Goal: Task Accomplishment & Management: Complete application form

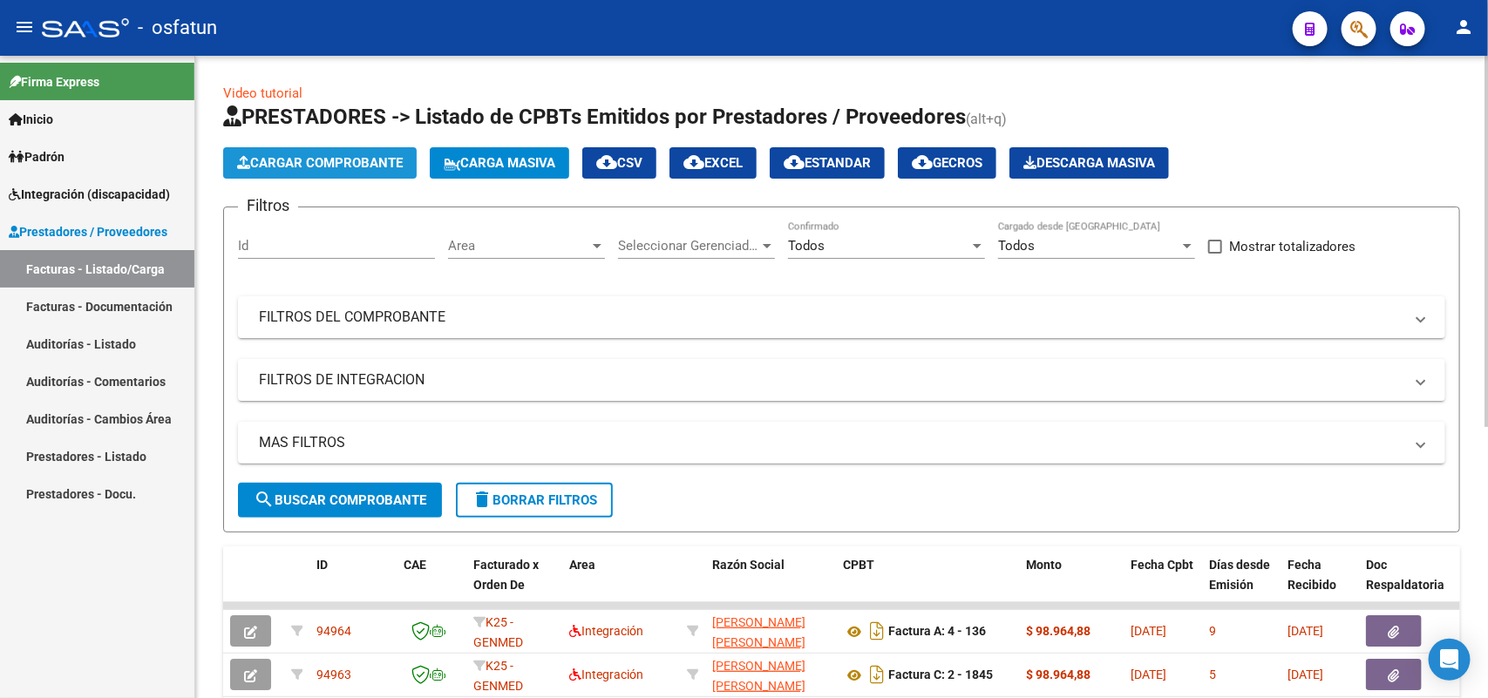
click at [363, 153] on button "Cargar Comprobante" at bounding box center [319, 162] width 193 height 31
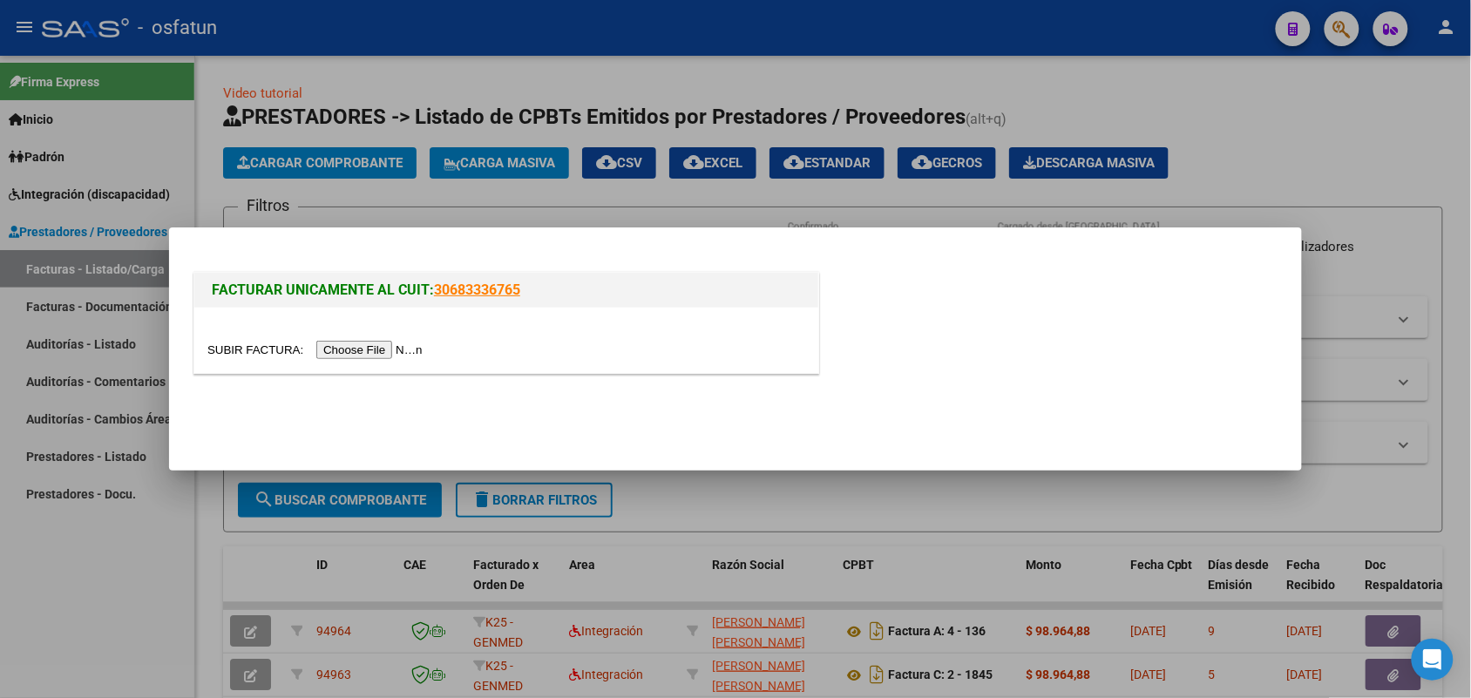
click at [381, 345] on input "file" at bounding box center [317, 350] width 221 height 18
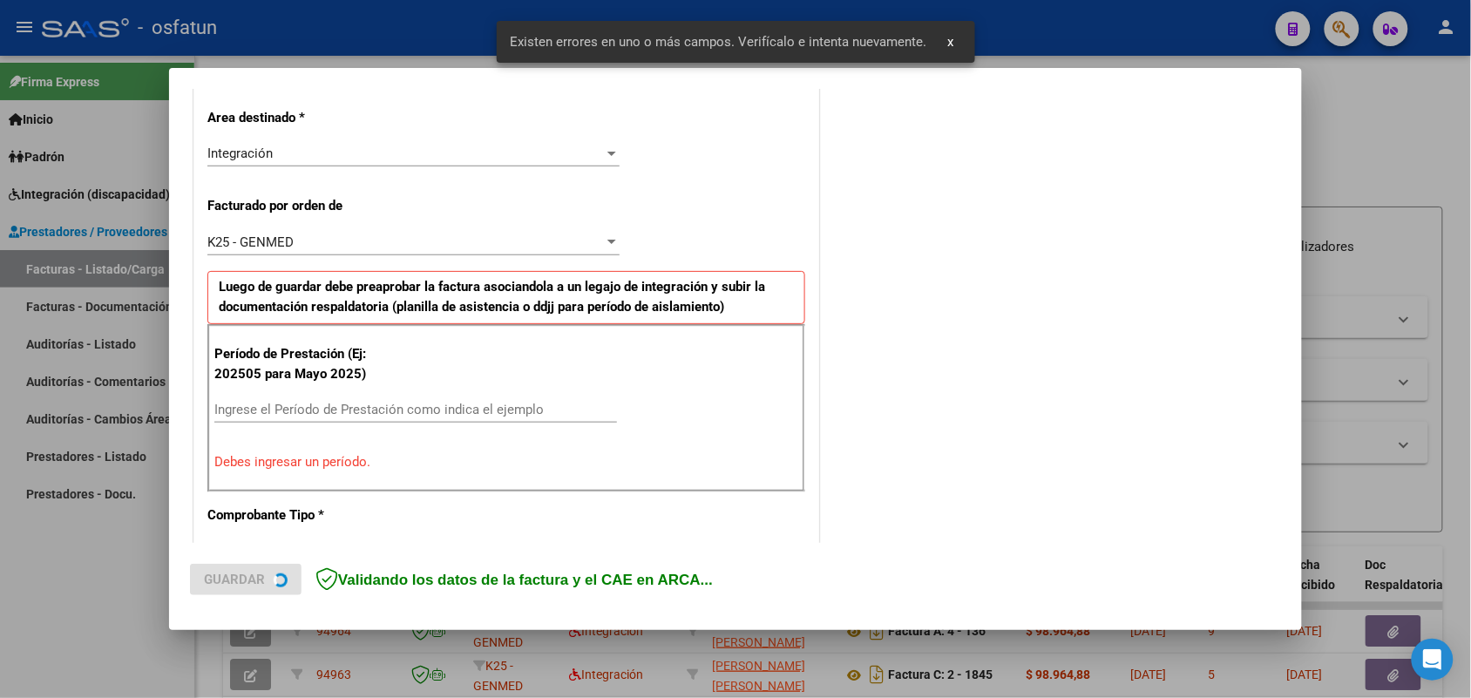
scroll to position [438, 0]
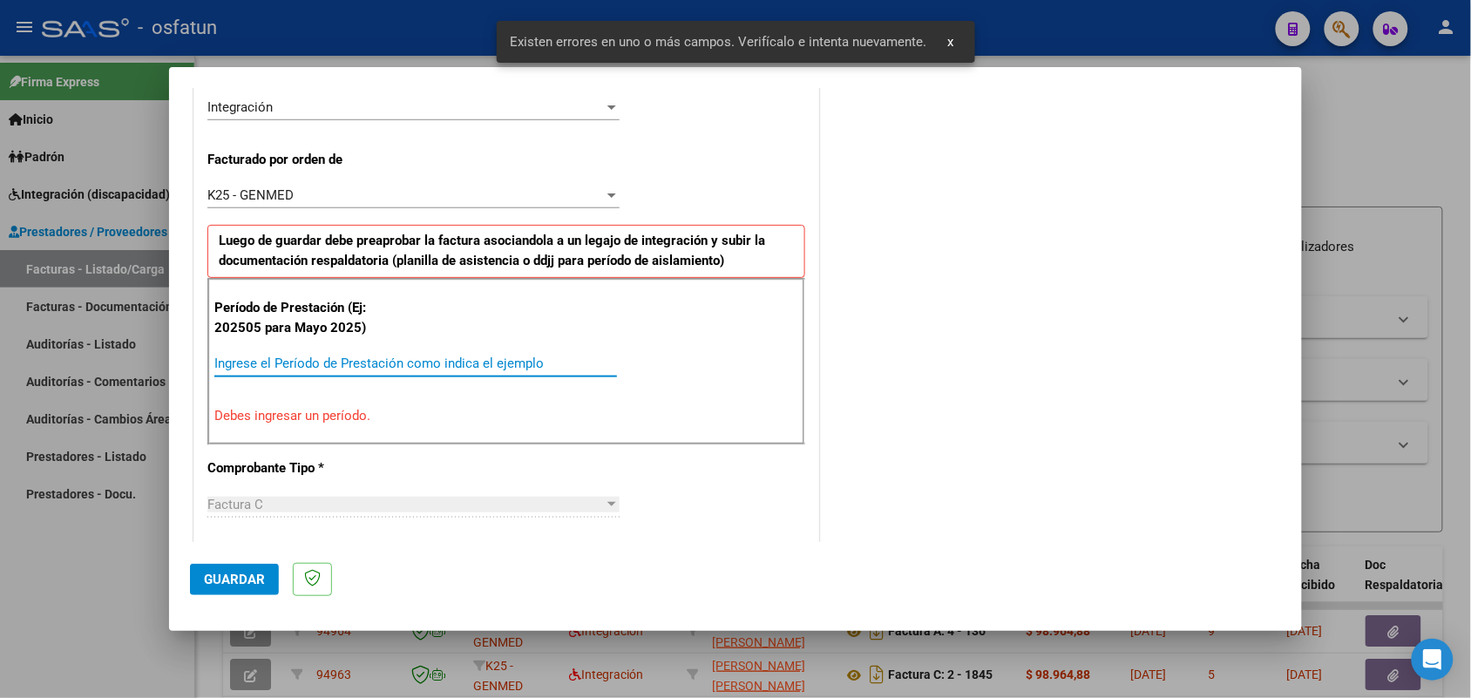
click at [458, 363] on input "Ingrese el Período de Prestación como indica el ejemplo" at bounding box center [415, 364] width 403 height 16
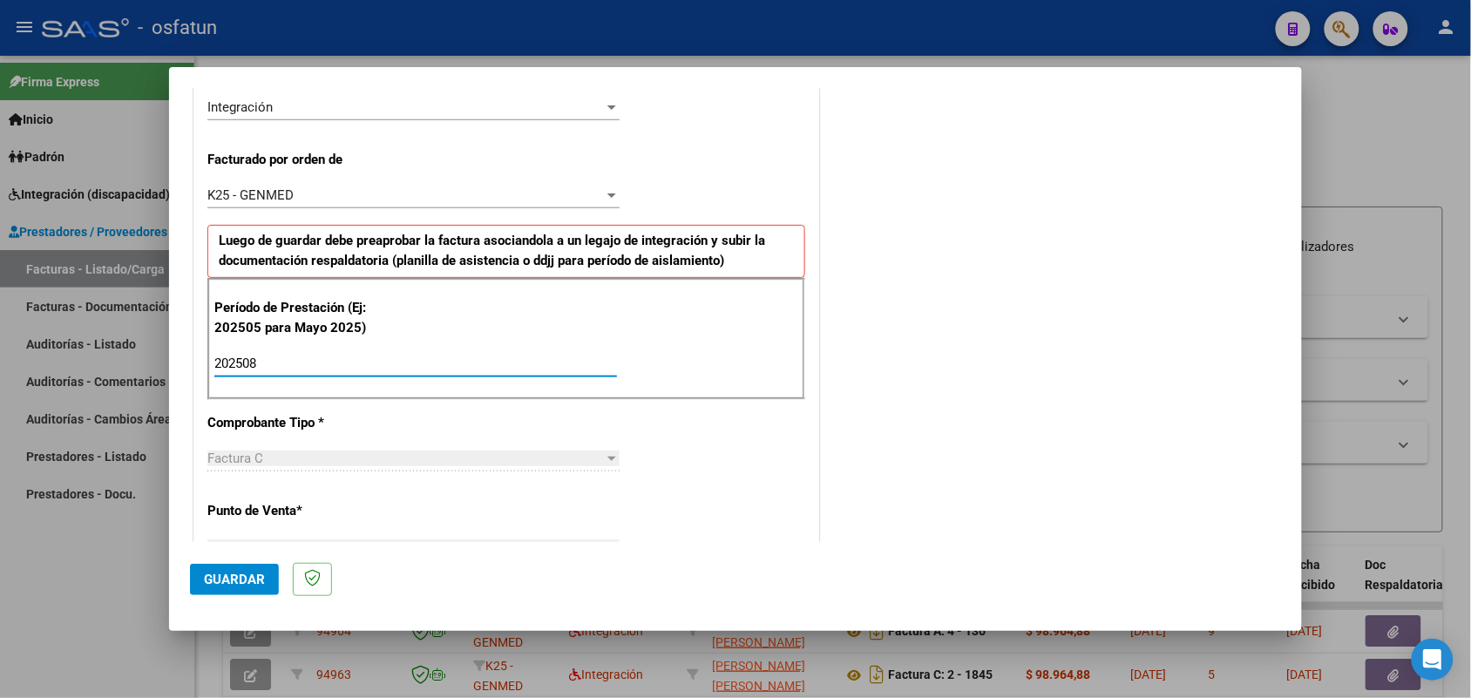
type input "202508"
click at [242, 572] on span "Guardar" at bounding box center [234, 580] width 61 height 16
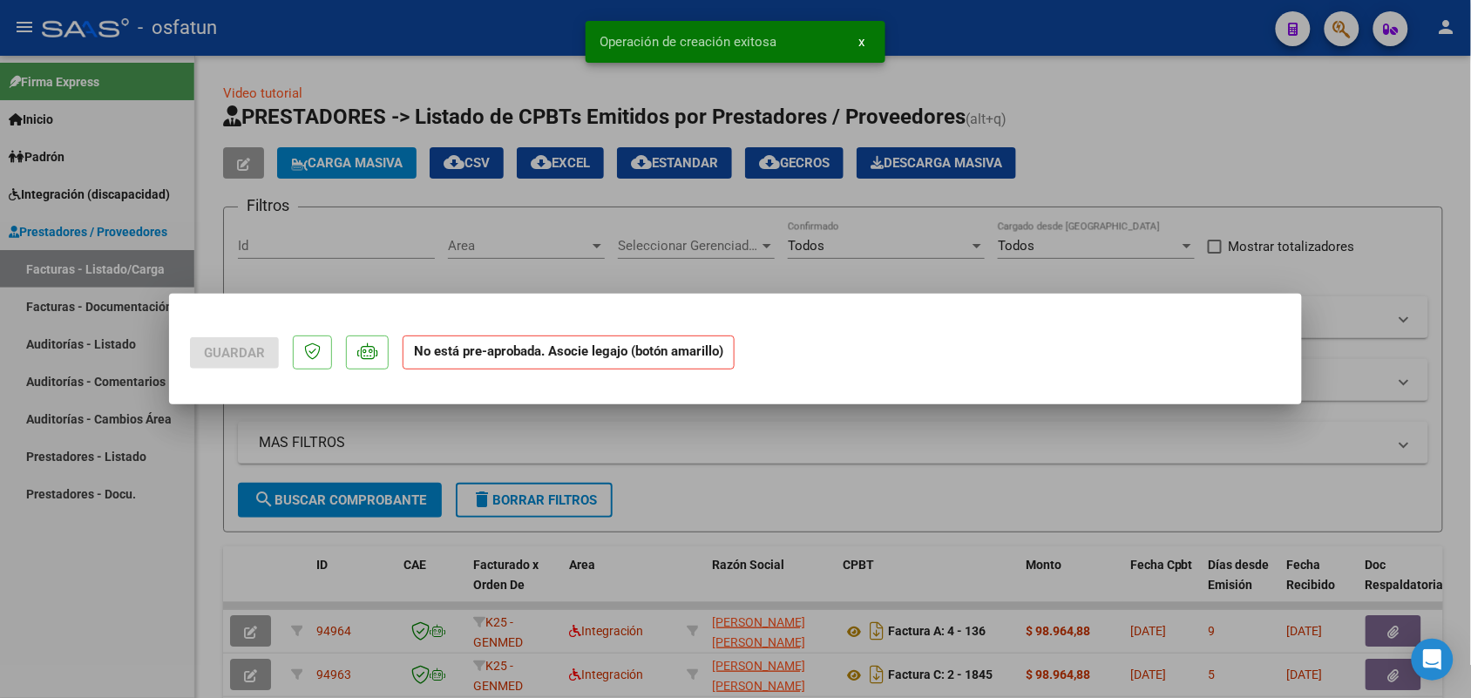
scroll to position [0, 0]
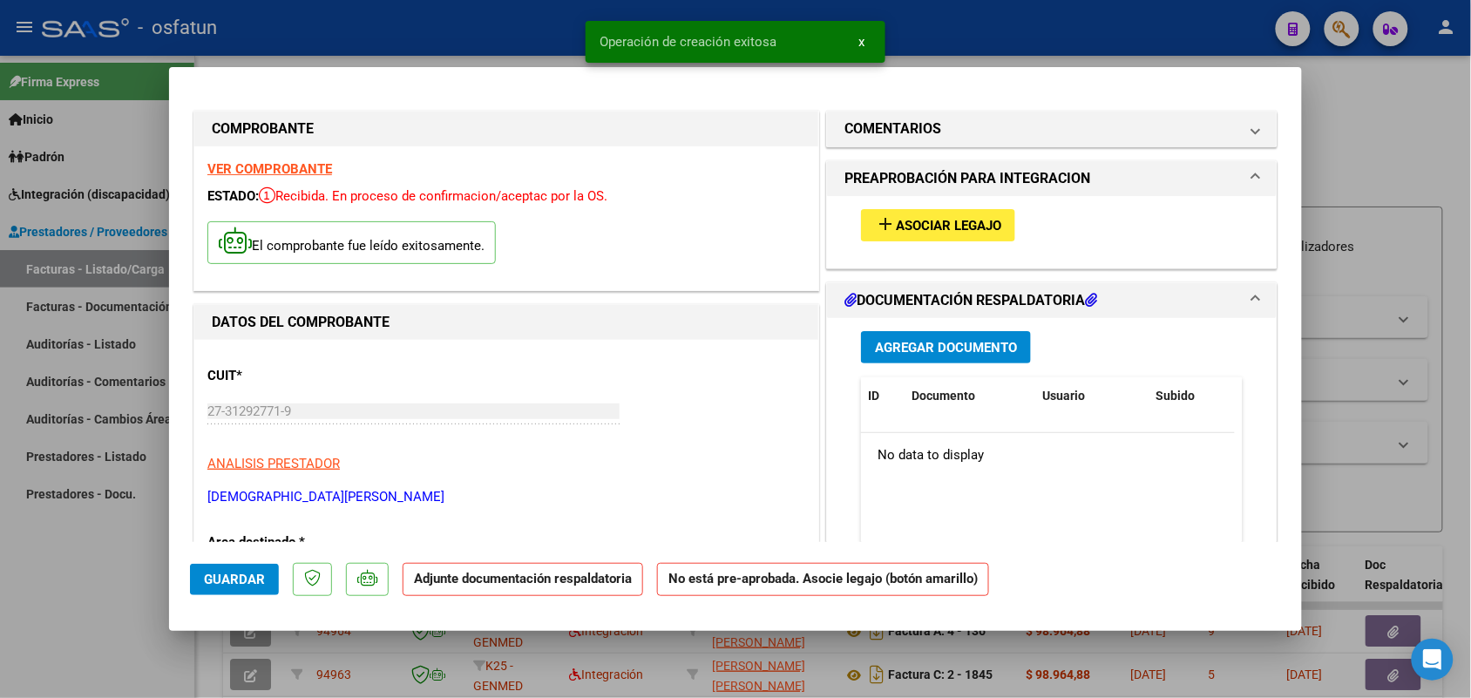
click at [955, 227] on span "Asociar Legajo" at bounding box center [948, 226] width 105 height 16
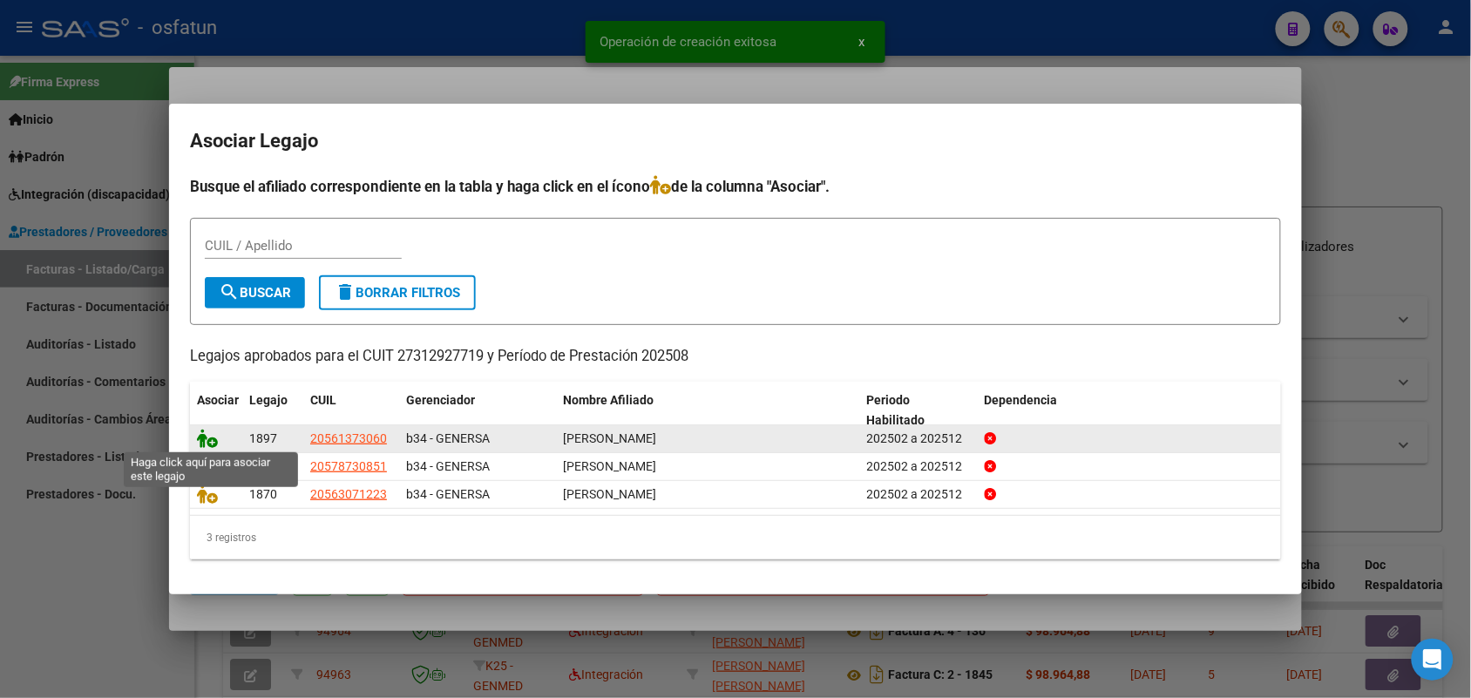
click at [209, 436] on icon at bounding box center [207, 438] width 21 height 19
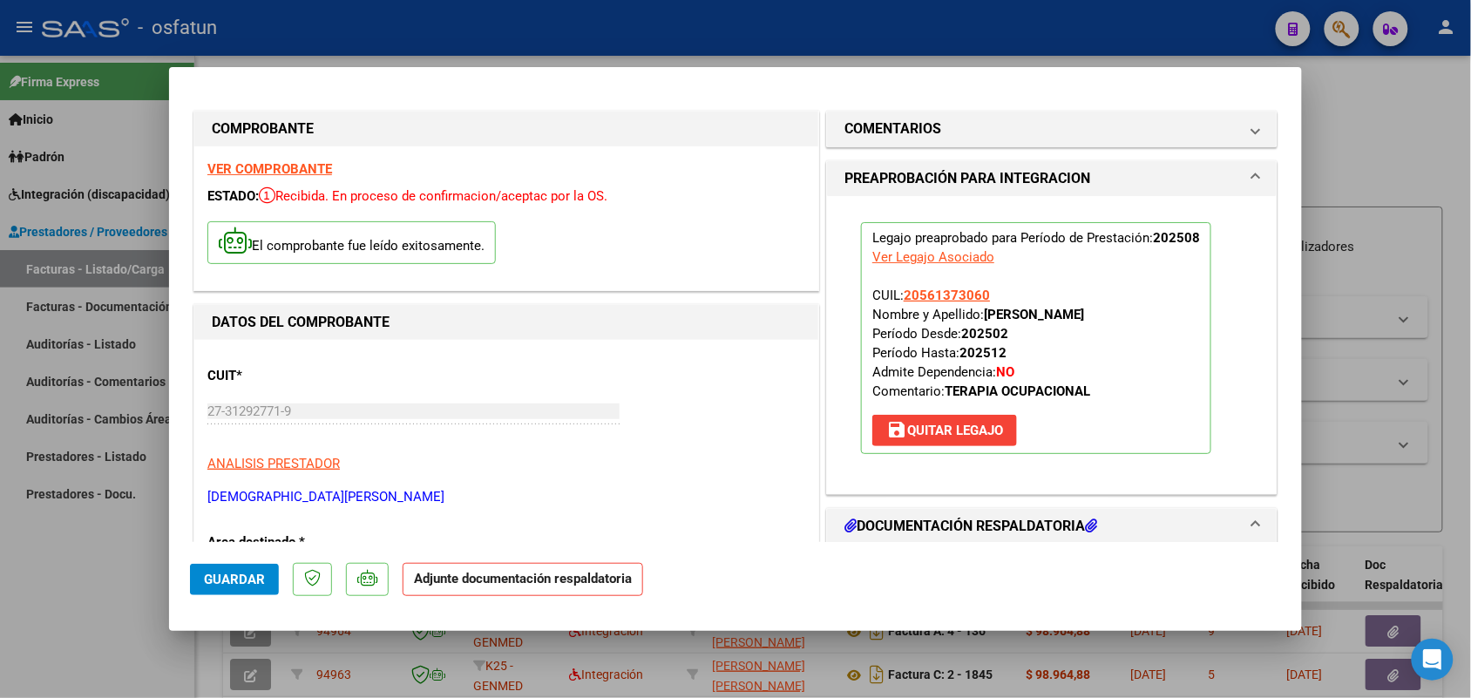
scroll to position [218, 0]
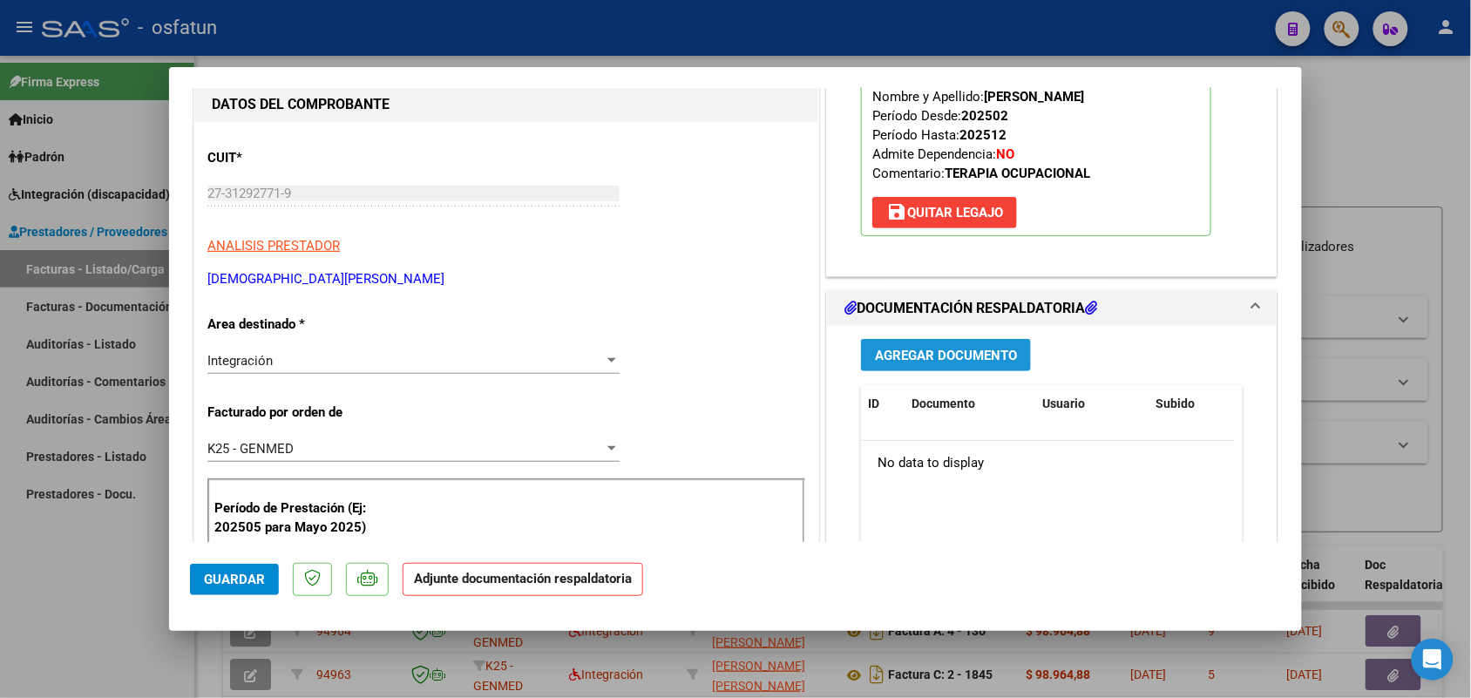
click at [896, 360] on span "Agregar Documento" at bounding box center [946, 356] width 142 height 16
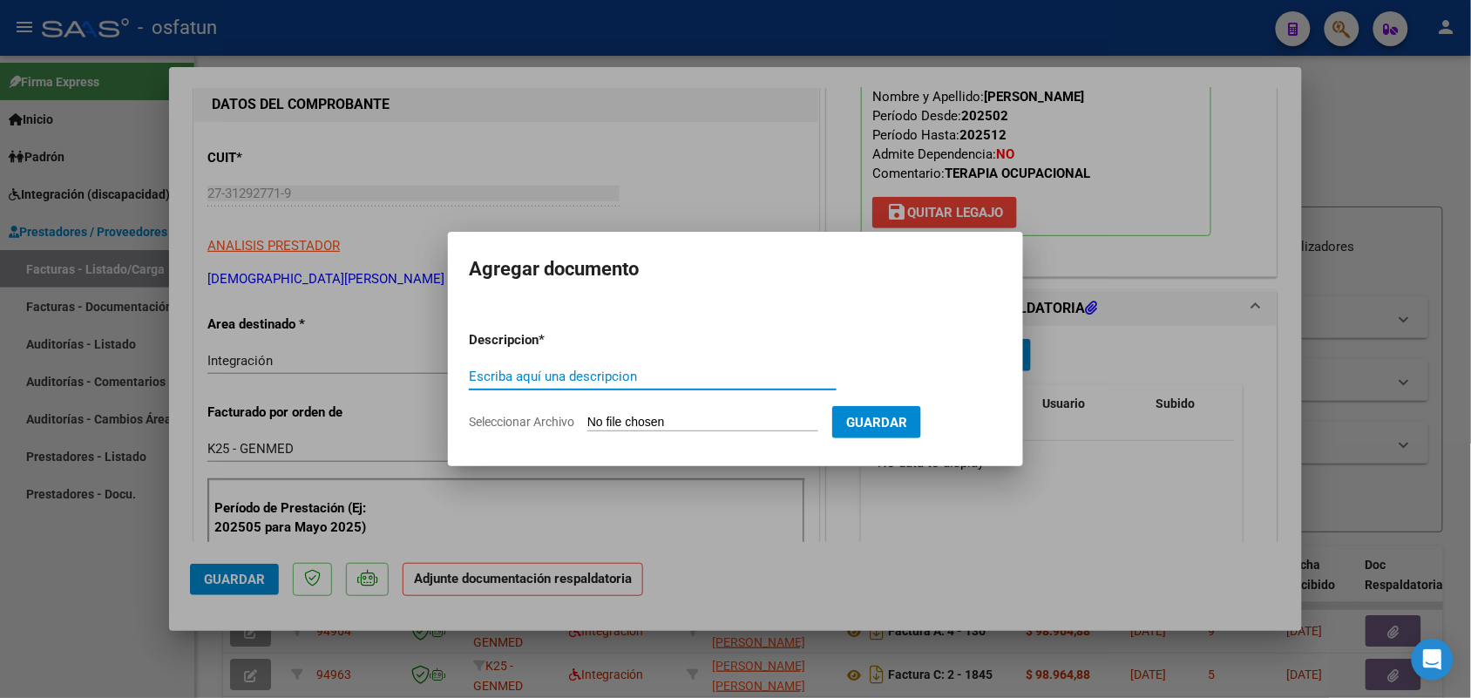
click at [534, 379] on input "Escriba aquí una descripcion" at bounding box center [653, 377] width 368 height 16
type input "asist"
click at [648, 412] on form "Descripcion * asist Escriba aquí una descripcion Seleccionar Archivo Guardar" at bounding box center [735, 380] width 533 height 127
click at [647, 428] on input "Seleccionar Archivo" at bounding box center [702, 423] width 231 height 17
type input "C:\fakepath\[PERSON_NAME][DATE] planilla y autorización .pdf"
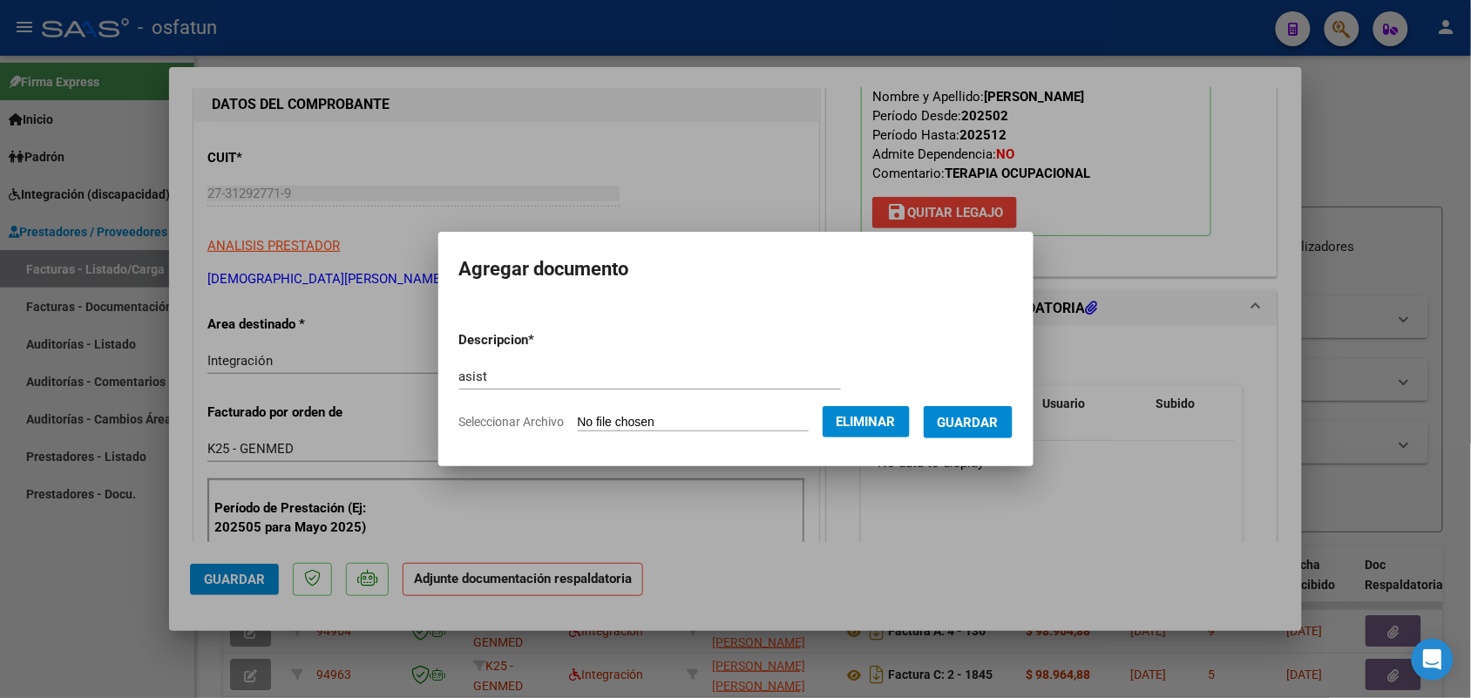
click at [994, 401] on form "Descripcion * asist Escriba aquí una descripcion Seleccionar Archivo Eliminar G…" at bounding box center [735, 380] width 553 height 127
click at [989, 415] on span "Guardar" at bounding box center [968, 423] width 61 height 16
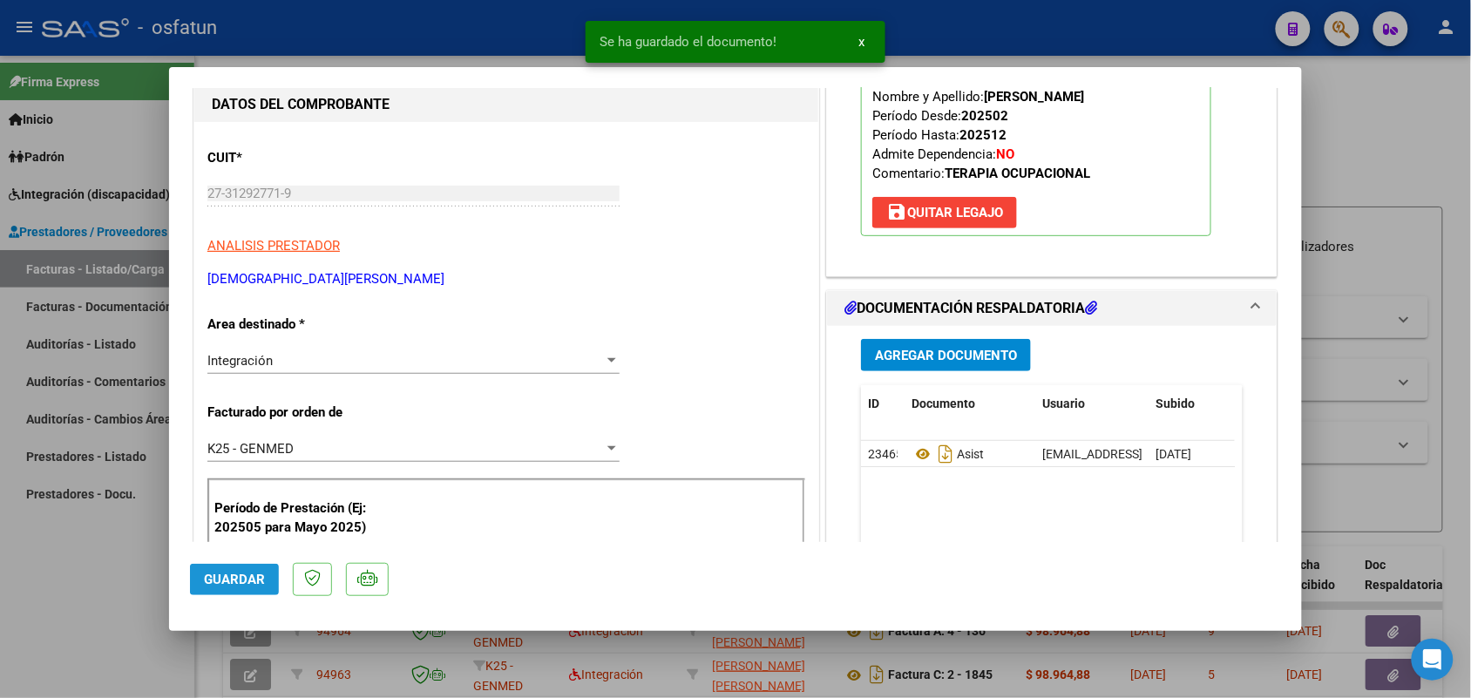
click at [227, 582] on span "Guardar" at bounding box center [234, 580] width 61 height 16
drag, startPoint x: 102, startPoint y: 607, endPoint x: 220, endPoint y: 686, distance: 141.4
click at [105, 607] on div at bounding box center [735, 349] width 1471 height 698
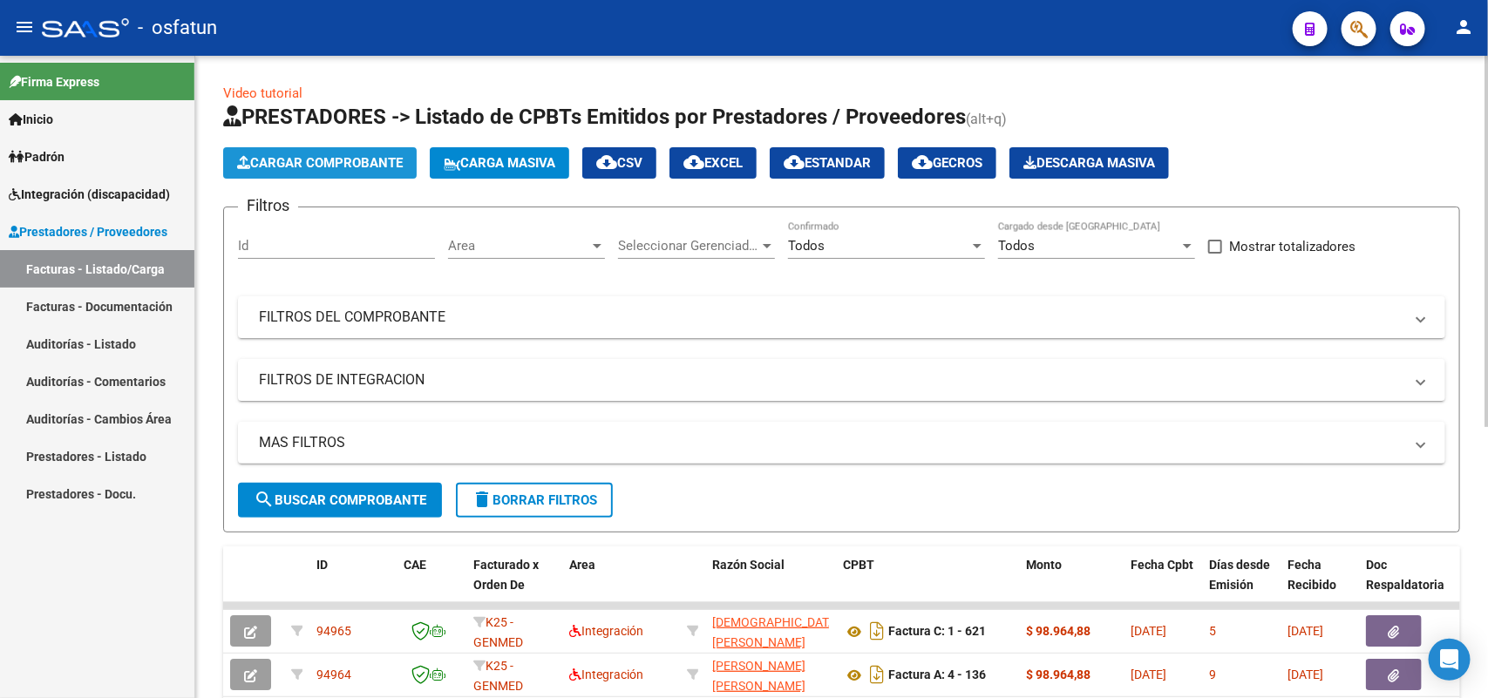
click at [319, 159] on span "Cargar Comprobante" at bounding box center [320, 163] width 166 height 16
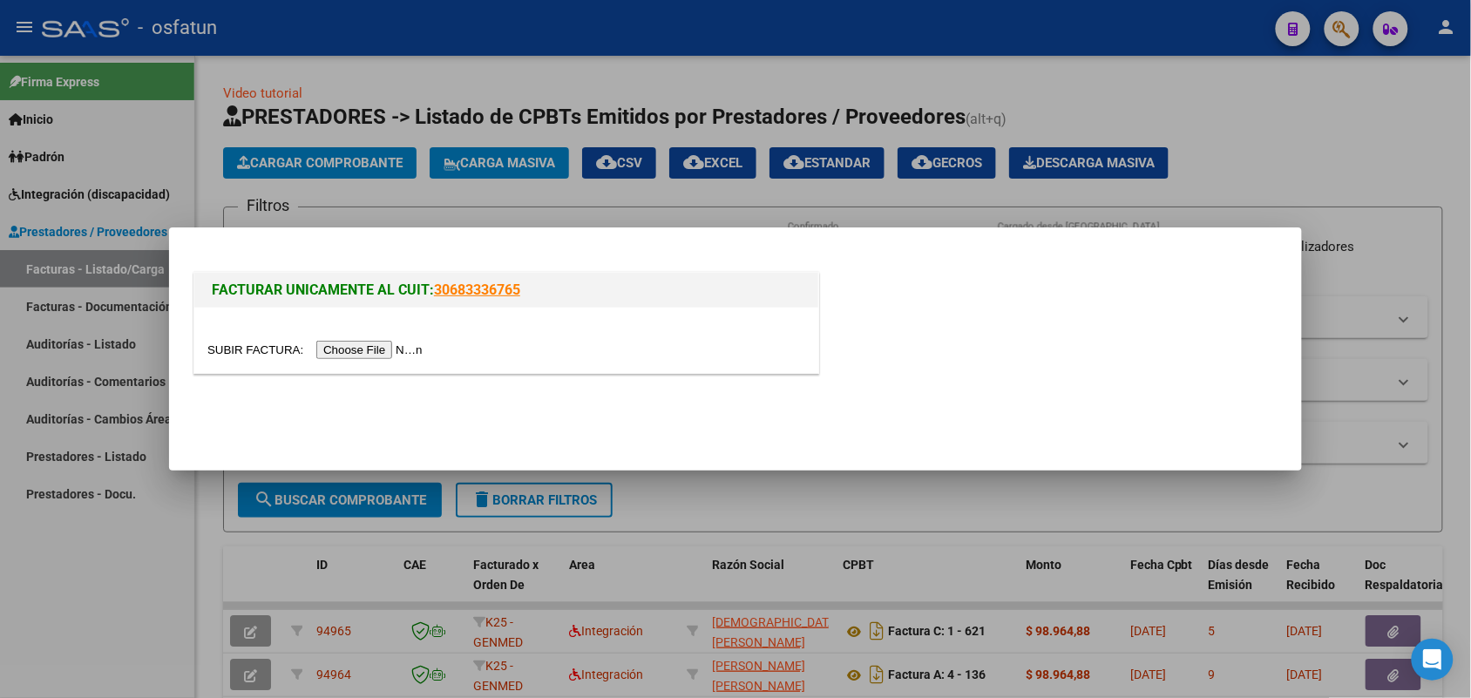
click at [386, 356] on input "file" at bounding box center [317, 350] width 221 height 18
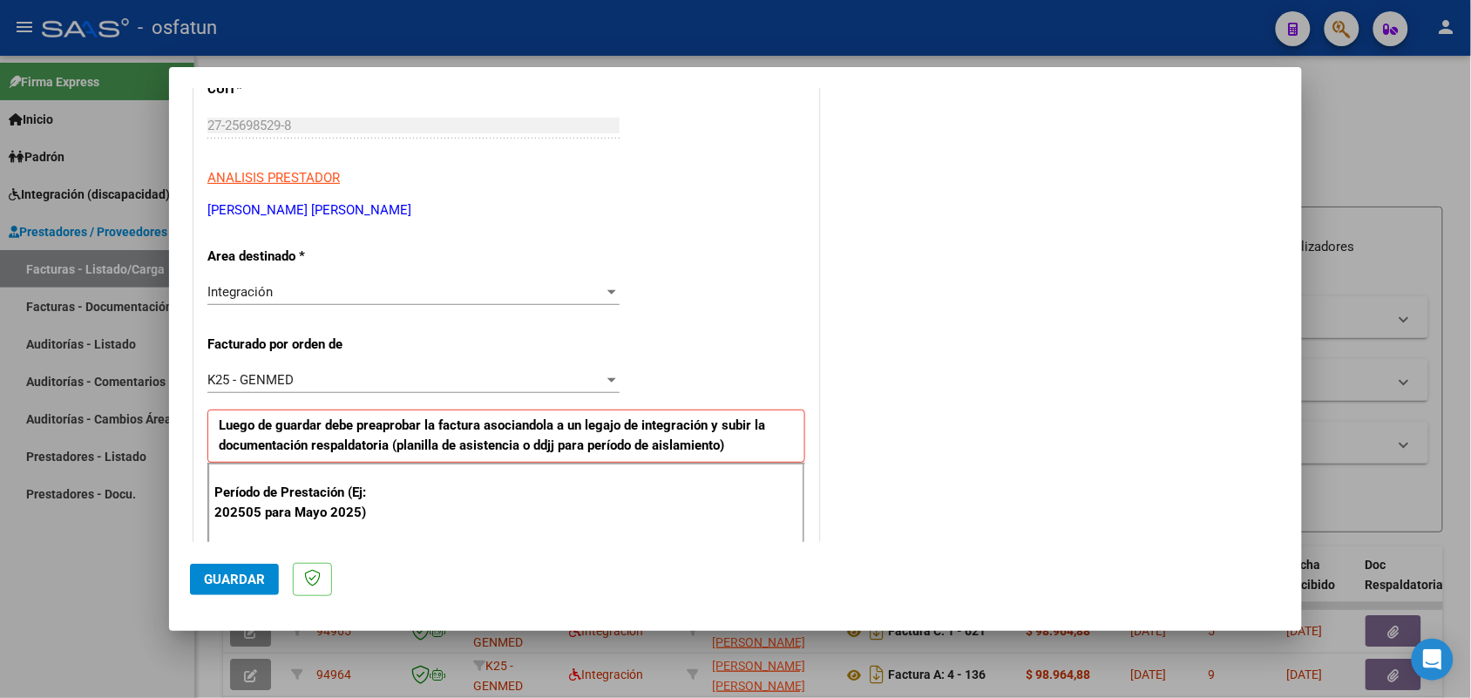
scroll to position [362, 0]
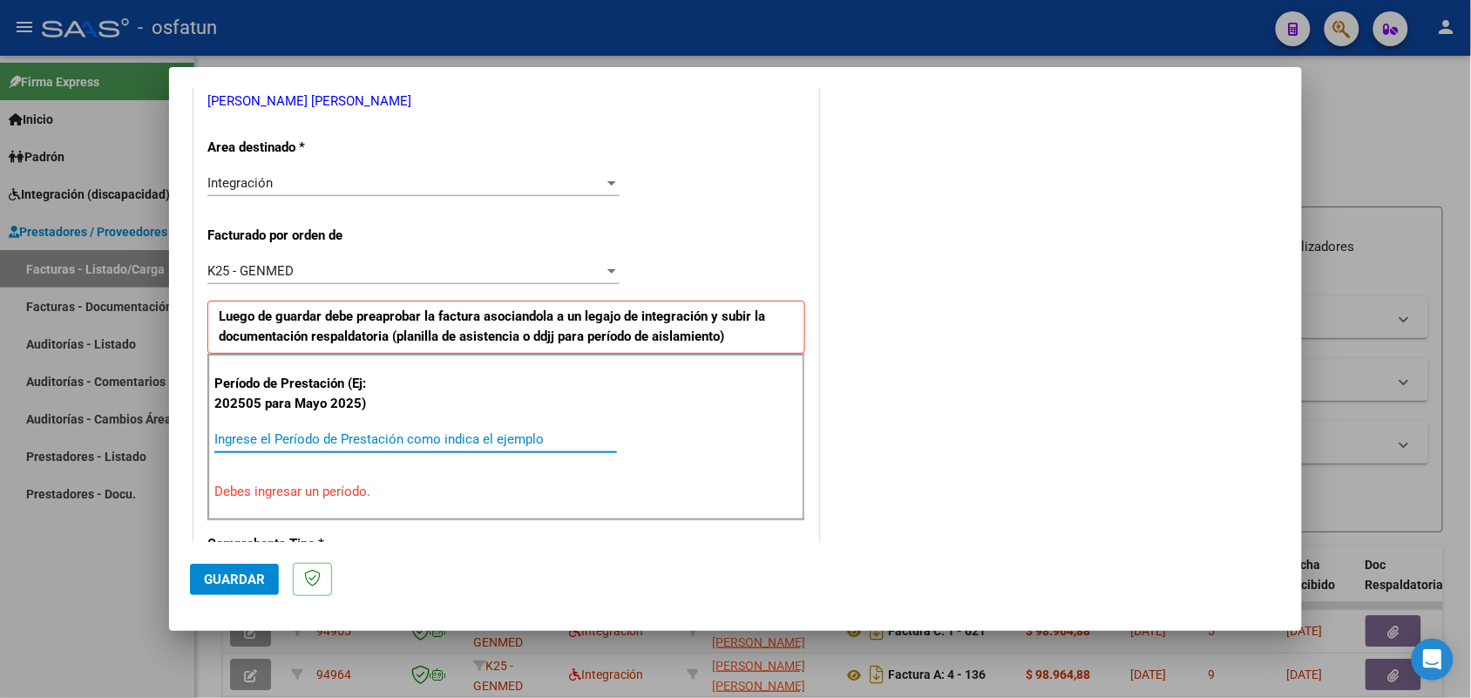
drag, startPoint x: 392, startPoint y: 432, endPoint x: 385, endPoint y: 424, distance: 11.2
click at [385, 424] on div "Período de Prestación (Ej: 202505 para [DATE]) Ingrese el Período de Prestación…" at bounding box center [506, 437] width 598 height 167
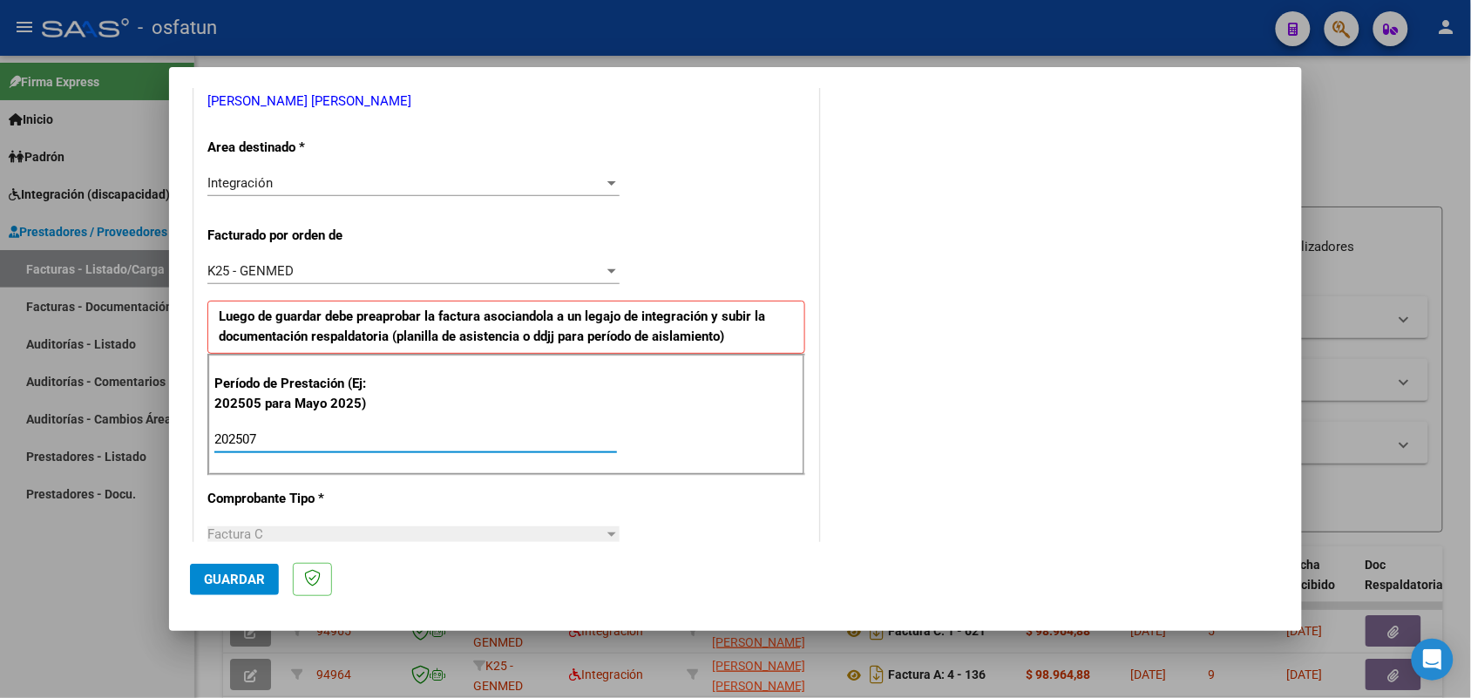
type input "202507"
click at [250, 580] on span "Guardar" at bounding box center [234, 580] width 61 height 16
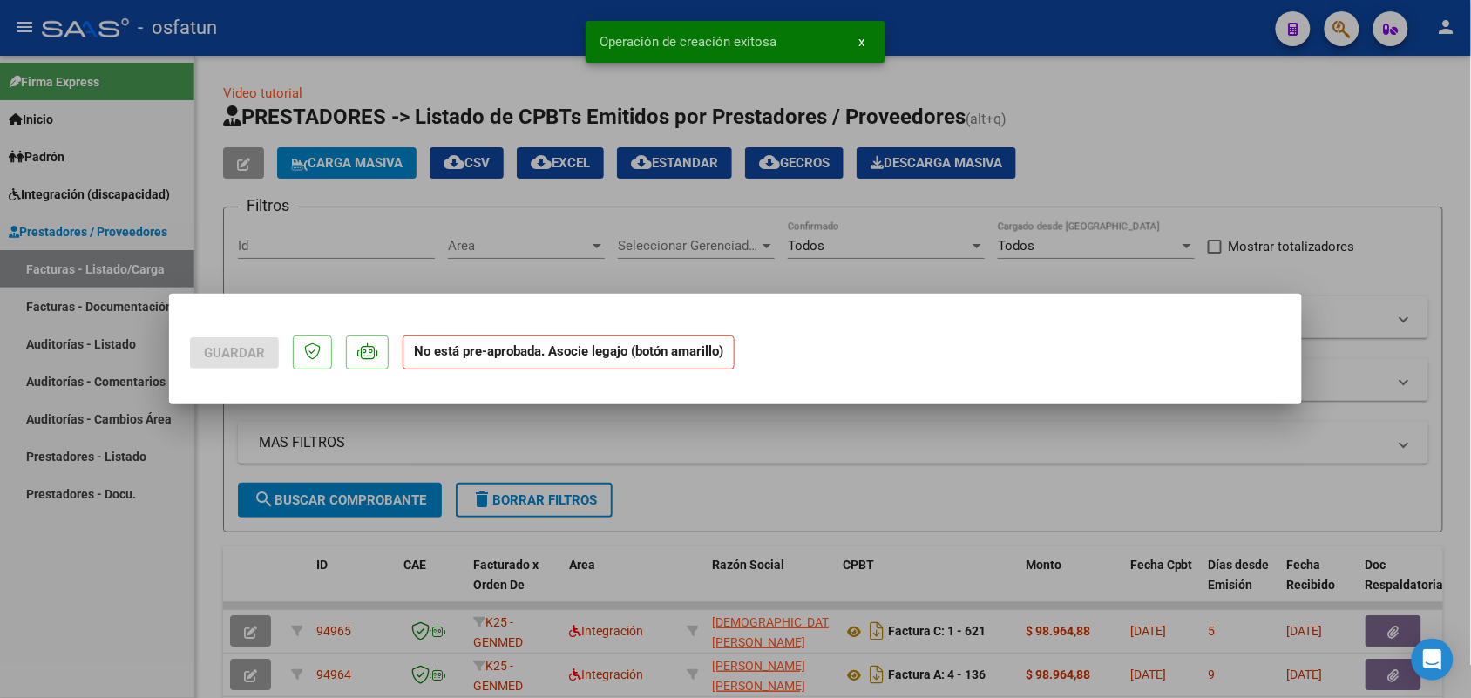
scroll to position [0, 0]
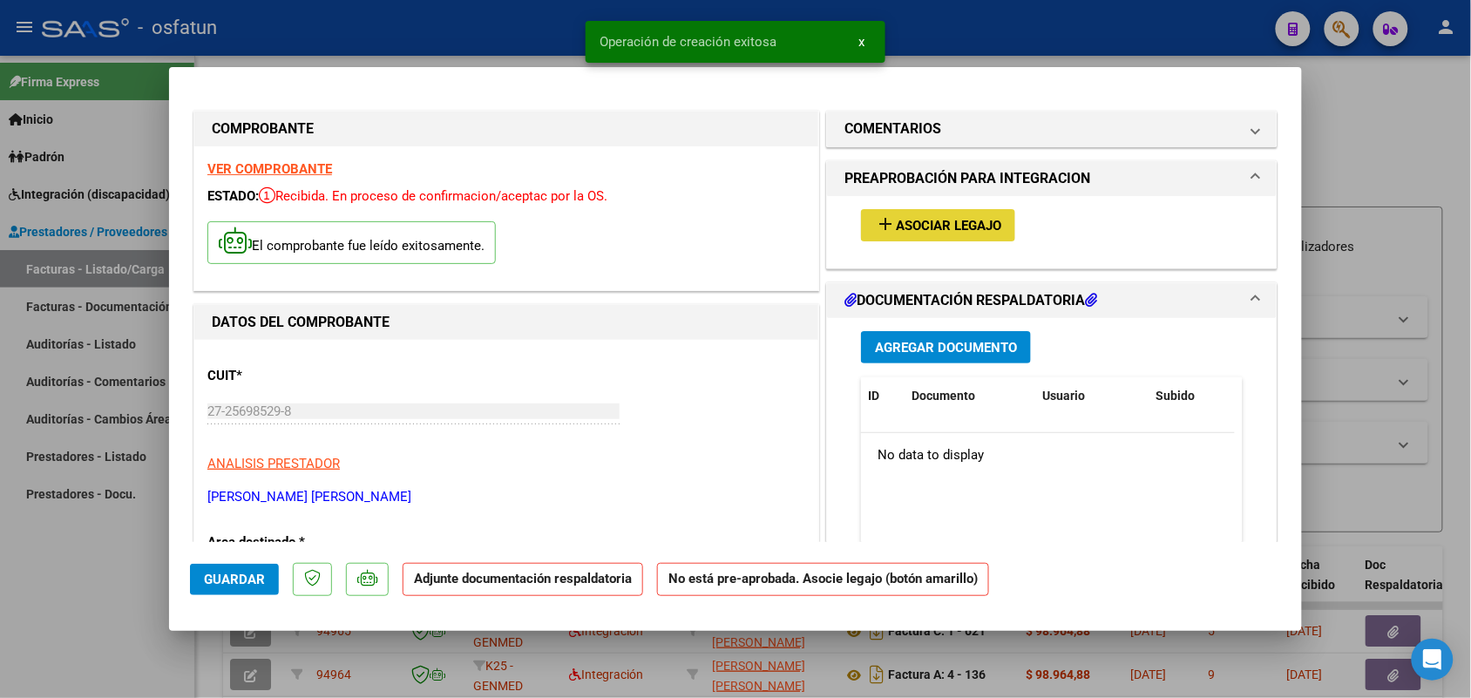
click at [952, 219] on span "Asociar Legajo" at bounding box center [948, 226] width 105 height 16
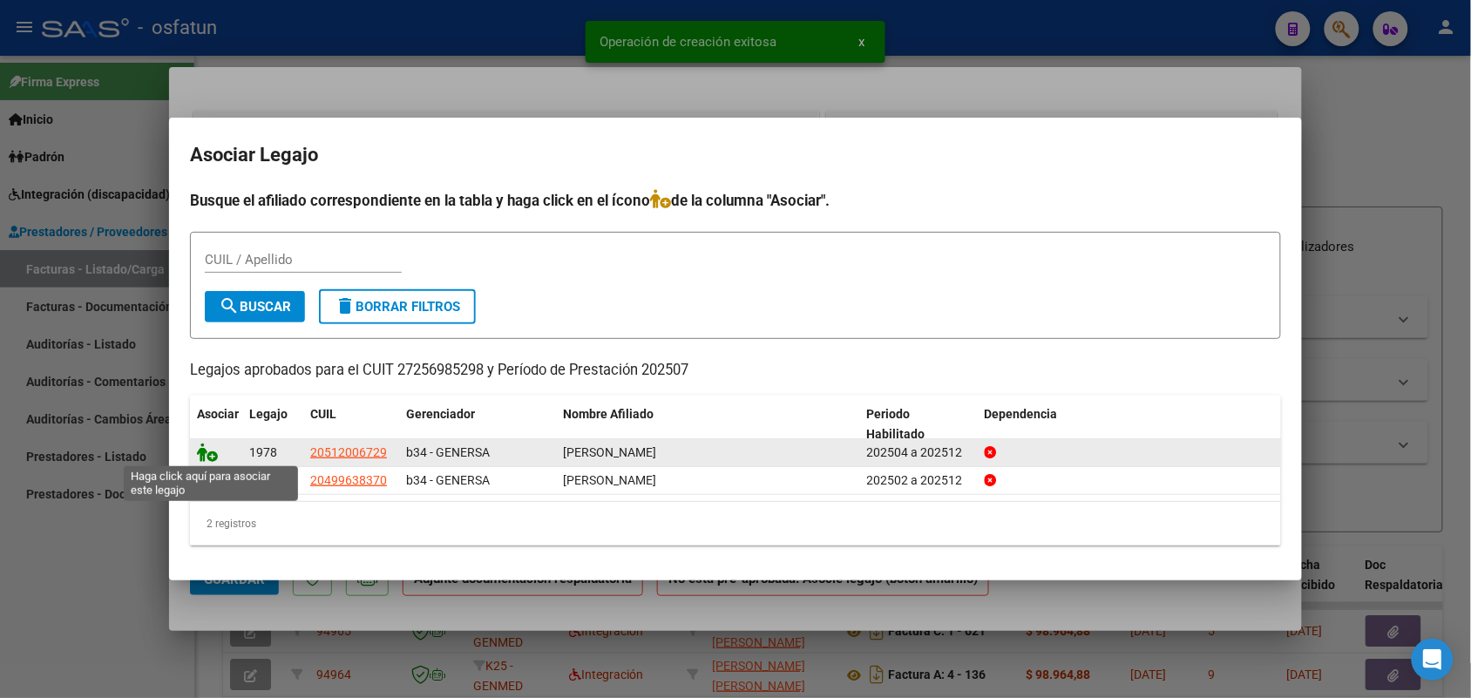
click at [202, 451] on icon at bounding box center [207, 452] width 21 height 19
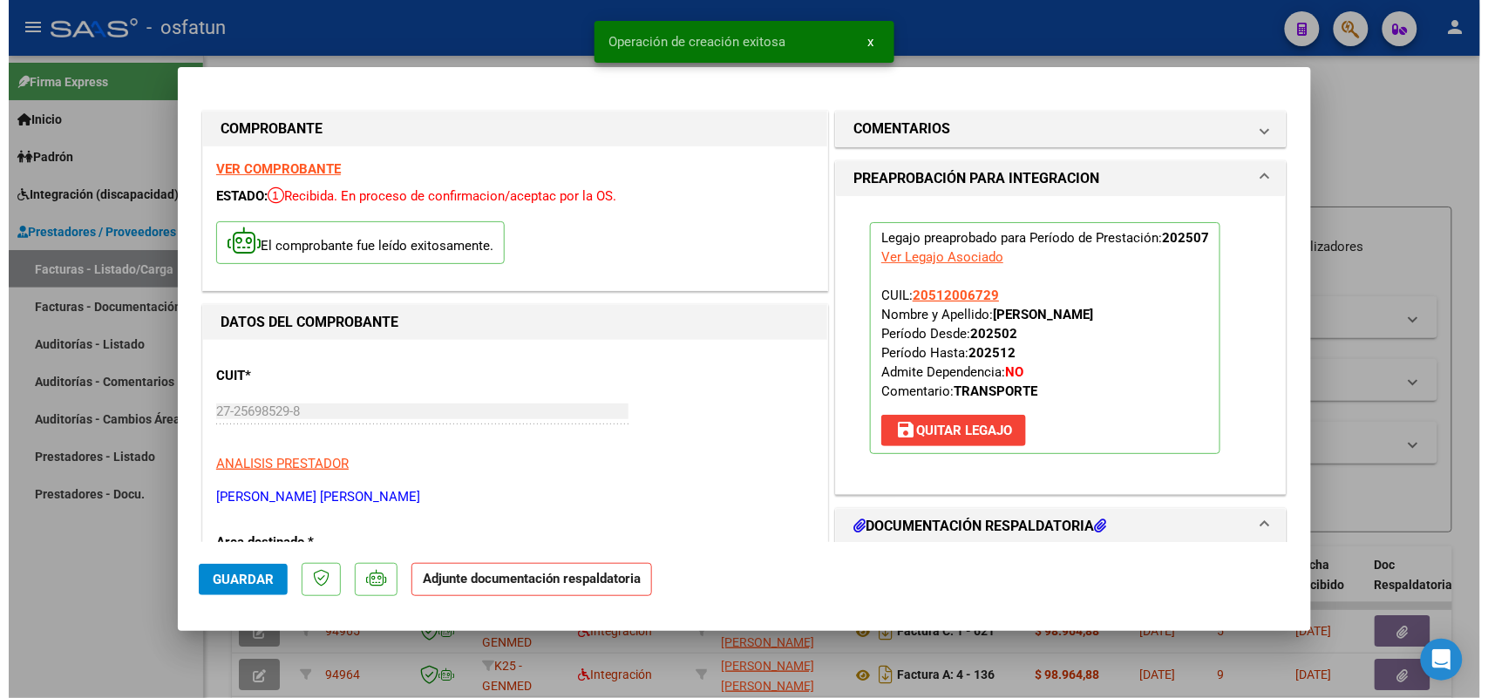
scroll to position [218, 0]
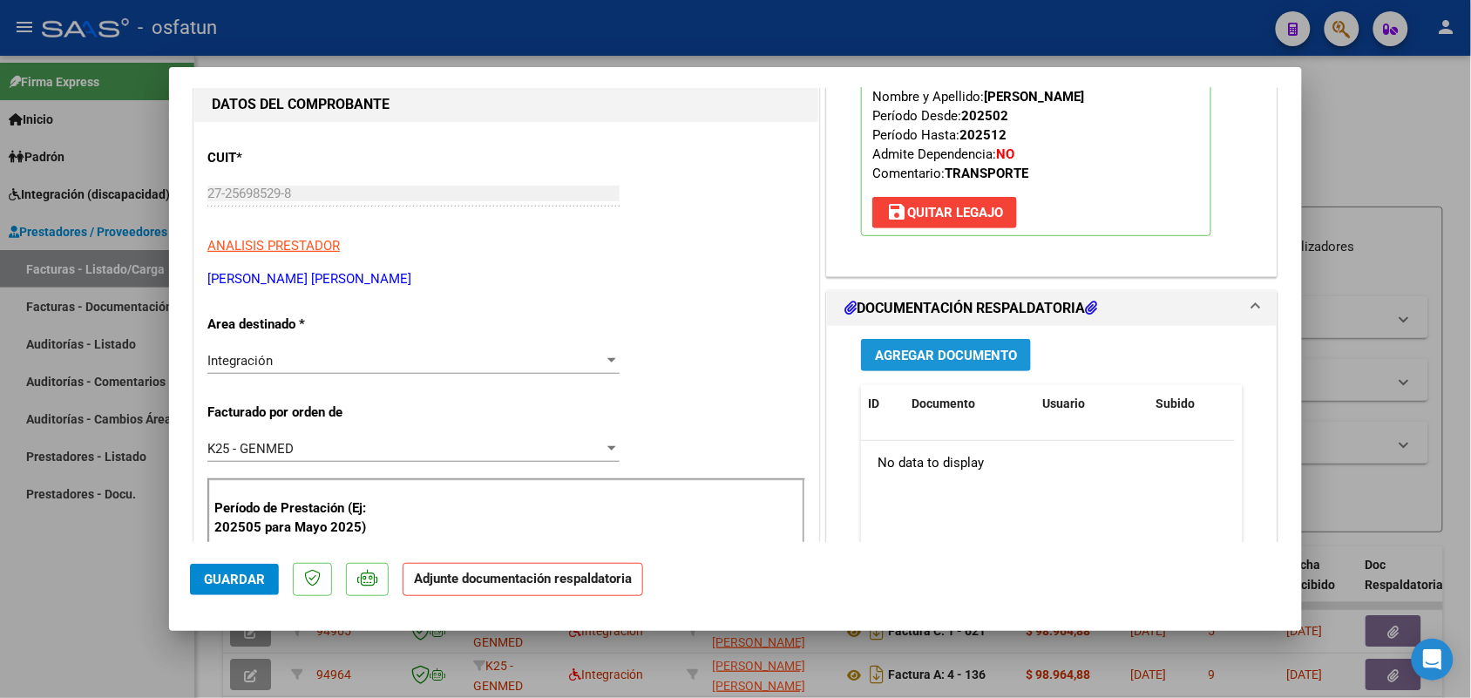
click at [903, 355] on span "Agregar Documento" at bounding box center [946, 356] width 142 height 16
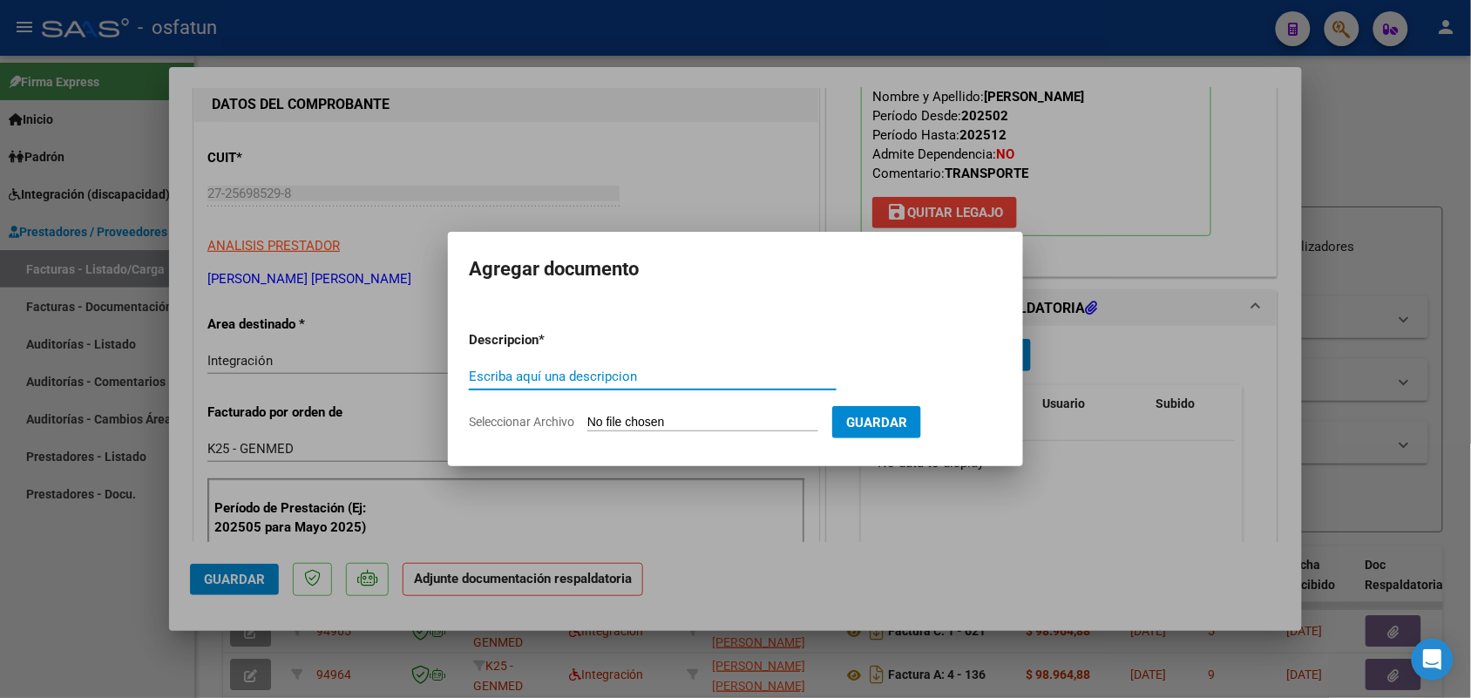
click at [555, 367] on div "Escriba aquí una descripcion" at bounding box center [653, 376] width 368 height 26
type input "asist"
click at [621, 412] on form "Descripcion * asist Escriba aquí una descripcion Seleccionar Archivo Guardar" at bounding box center [735, 380] width 533 height 127
click at [636, 420] on input "Seleccionar Archivo" at bounding box center [702, 423] width 231 height 17
type input "C:\fakepath\autorizacion [PERSON_NAME].pdf"
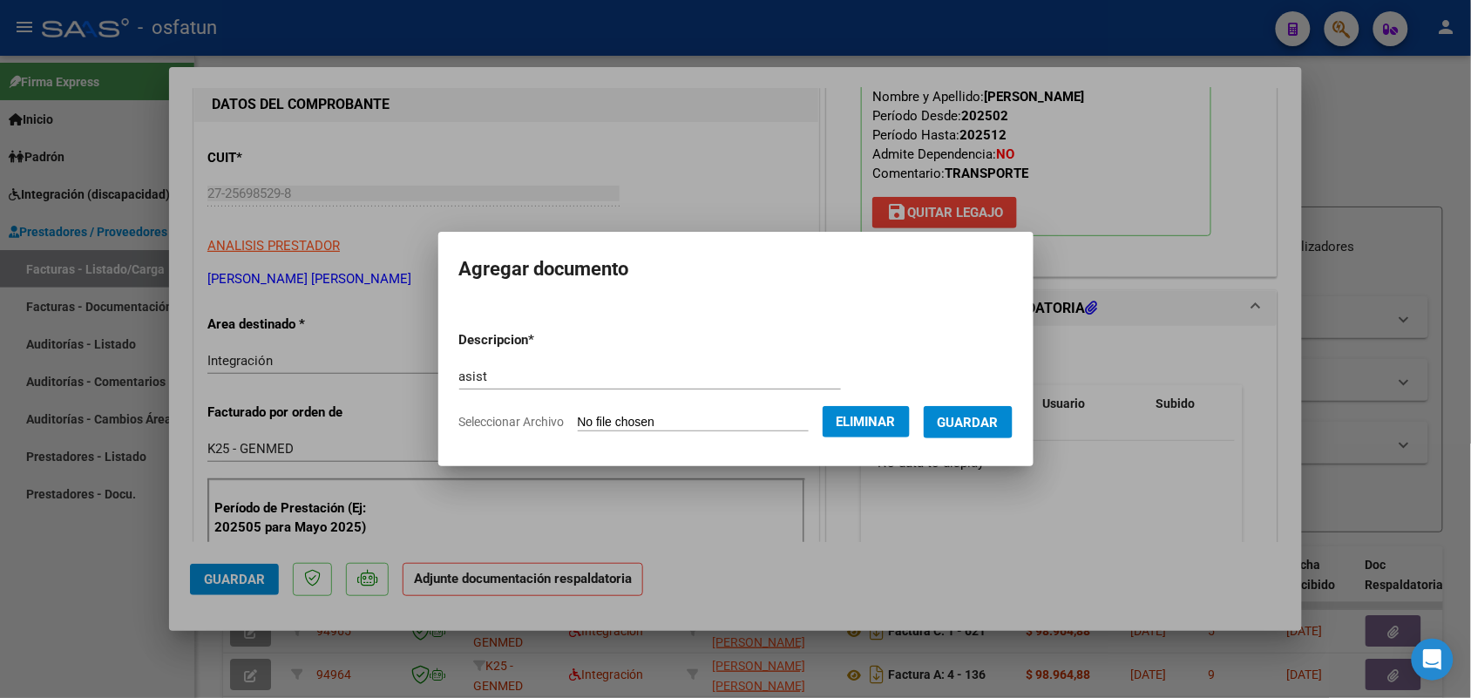
click at [963, 411] on button "Guardar" at bounding box center [968, 422] width 89 height 32
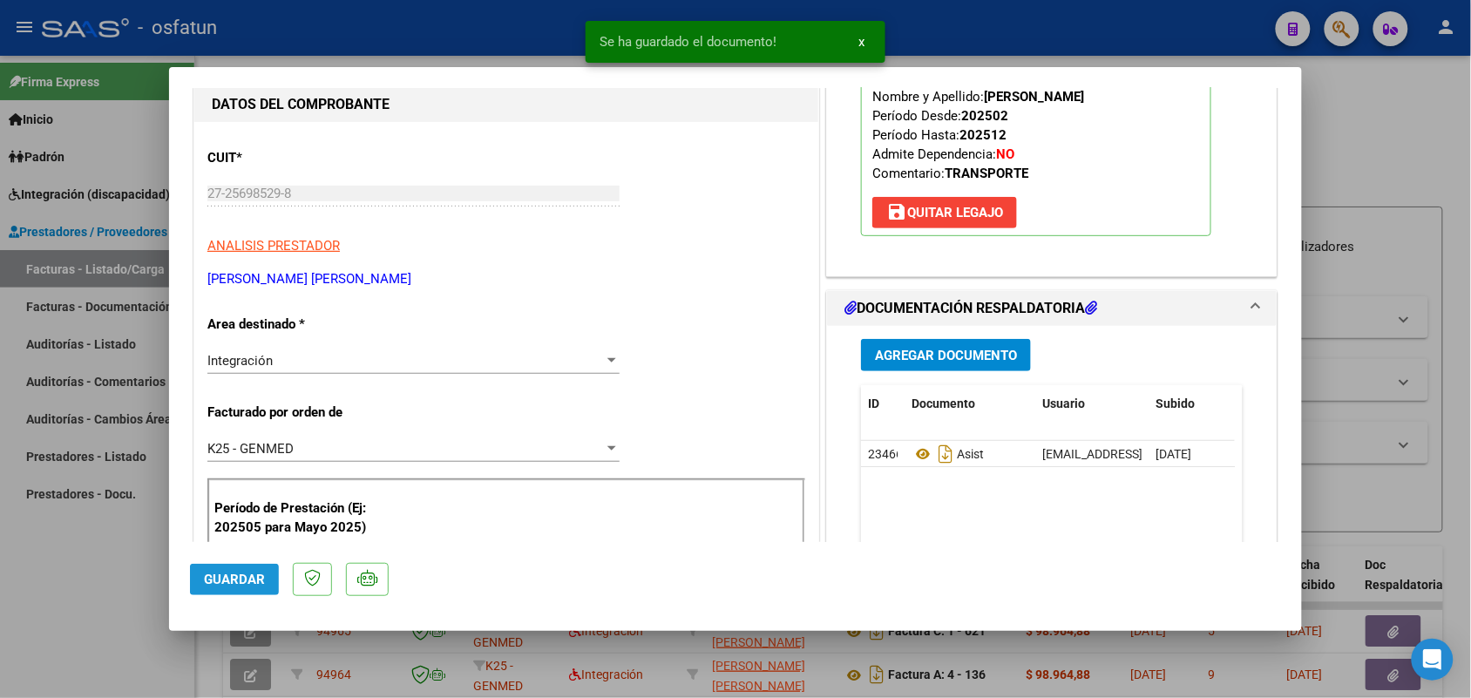
click at [231, 580] on span "Guardar" at bounding box center [234, 580] width 61 height 16
click at [107, 538] on div at bounding box center [735, 349] width 1471 height 698
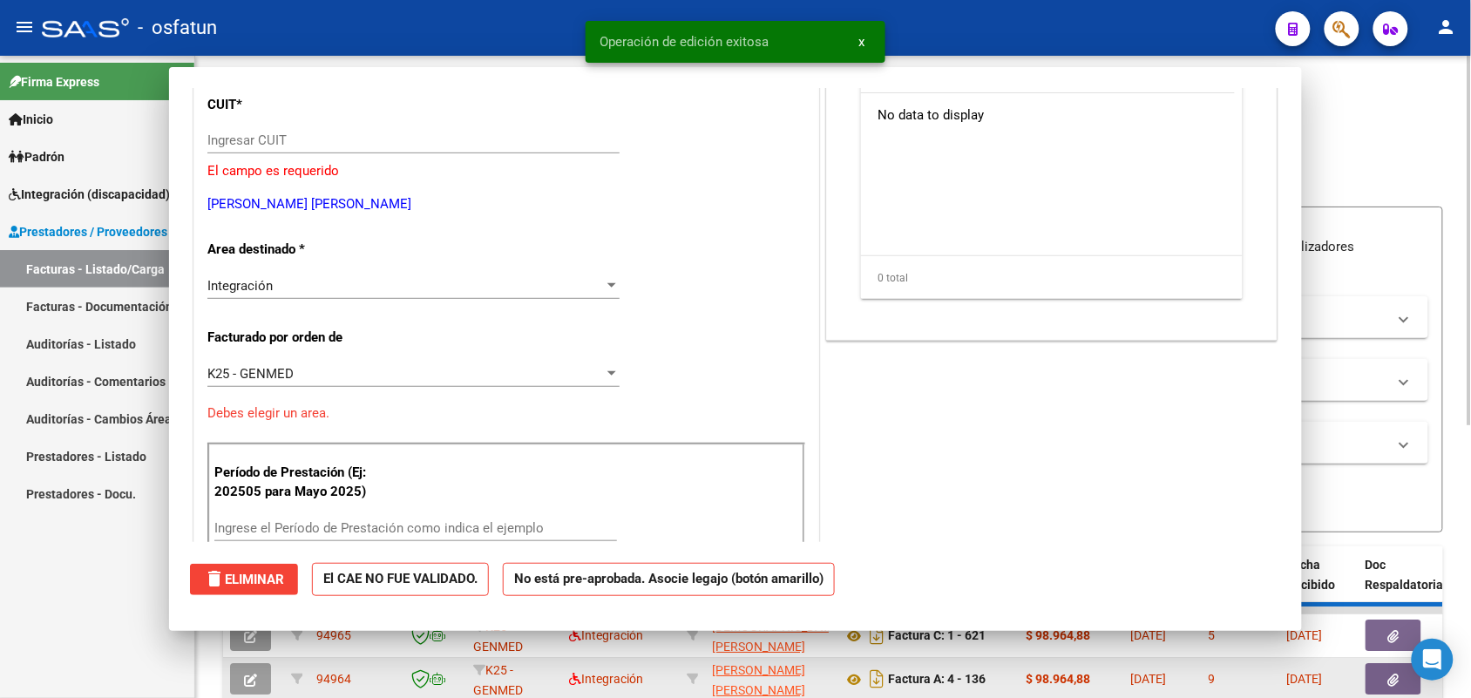
scroll to position [0, 0]
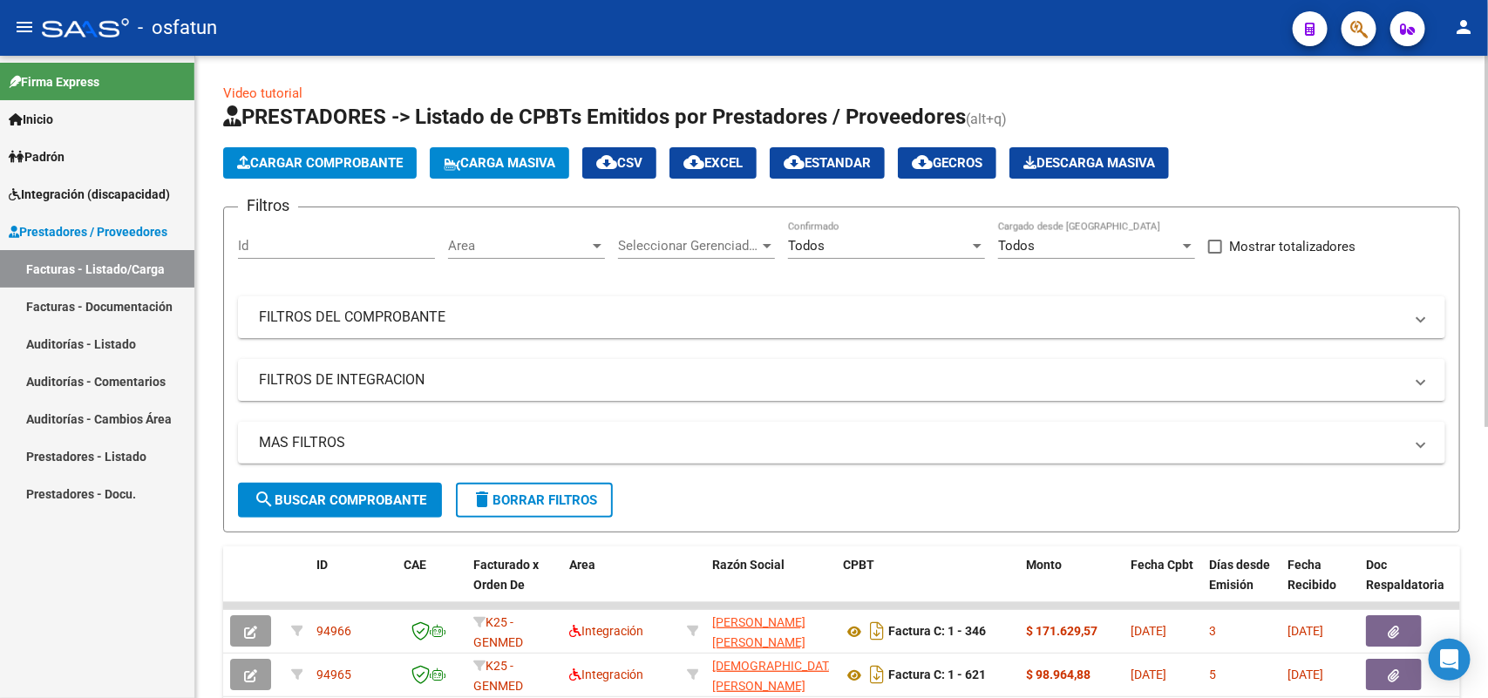
click at [285, 157] on span "Cargar Comprobante" at bounding box center [320, 163] width 166 height 16
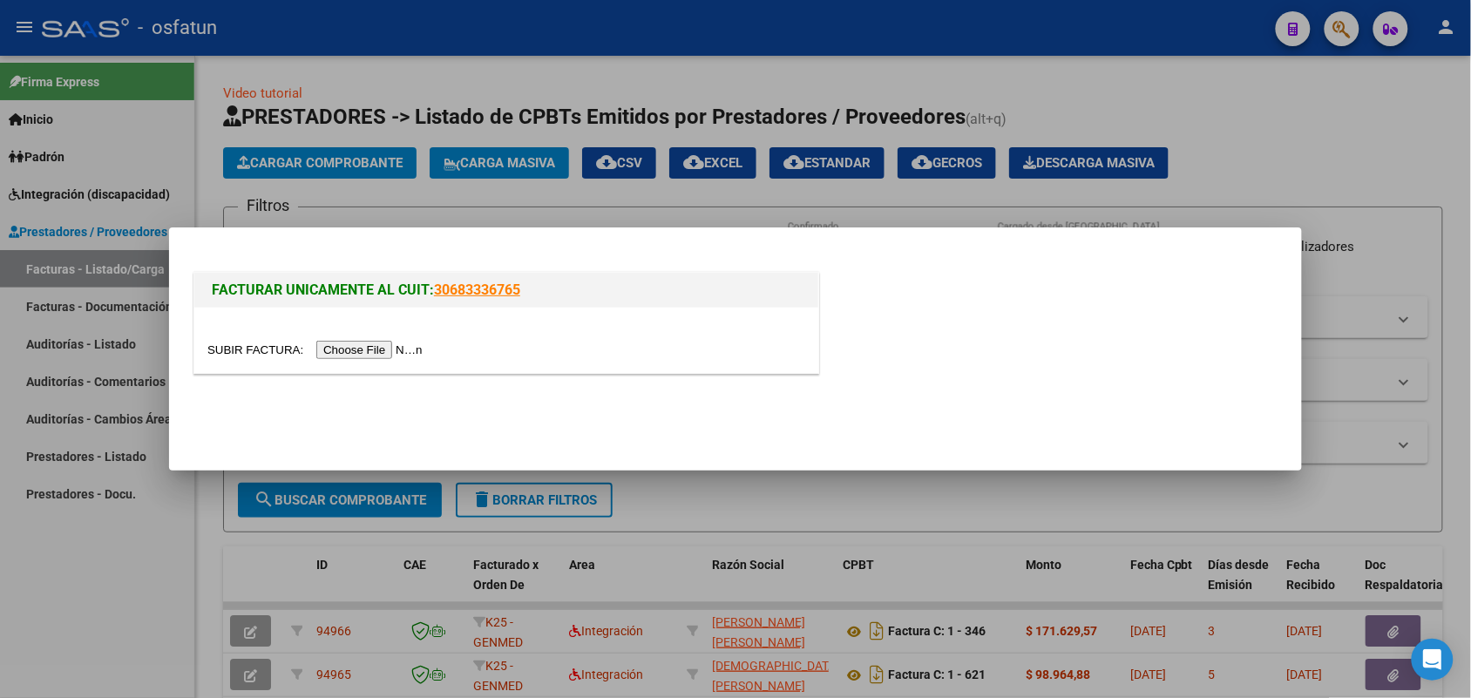
click at [412, 350] on input "file" at bounding box center [317, 350] width 221 height 18
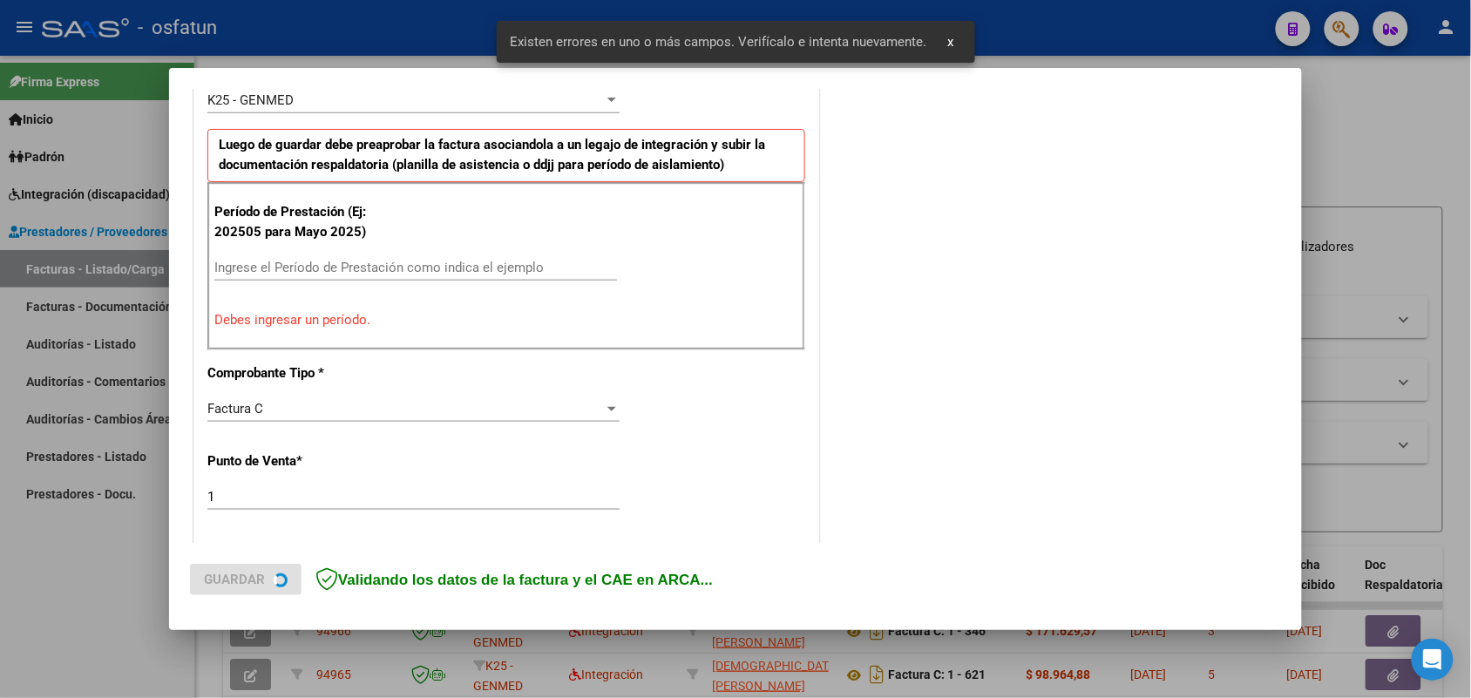
scroll to position [564, 0]
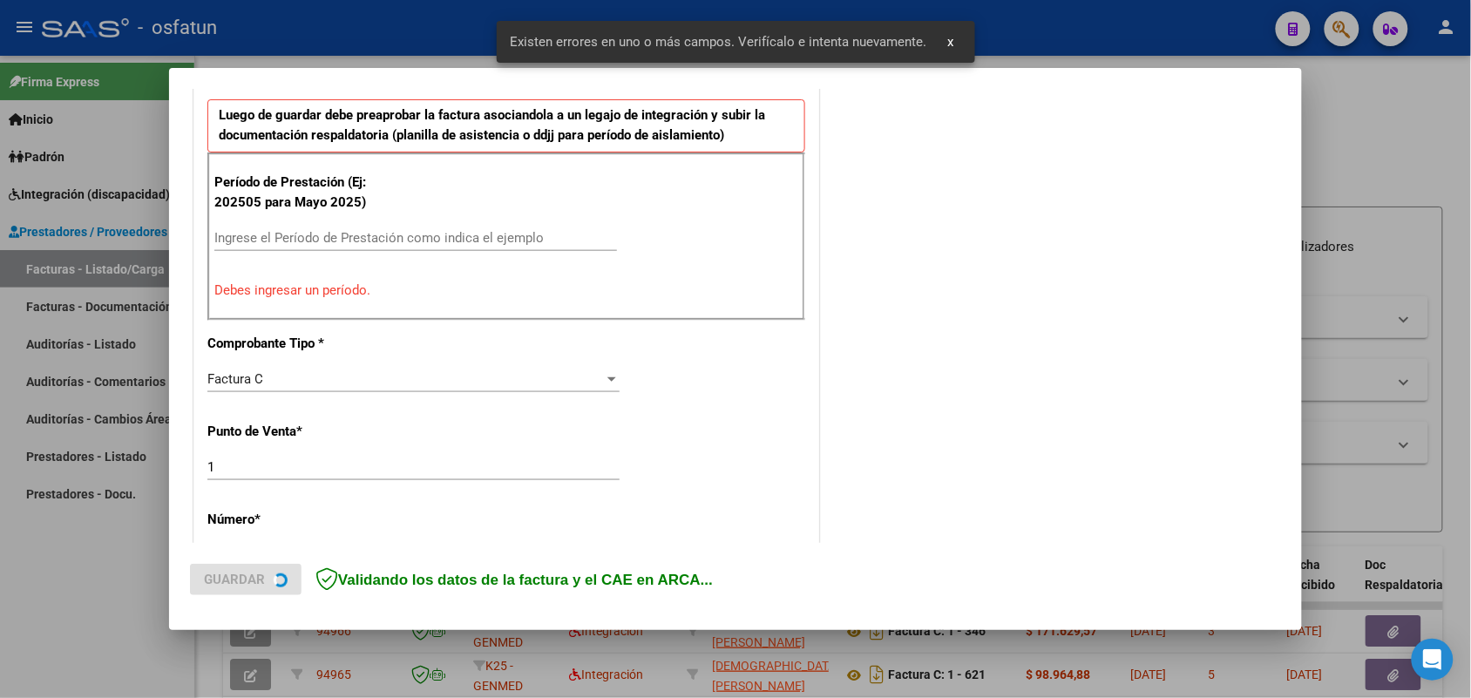
click at [364, 225] on div "Ingrese el Período de Prestación como indica el ejemplo" at bounding box center [415, 238] width 403 height 26
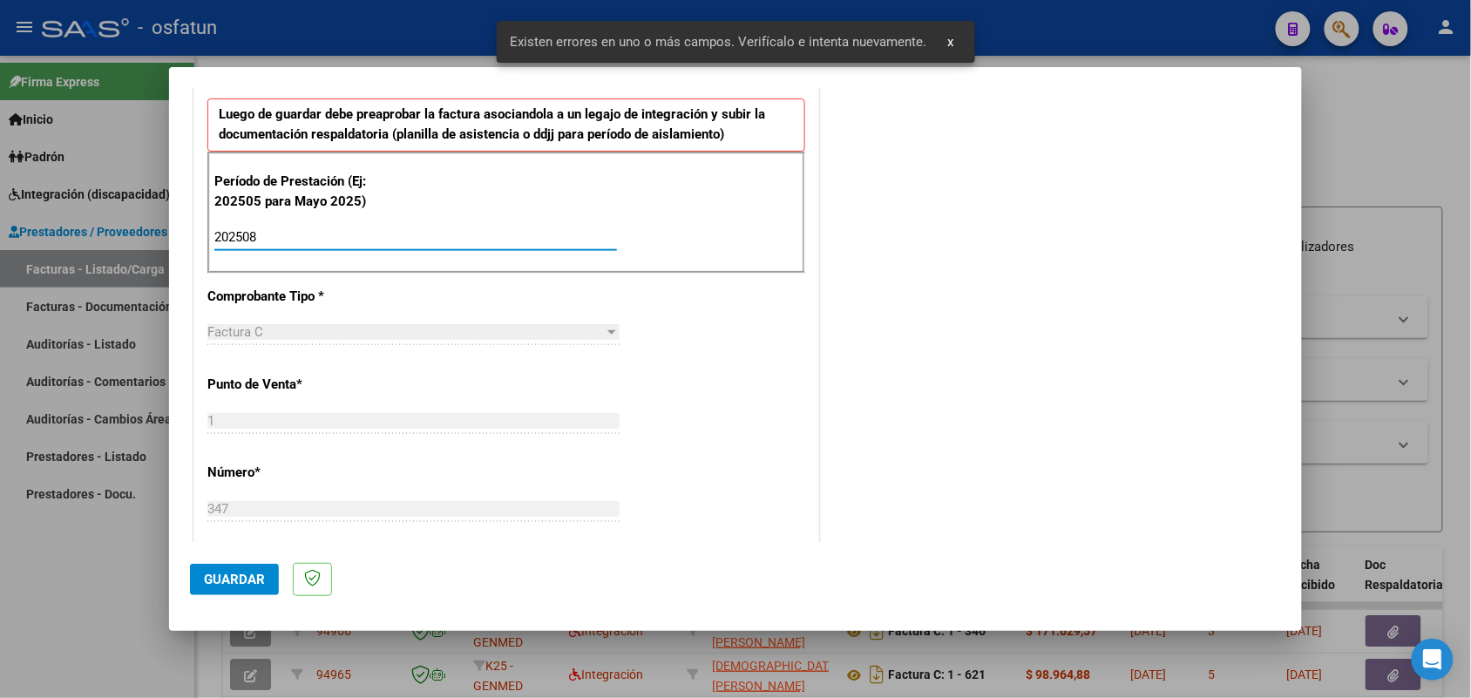
type input "202508"
click at [234, 573] on span "Guardar" at bounding box center [234, 580] width 61 height 16
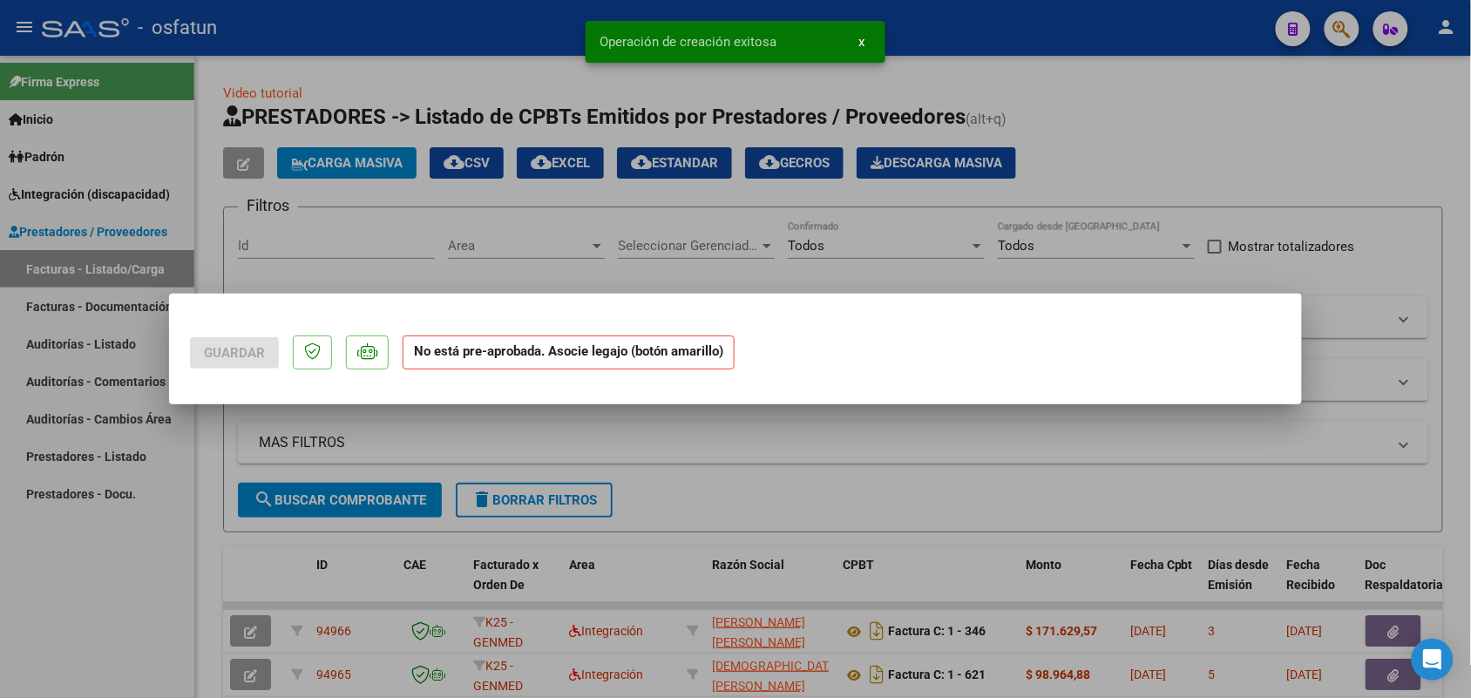
scroll to position [0, 0]
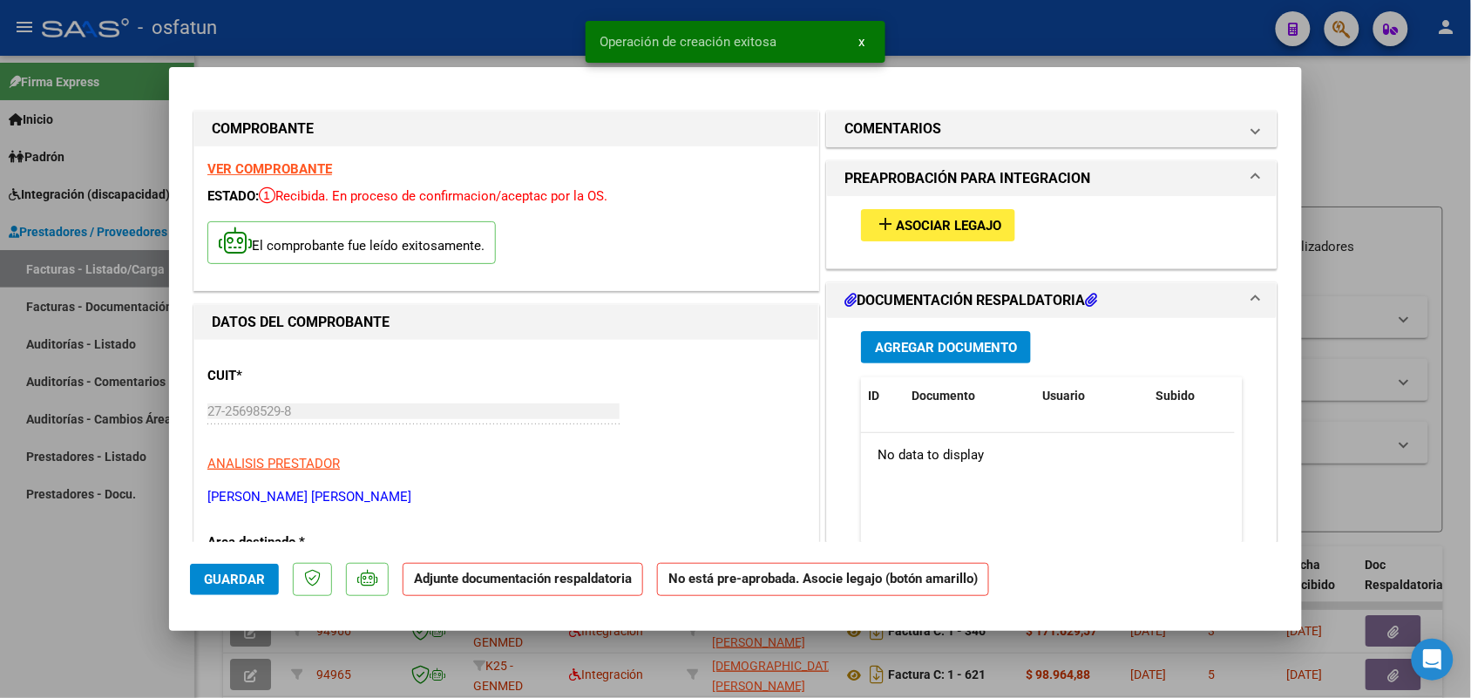
click at [941, 216] on button "add Asociar Legajo" at bounding box center [938, 225] width 154 height 32
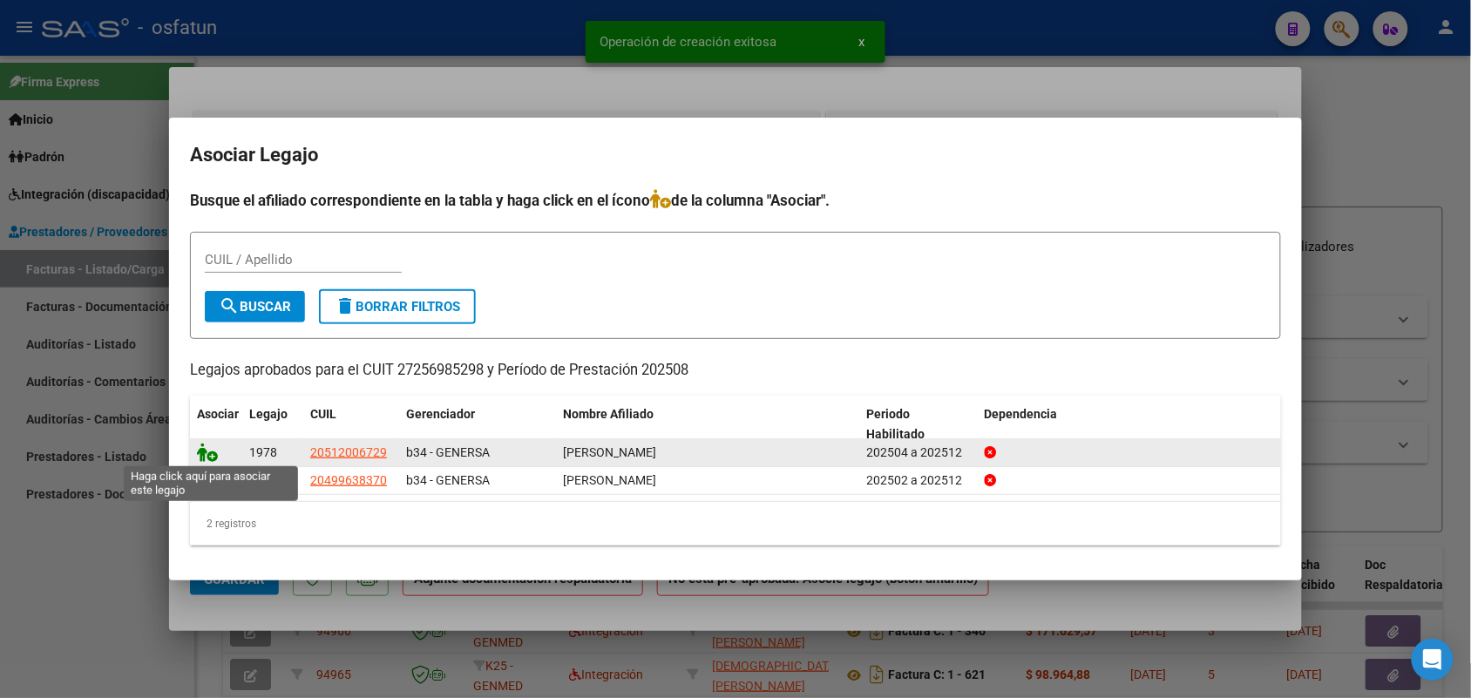
click at [210, 455] on icon at bounding box center [207, 452] width 21 height 19
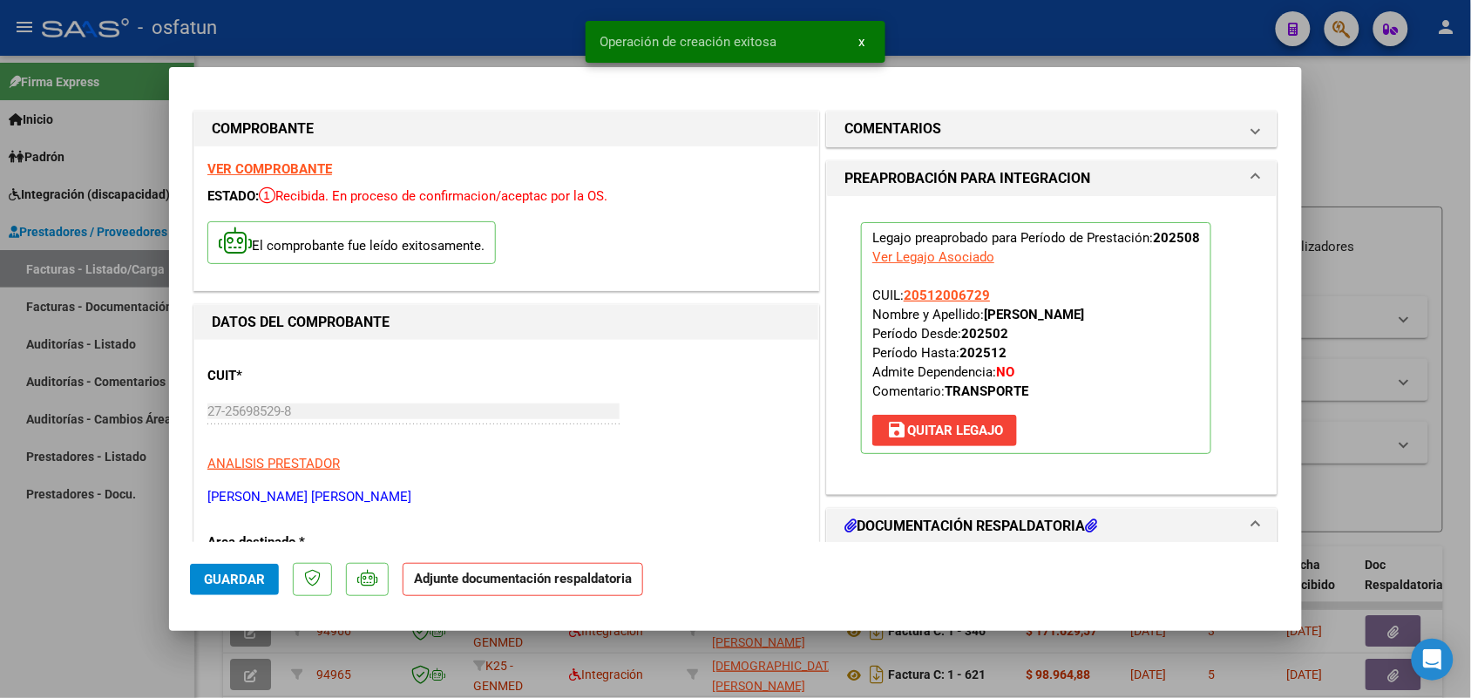
scroll to position [218, 0]
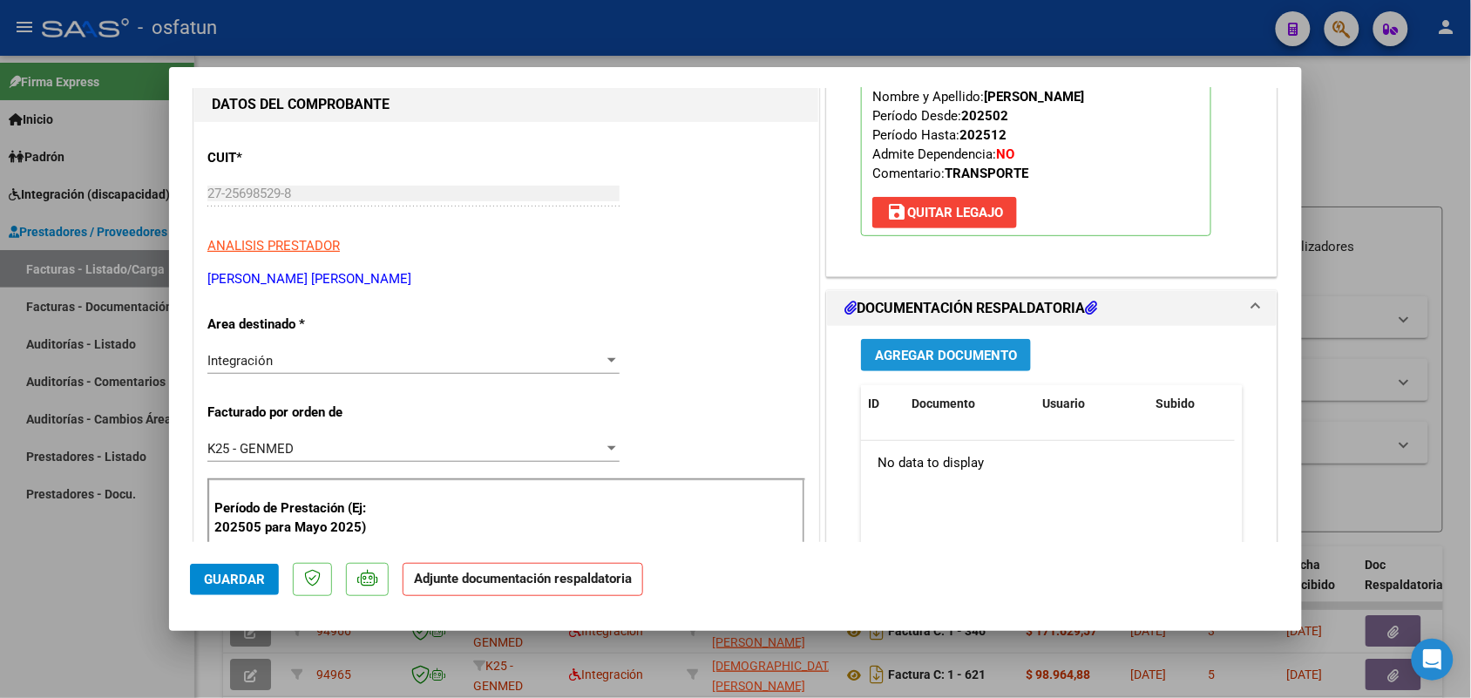
click at [918, 355] on span "Agregar Documento" at bounding box center [946, 356] width 142 height 16
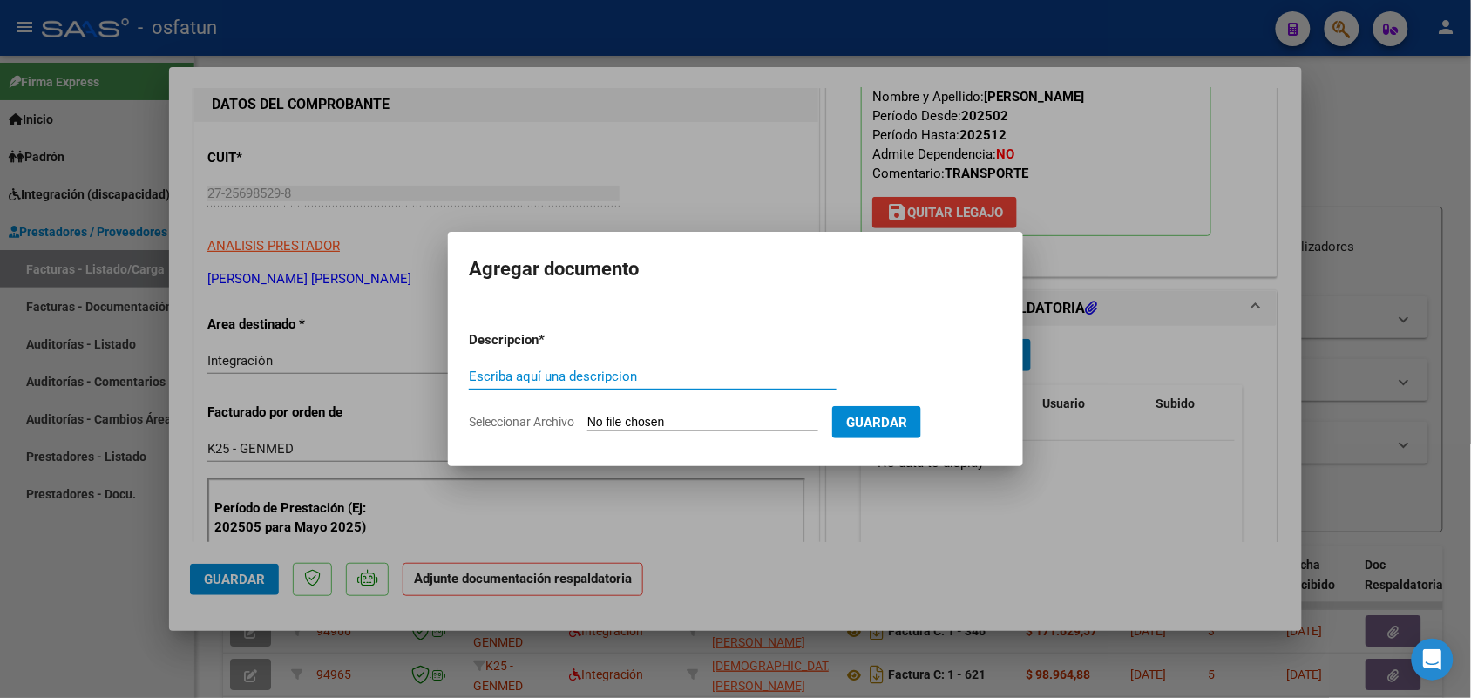
click at [530, 369] on input "Escriba aquí una descripcion" at bounding box center [653, 377] width 368 height 16
type input "asist"
click at [641, 424] on input "Seleccionar Archivo" at bounding box center [702, 423] width 231 height 17
type input "C:\fakepath\autorizacion [PERSON_NAME].pdf"
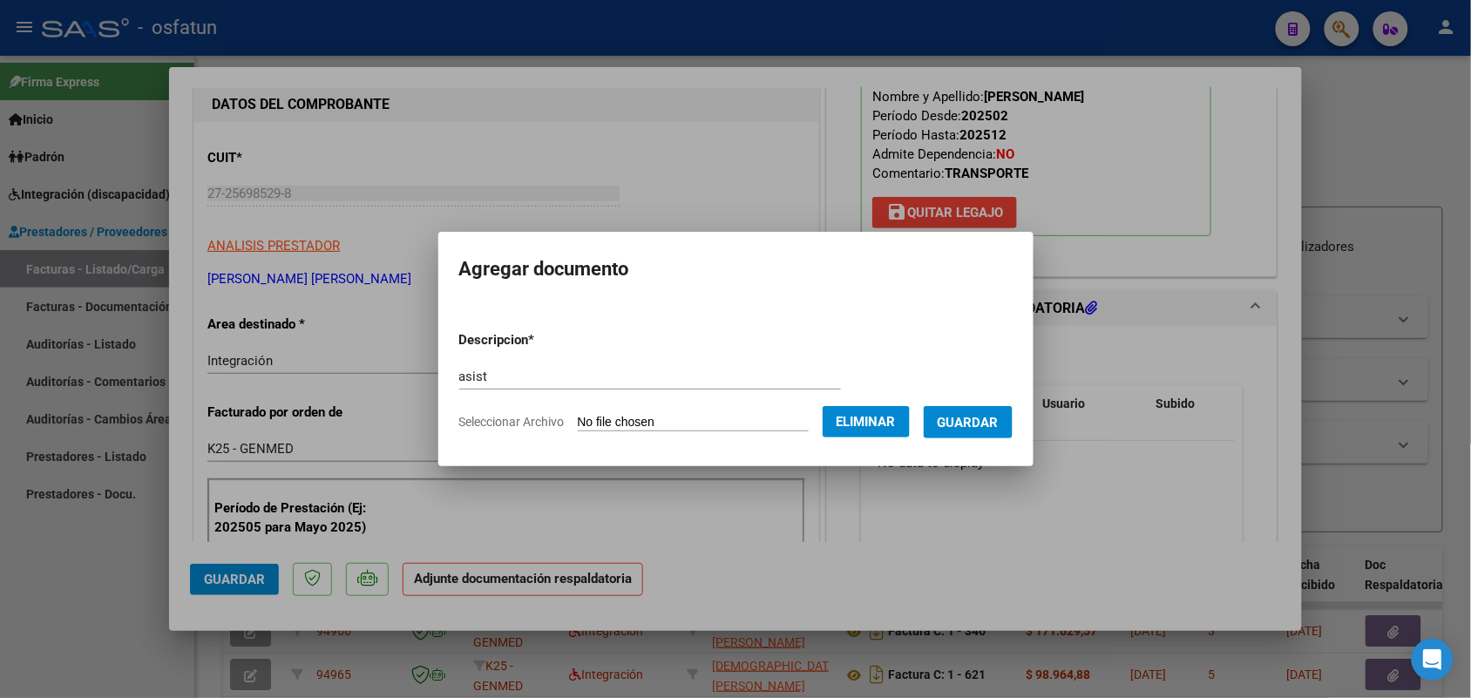
drag, startPoint x: 994, startPoint y: 420, endPoint x: 896, endPoint y: 421, distance: 98.5
click at [995, 420] on span "Guardar" at bounding box center [968, 423] width 61 height 16
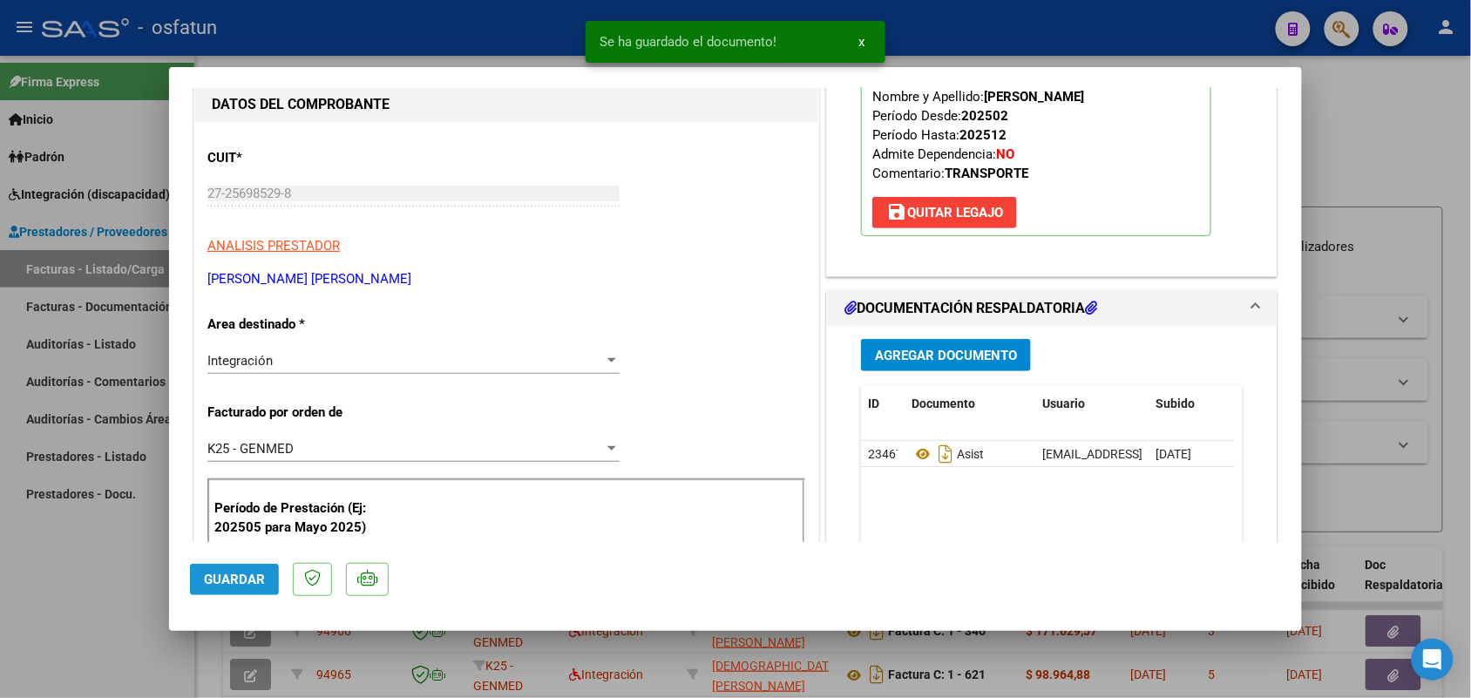
click at [227, 573] on span "Guardar" at bounding box center [234, 580] width 61 height 16
click at [112, 555] on div at bounding box center [735, 349] width 1471 height 698
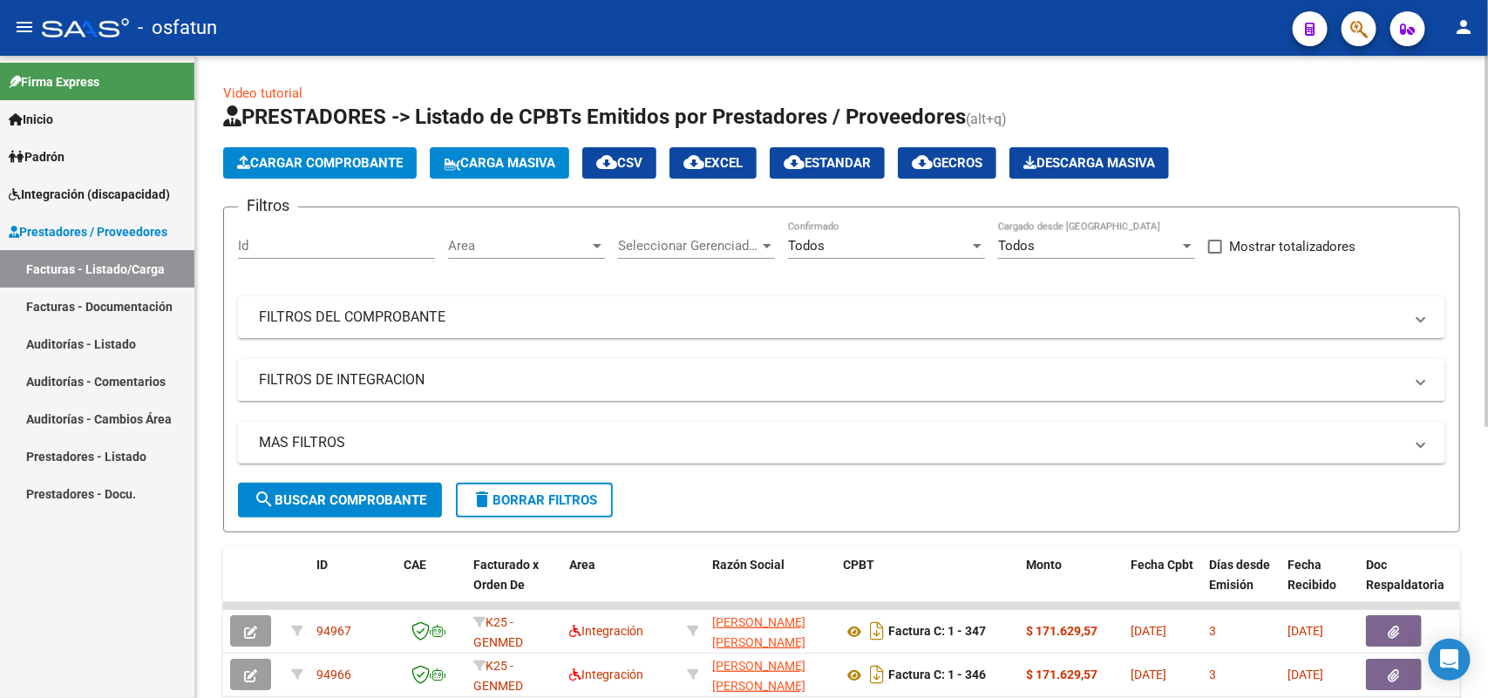
click at [293, 148] on app-list-header "PRESTADORES -> Listado de CPBTs Emitidos por Prestadores / Proveedores (alt+q) …" at bounding box center [841, 318] width 1237 height 430
click at [298, 153] on button "Cargar Comprobante" at bounding box center [319, 162] width 193 height 31
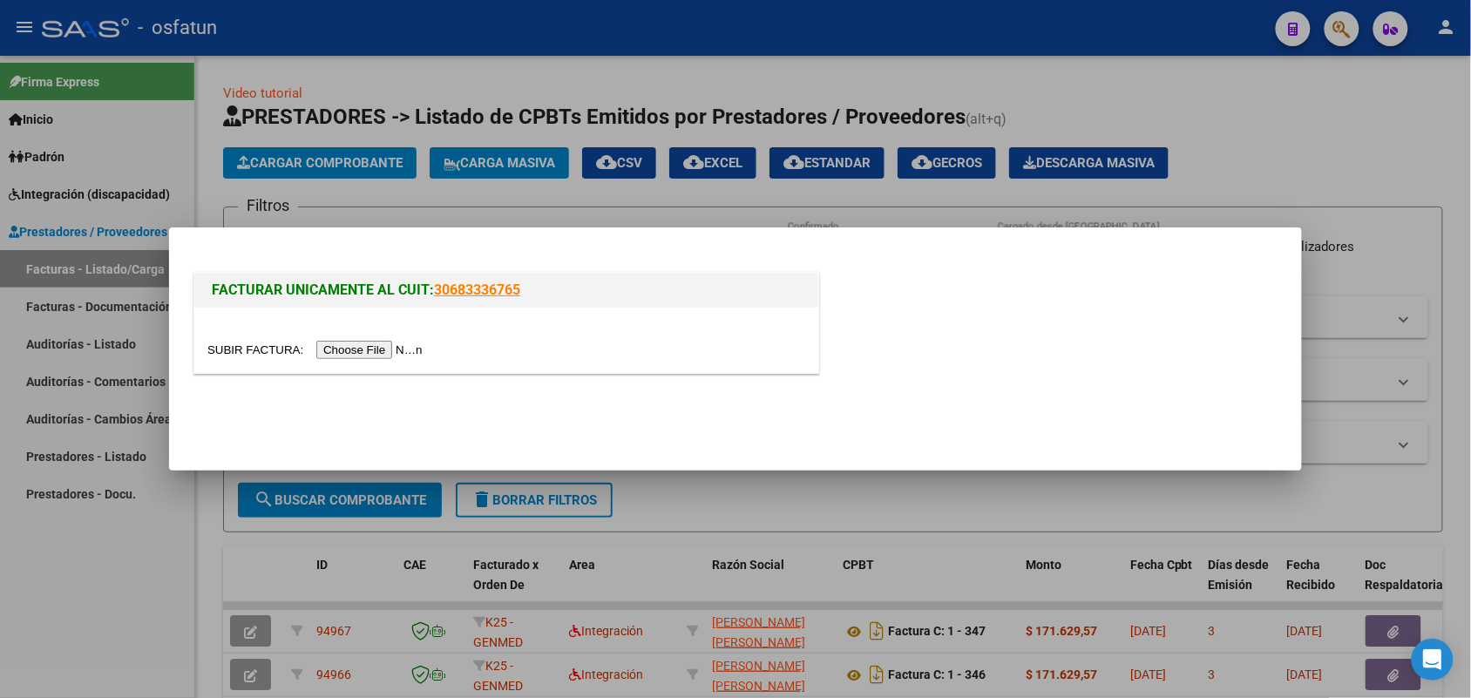
click at [360, 353] on input "file" at bounding box center [317, 350] width 221 height 18
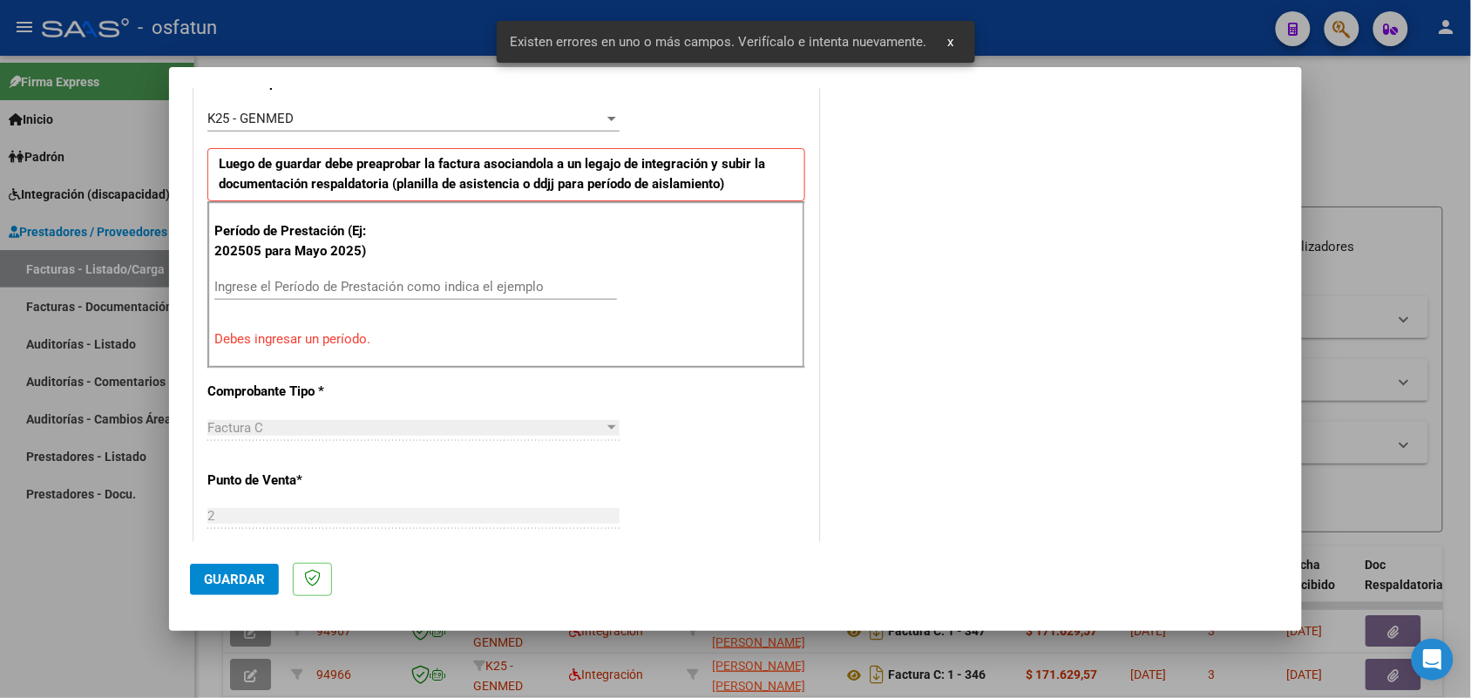
scroll to position [580, 0]
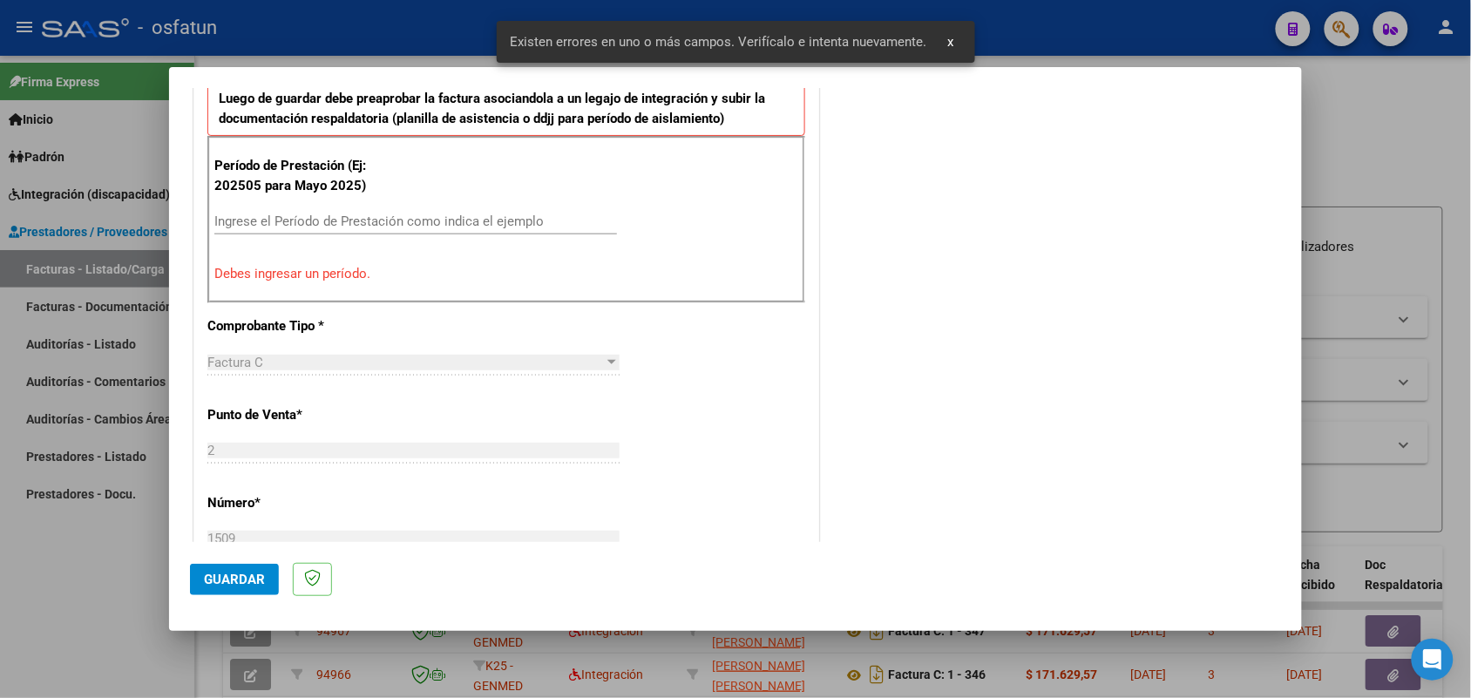
click at [324, 212] on div "Ingrese el Período de Prestación como indica el ejemplo" at bounding box center [415, 221] width 403 height 26
click at [321, 219] on input "Ingrese el Período de Prestación como indica el ejemplo" at bounding box center [415, 222] width 403 height 16
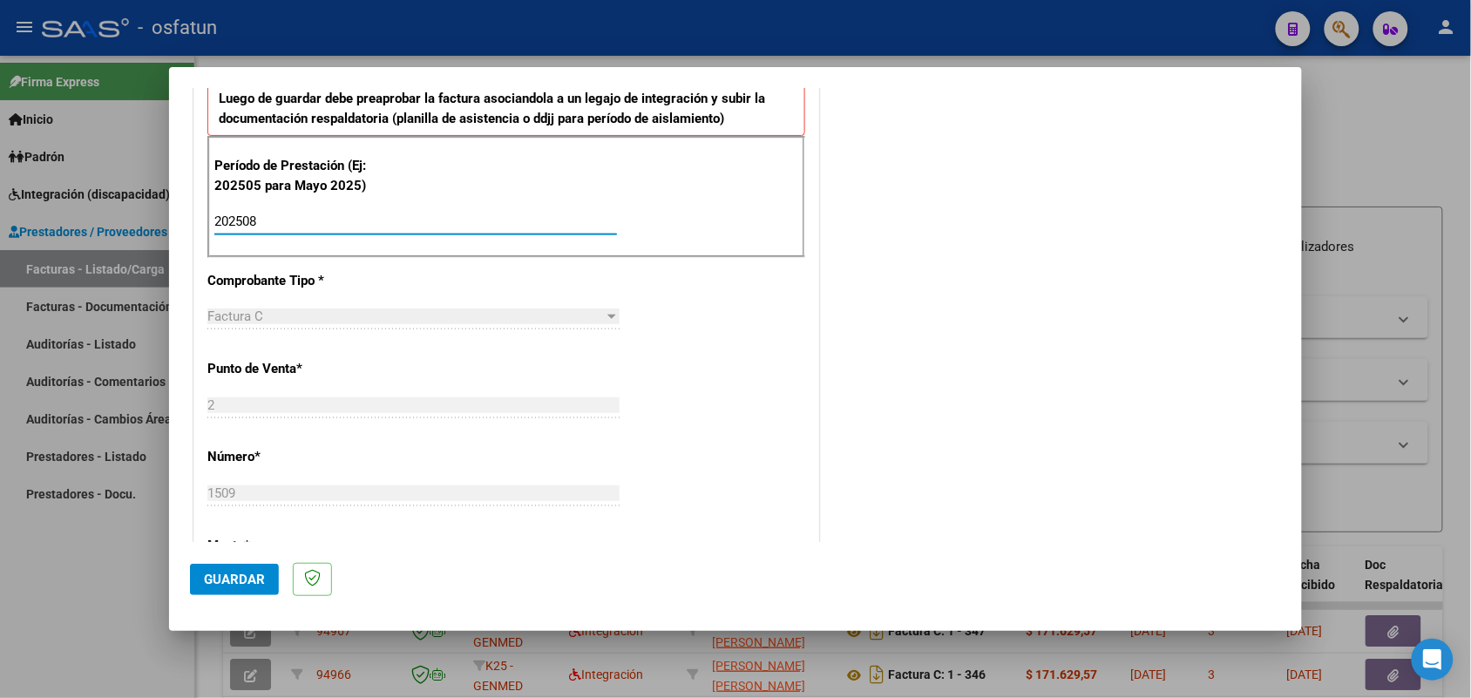
type input "202508"
click at [247, 572] on span "Guardar" at bounding box center [234, 580] width 61 height 16
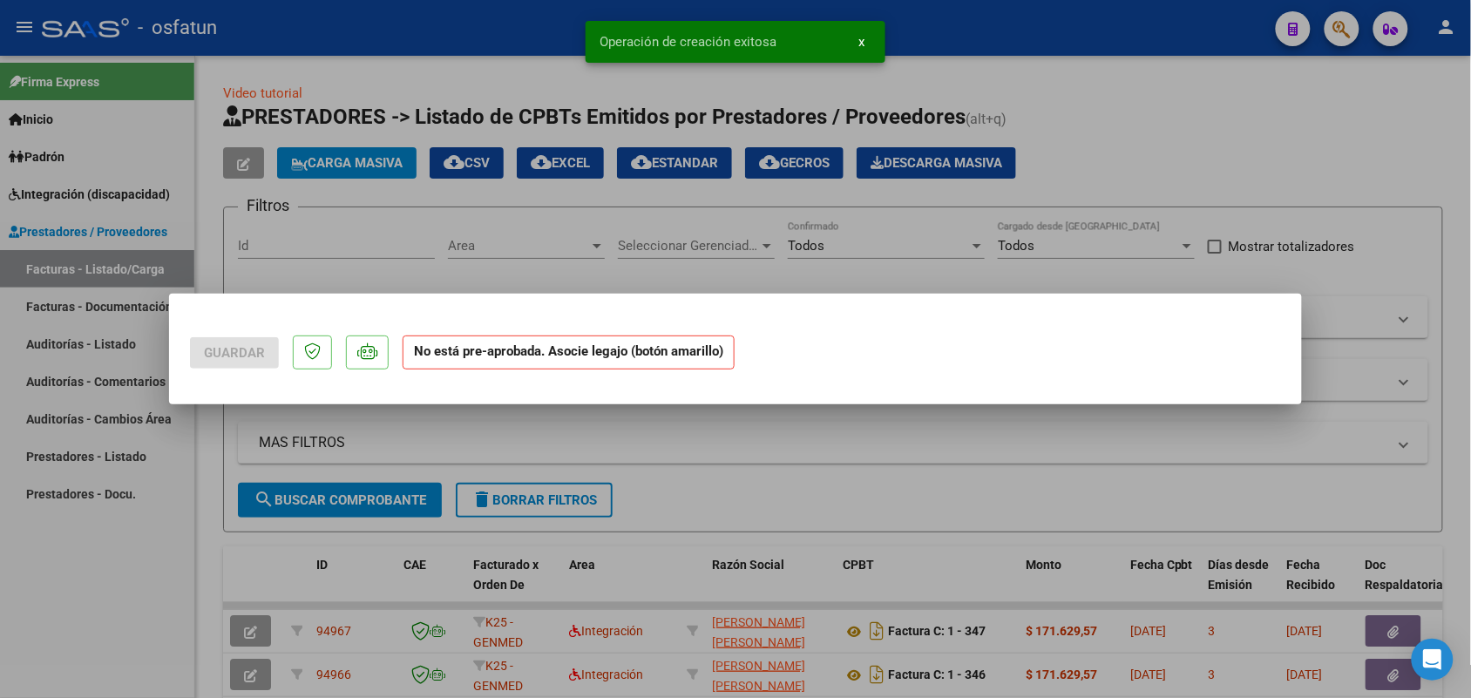
scroll to position [0, 0]
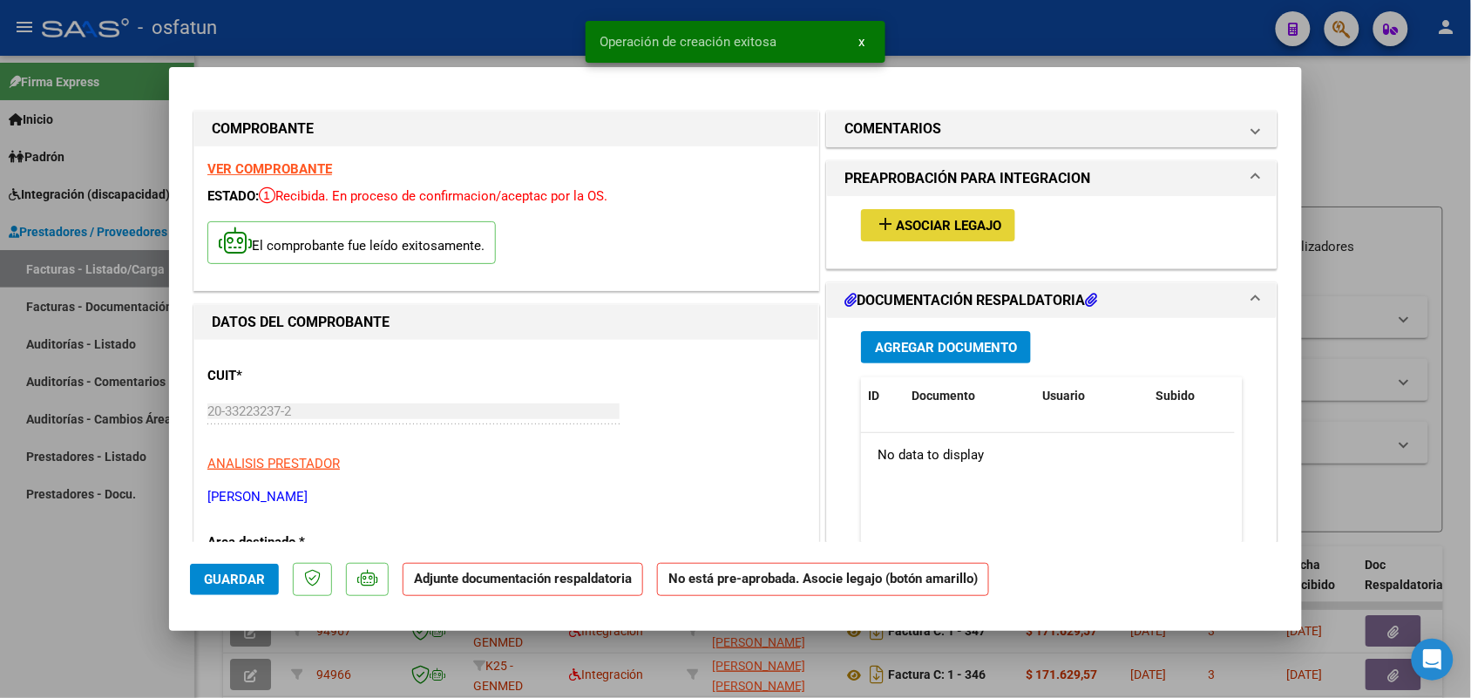
click at [947, 224] on span "Asociar Legajo" at bounding box center [948, 226] width 105 height 16
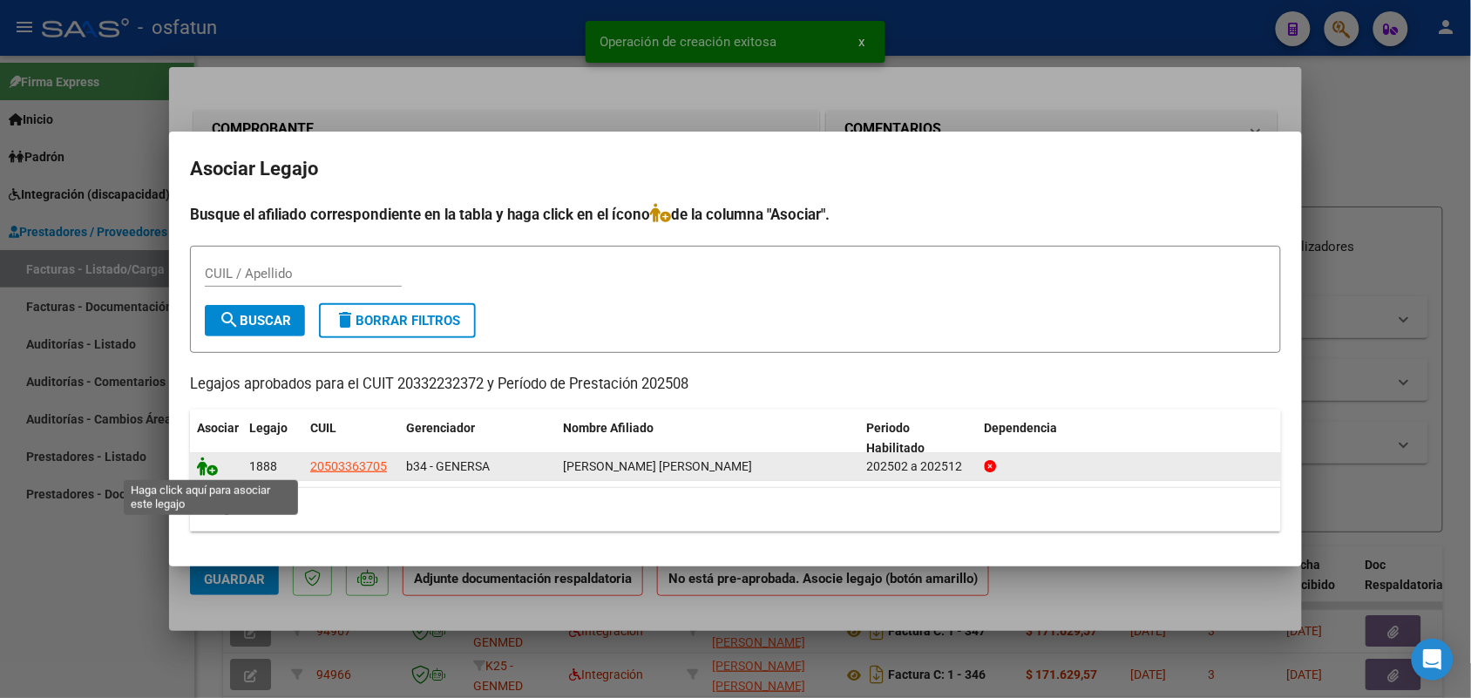
click at [205, 467] on icon at bounding box center [207, 466] width 21 height 19
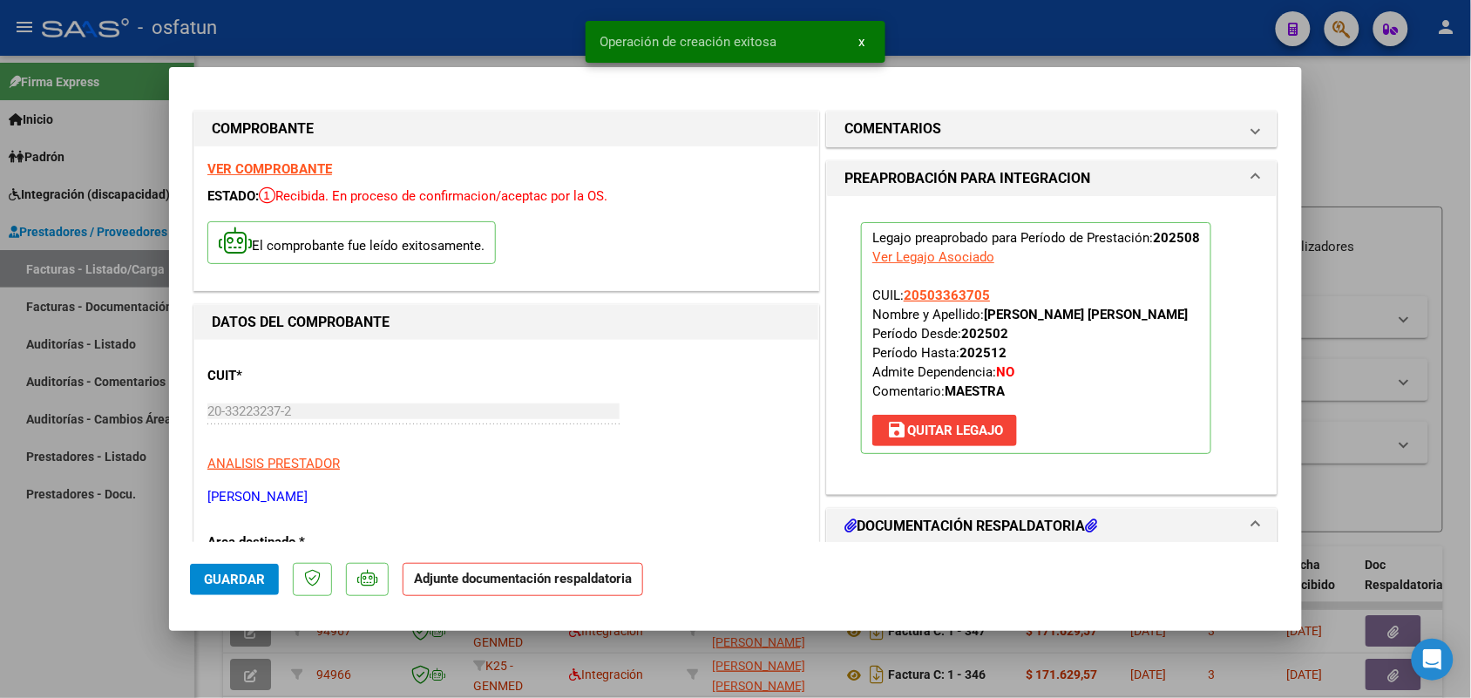
scroll to position [109, 0]
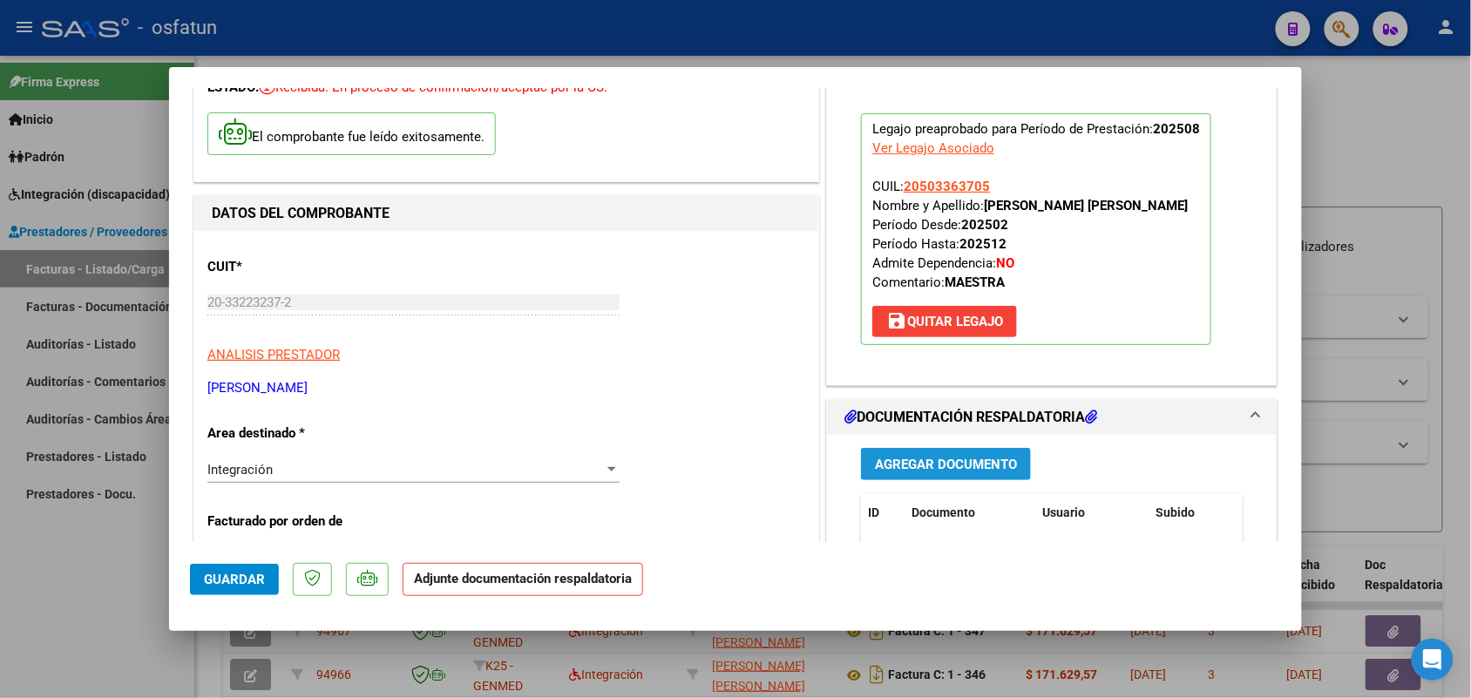
click at [925, 467] on span "Agregar Documento" at bounding box center [946, 465] width 142 height 16
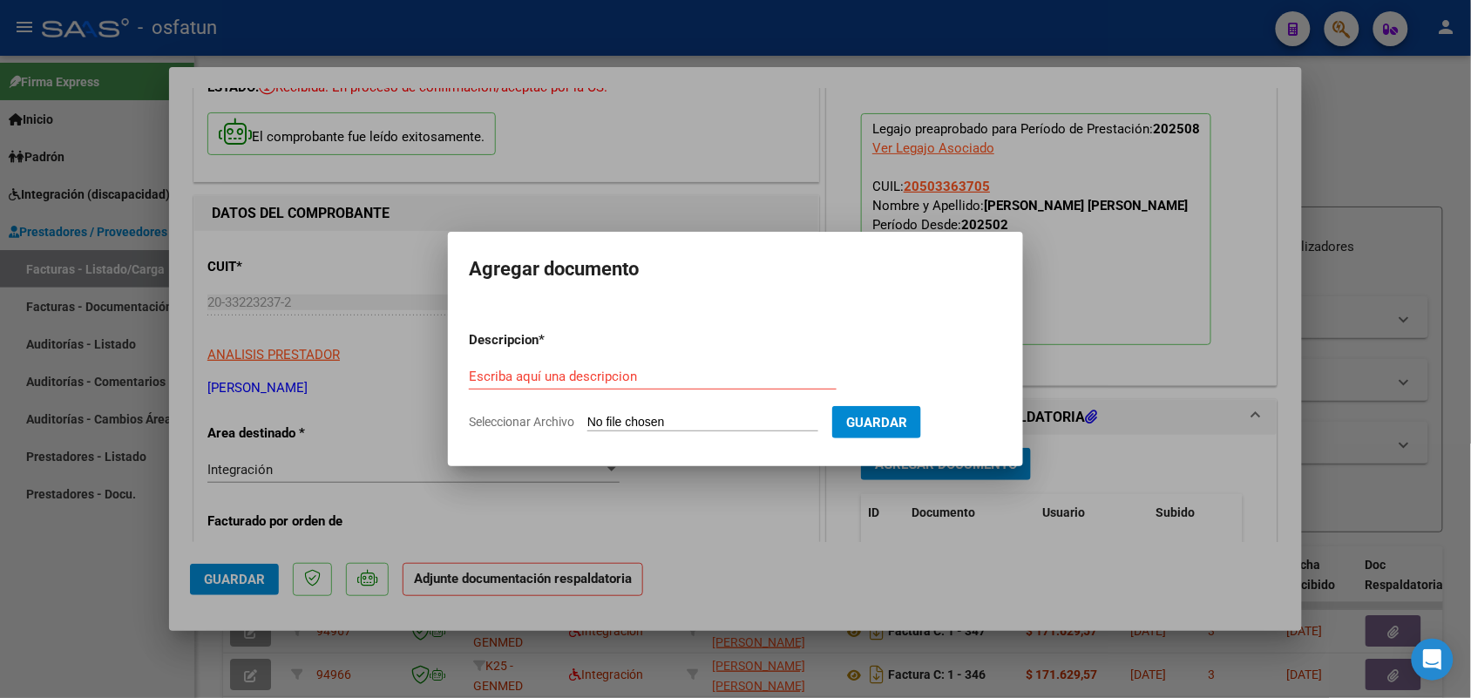
click at [586, 373] on div "Escriba aquí una descripcion" at bounding box center [653, 376] width 368 height 26
type input "asist"
click at [673, 427] on input "Seleccionar Archivo" at bounding box center [702, 423] width 231 height 17
type input "C:\fakepath\ASISTENCIA AGOSTO.pdf"
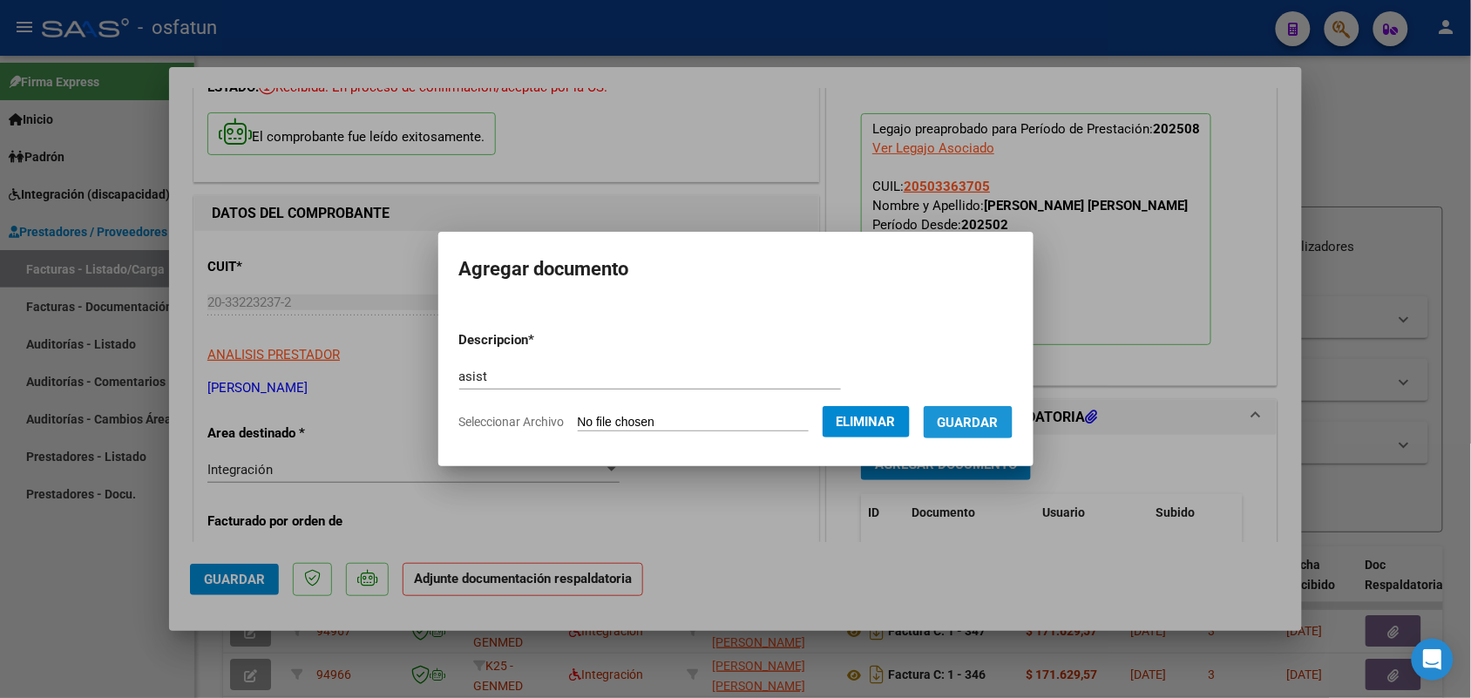
drag, startPoint x: 982, startPoint y: 417, endPoint x: 956, endPoint y: 417, distance: 26.1
click at [977, 415] on span "Guardar" at bounding box center [968, 423] width 61 height 16
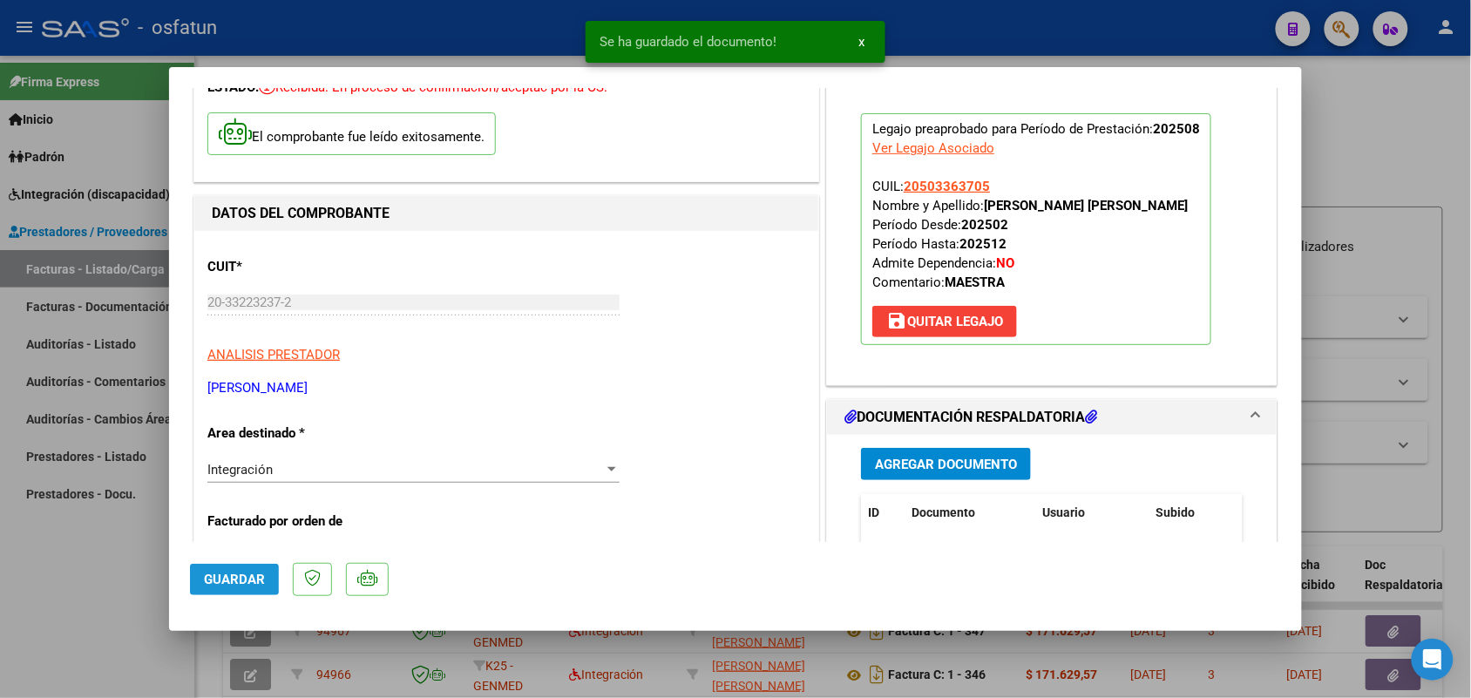
drag, startPoint x: 231, startPoint y: 576, endPoint x: 215, endPoint y: 573, distance: 16.1
click at [228, 573] on span "Guardar" at bounding box center [234, 580] width 61 height 16
click at [77, 555] on div at bounding box center [735, 349] width 1471 height 698
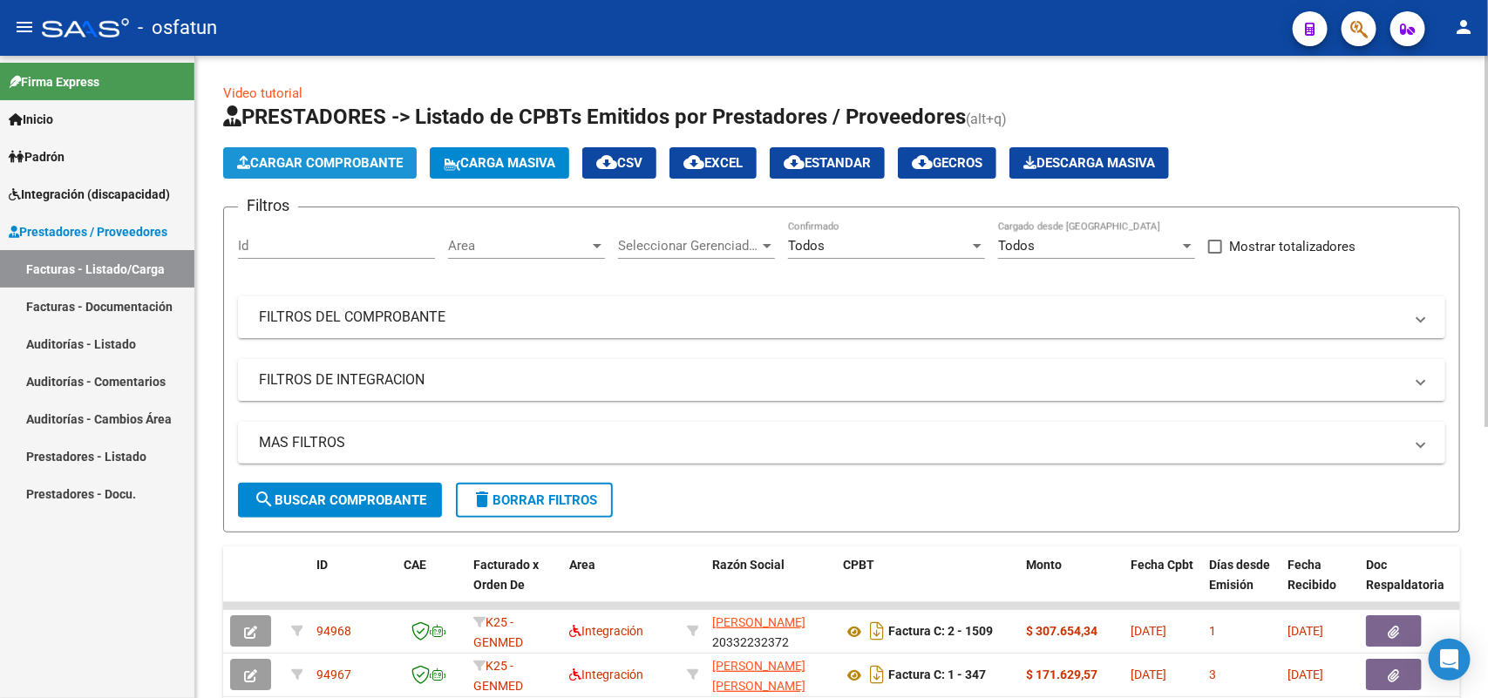
click at [360, 159] on span "Cargar Comprobante" at bounding box center [320, 163] width 166 height 16
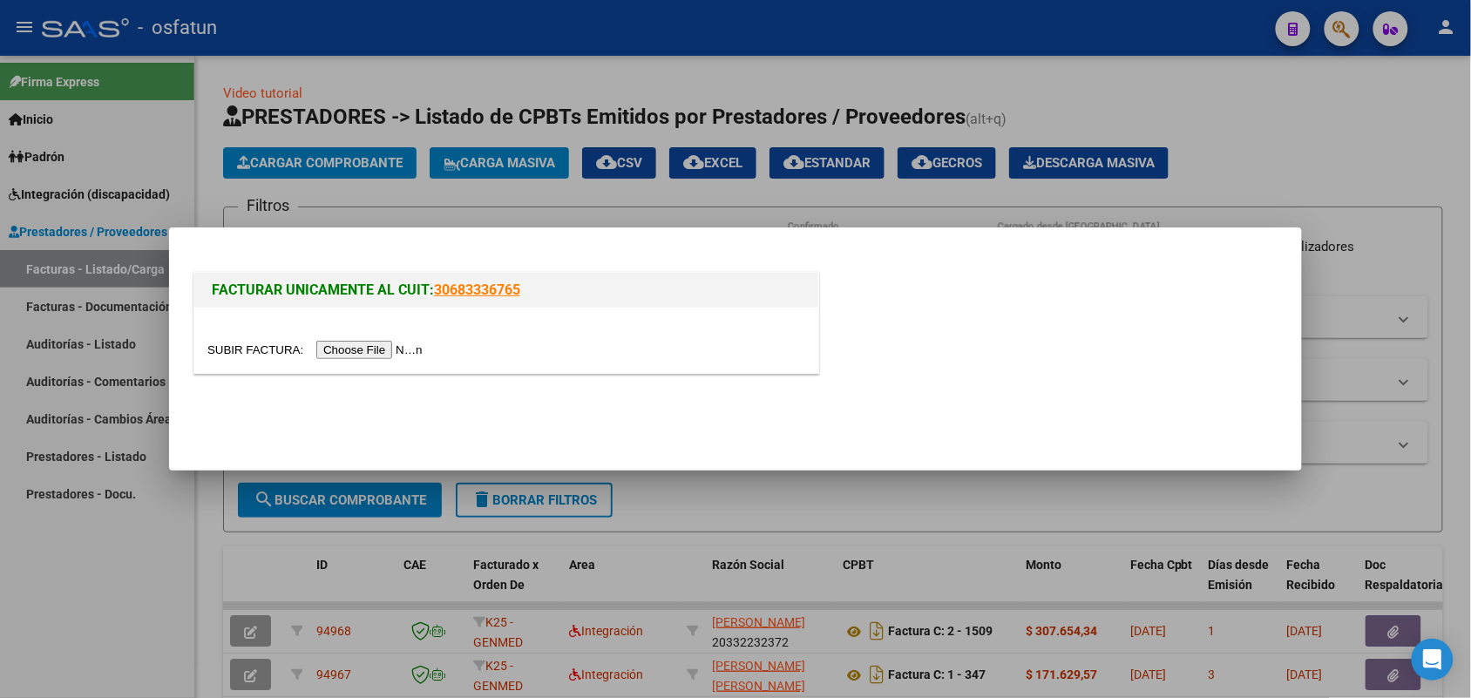
click at [406, 346] on input "file" at bounding box center [317, 350] width 221 height 18
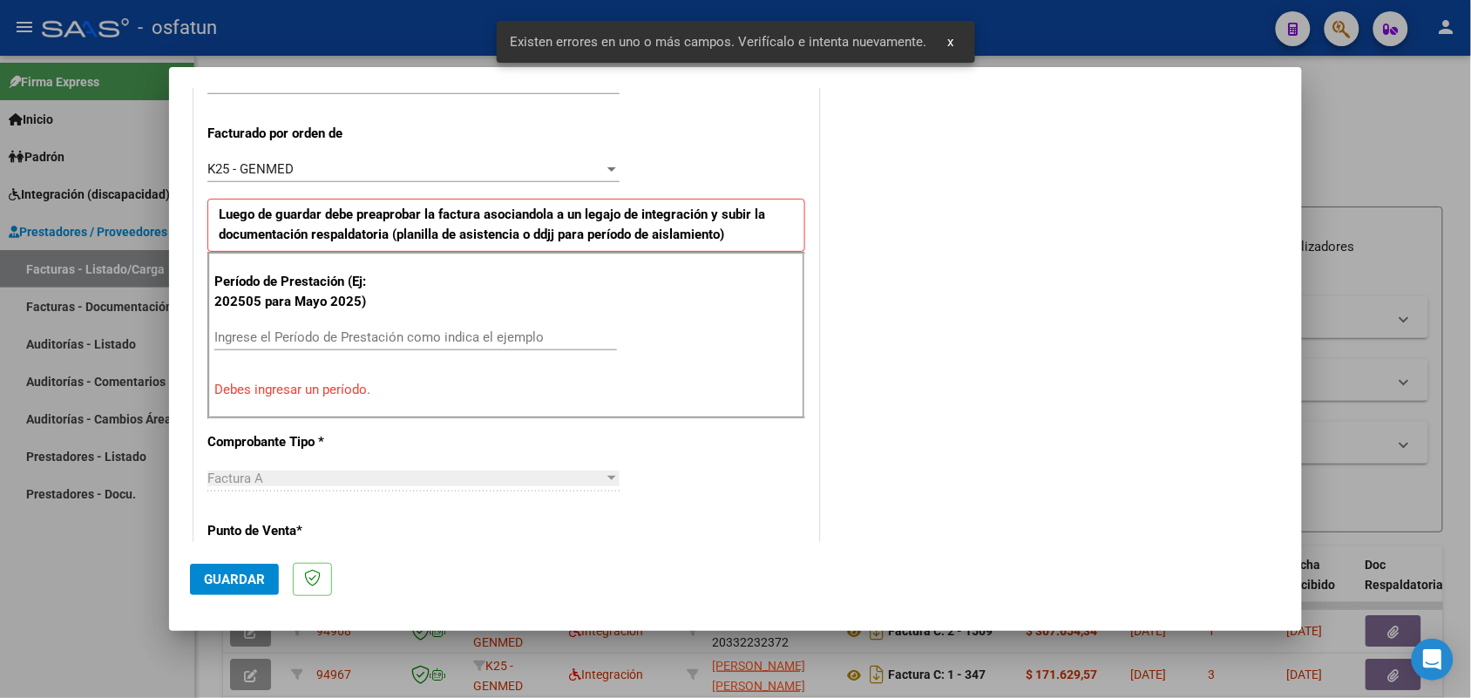
scroll to position [546, 0]
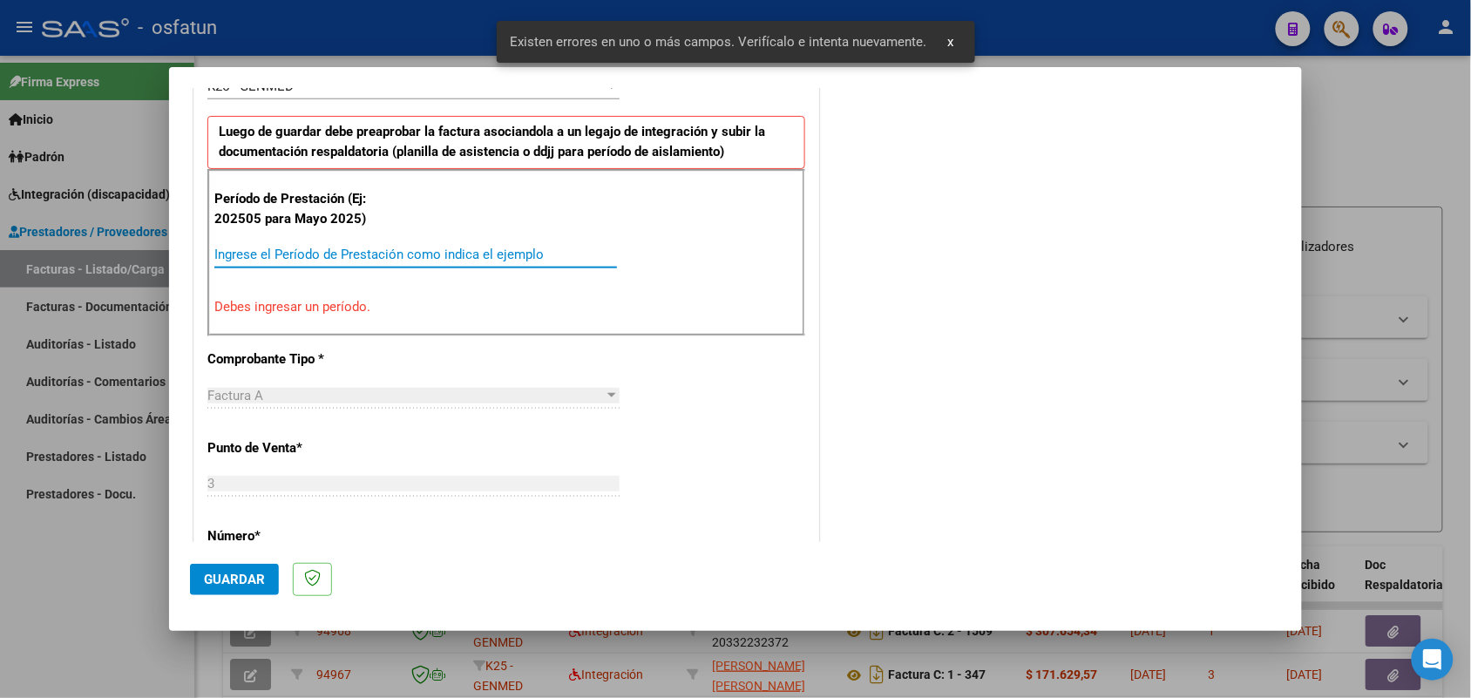
click at [418, 257] on input "Ingrese el Período de Prestación como indica el ejemplo" at bounding box center [415, 255] width 403 height 16
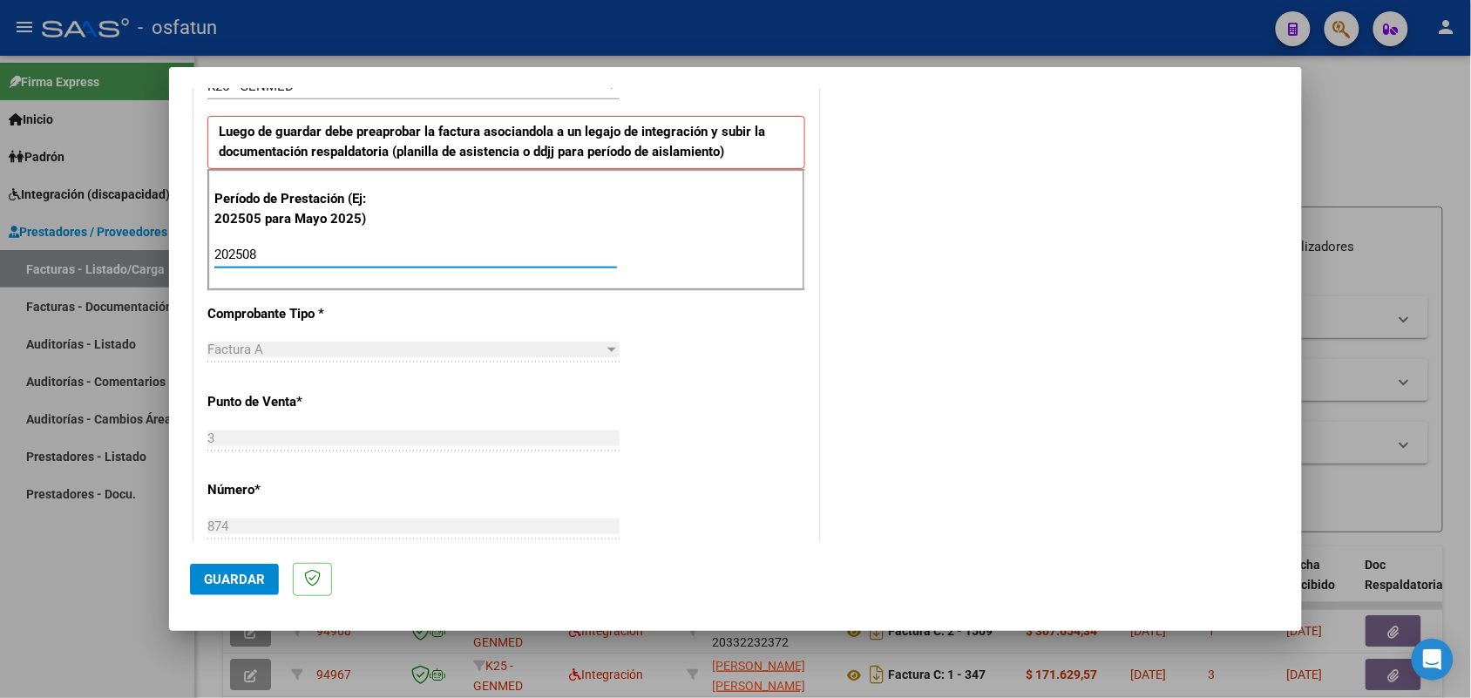
type input "202508"
click at [244, 581] on span "Guardar" at bounding box center [234, 580] width 61 height 16
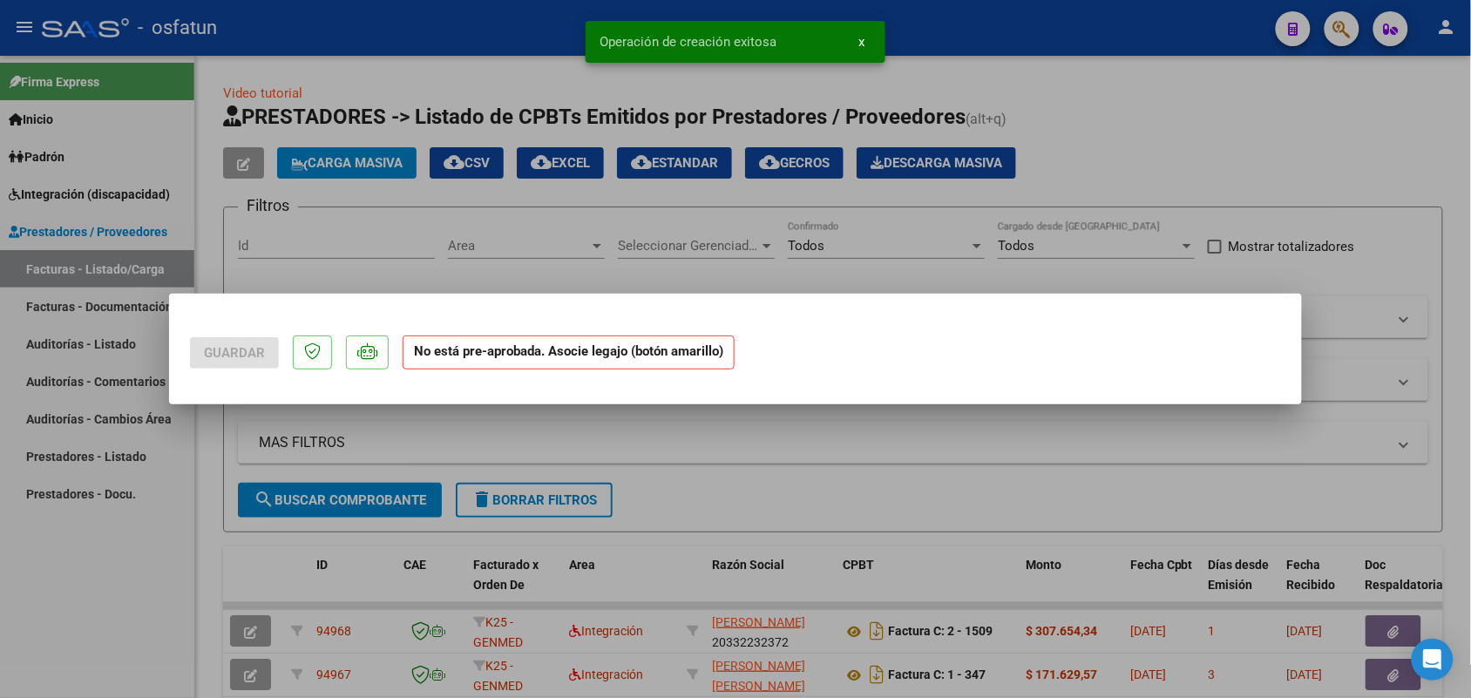
scroll to position [0, 0]
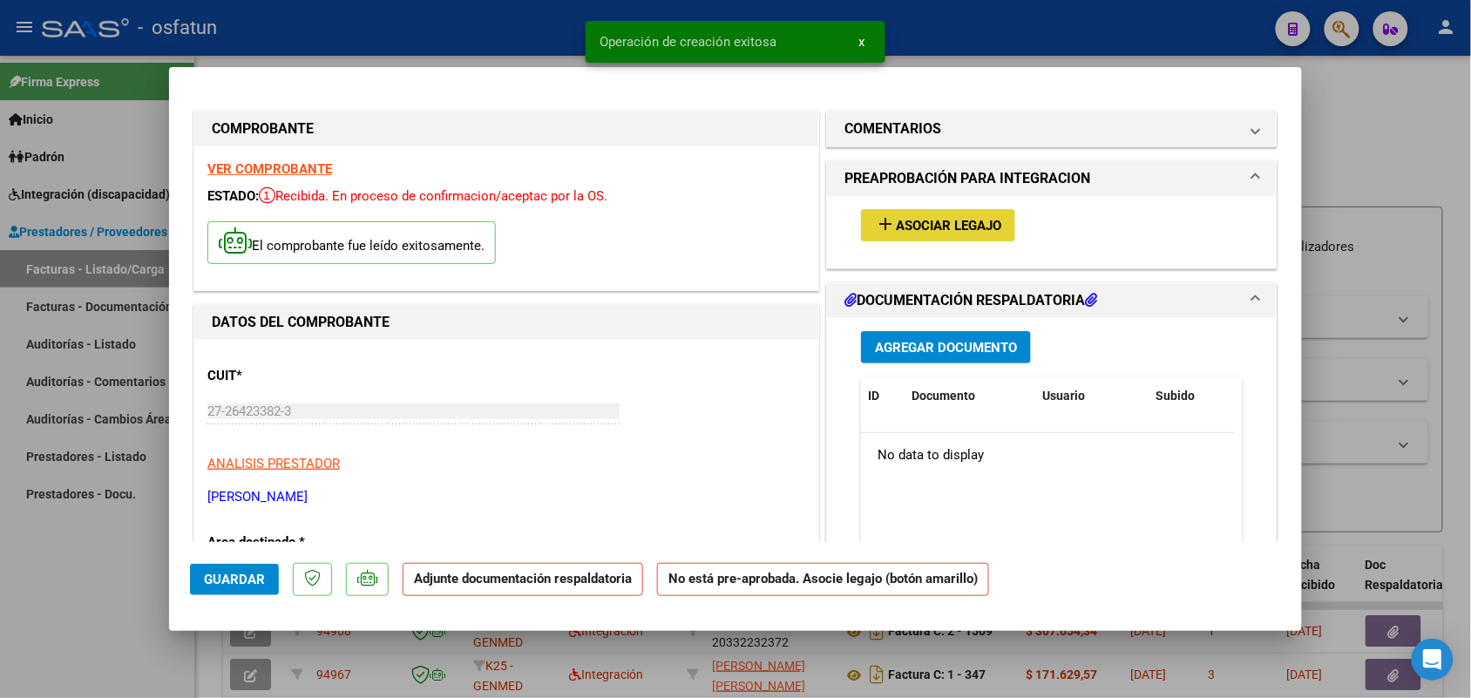
click at [896, 220] on span "Asociar Legajo" at bounding box center [948, 226] width 105 height 16
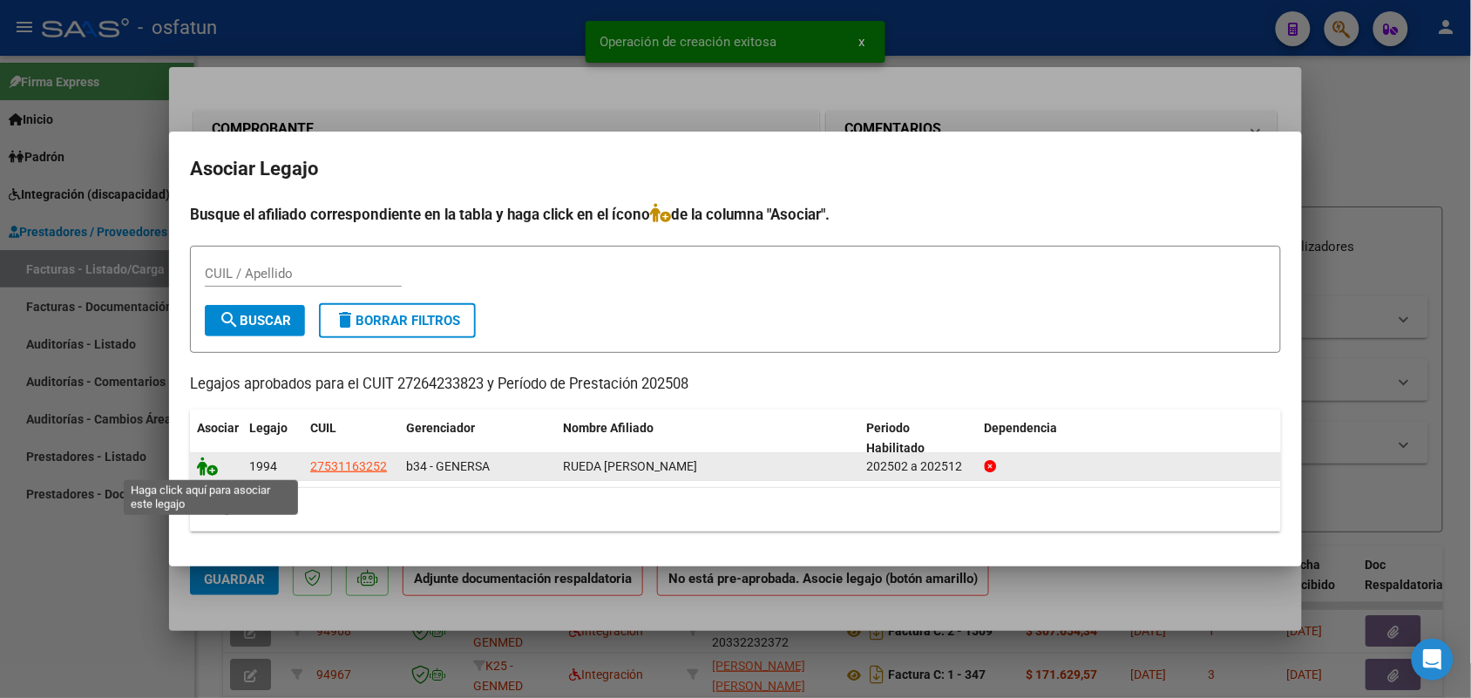
click at [211, 469] on icon at bounding box center [207, 466] width 21 height 19
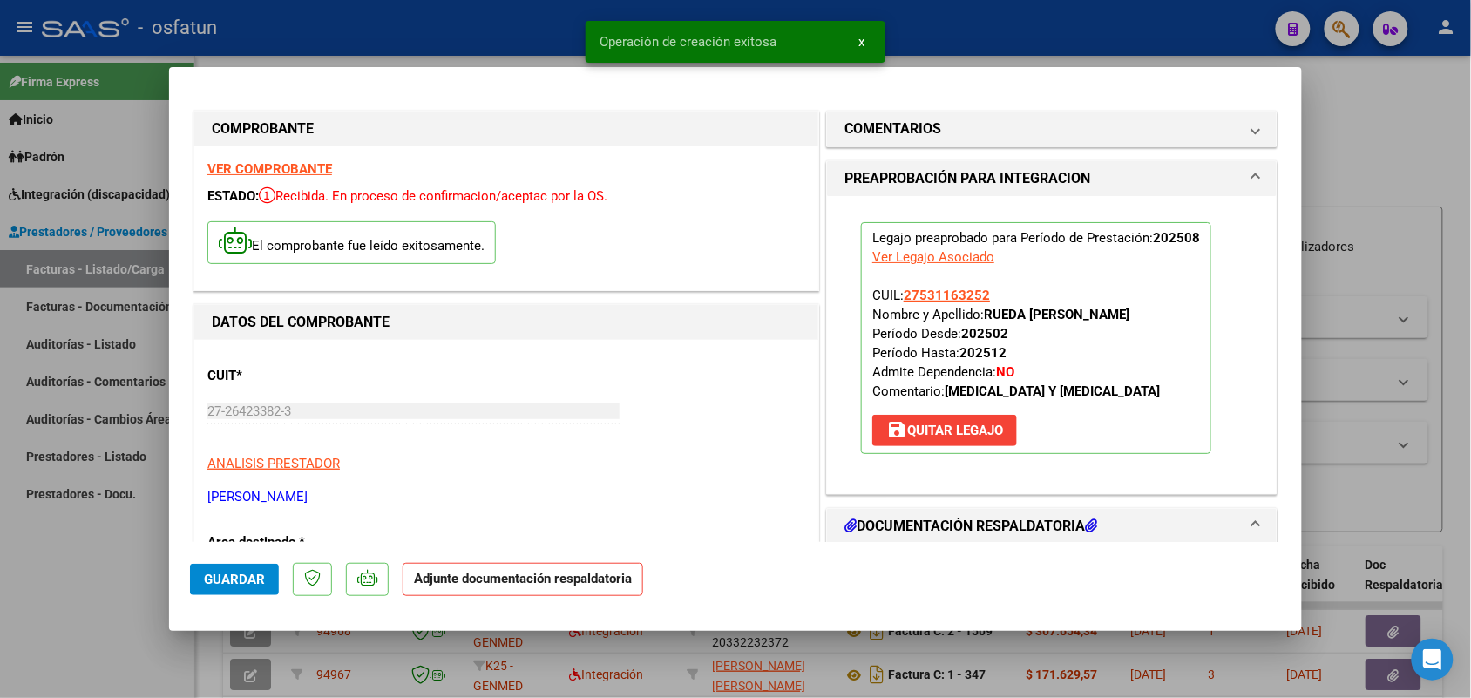
scroll to position [218, 0]
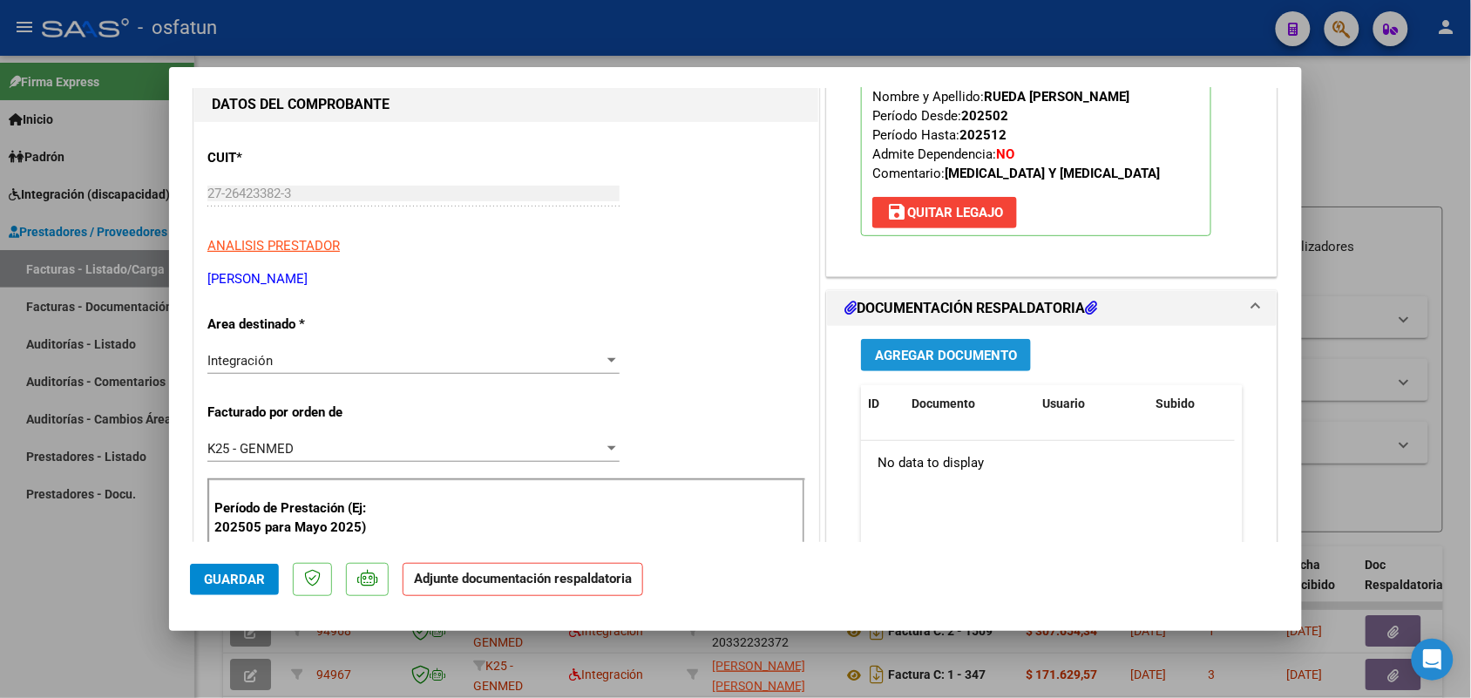
click at [918, 349] on span "Agregar Documento" at bounding box center [946, 356] width 142 height 16
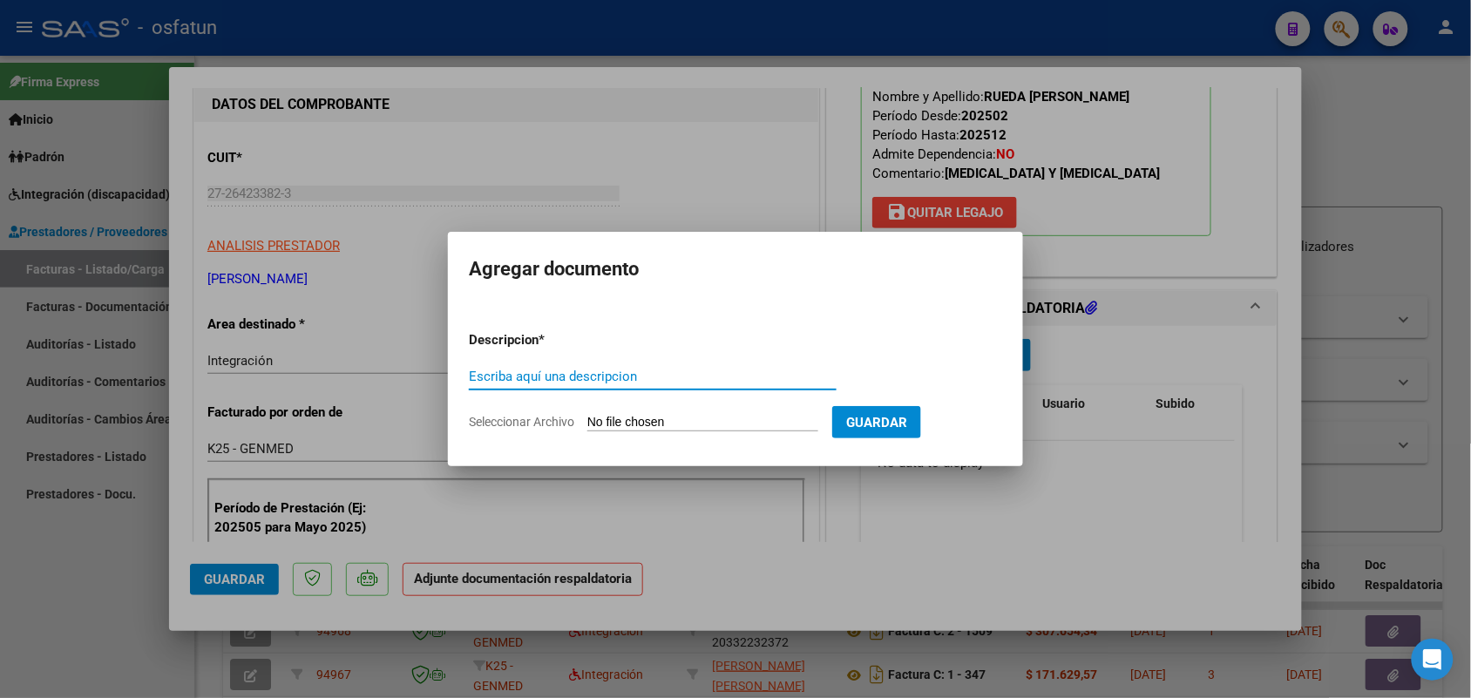
click at [529, 380] on input "Escriba aquí una descripcion" at bounding box center [653, 377] width 368 height 16
type input "asiast"
click at [634, 408] on form "Descripcion * asiast Escriba aquí una descripcion Seleccionar Archivo Guardar" at bounding box center [735, 380] width 533 height 127
click at [634, 423] on input "Seleccionar Archivo" at bounding box center [702, 423] width 231 height 17
type input "C:\fakepath\planilla [MEDICAL_DATA].jpeg"
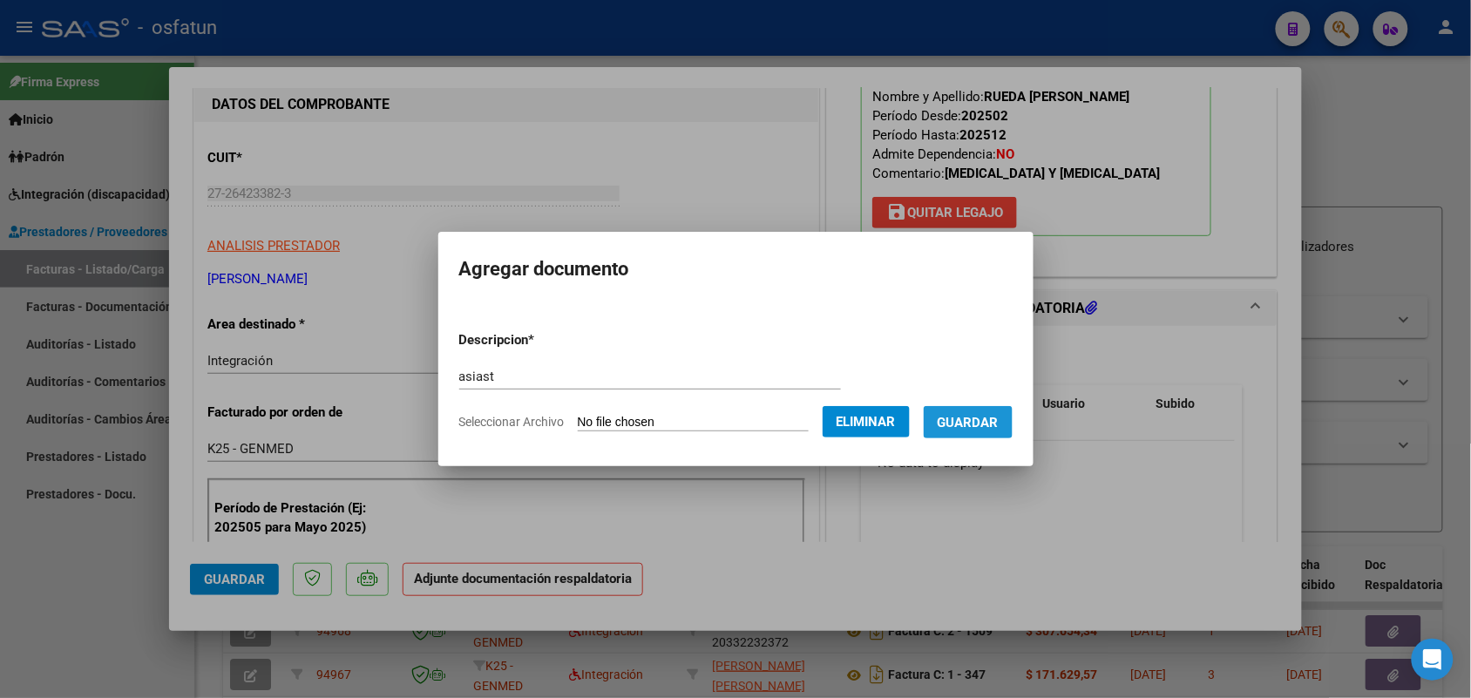
click at [990, 424] on span "Guardar" at bounding box center [968, 423] width 61 height 16
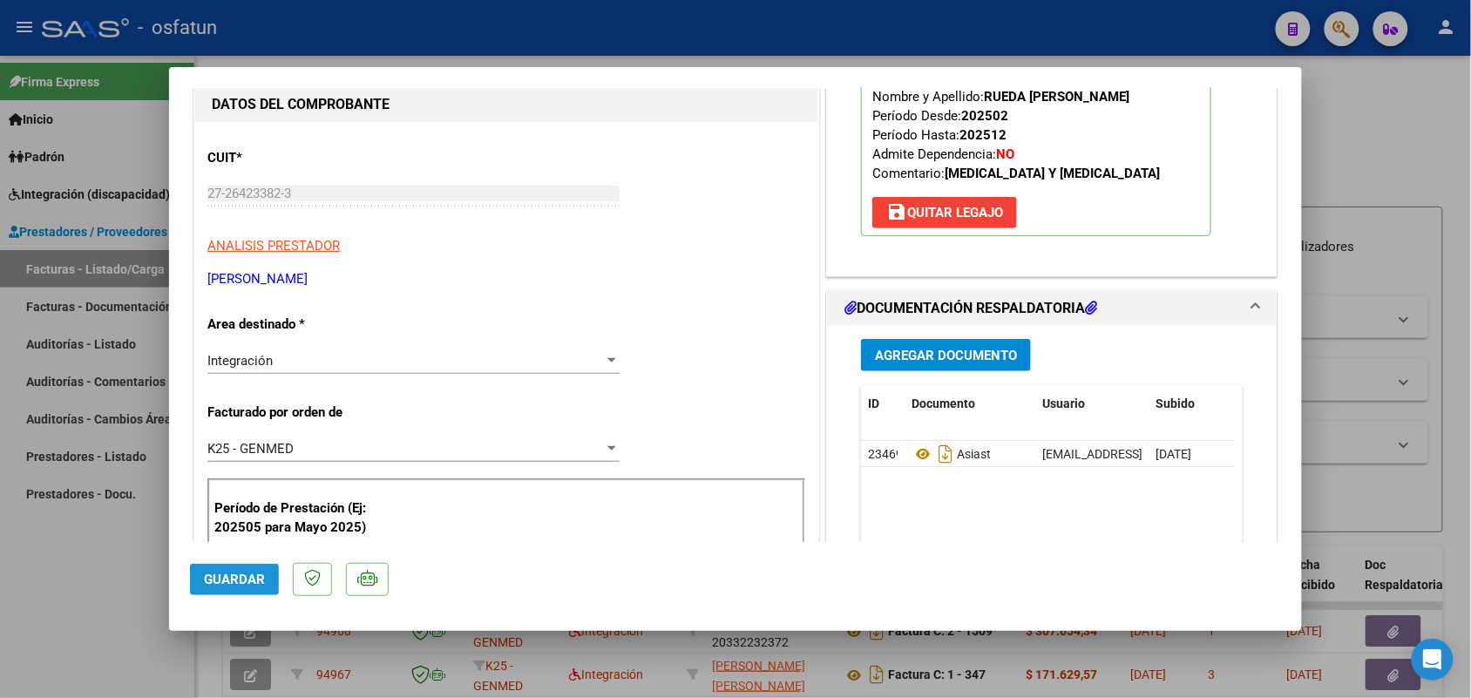
click at [237, 569] on button "Guardar" at bounding box center [234, 579] width 89 height 31
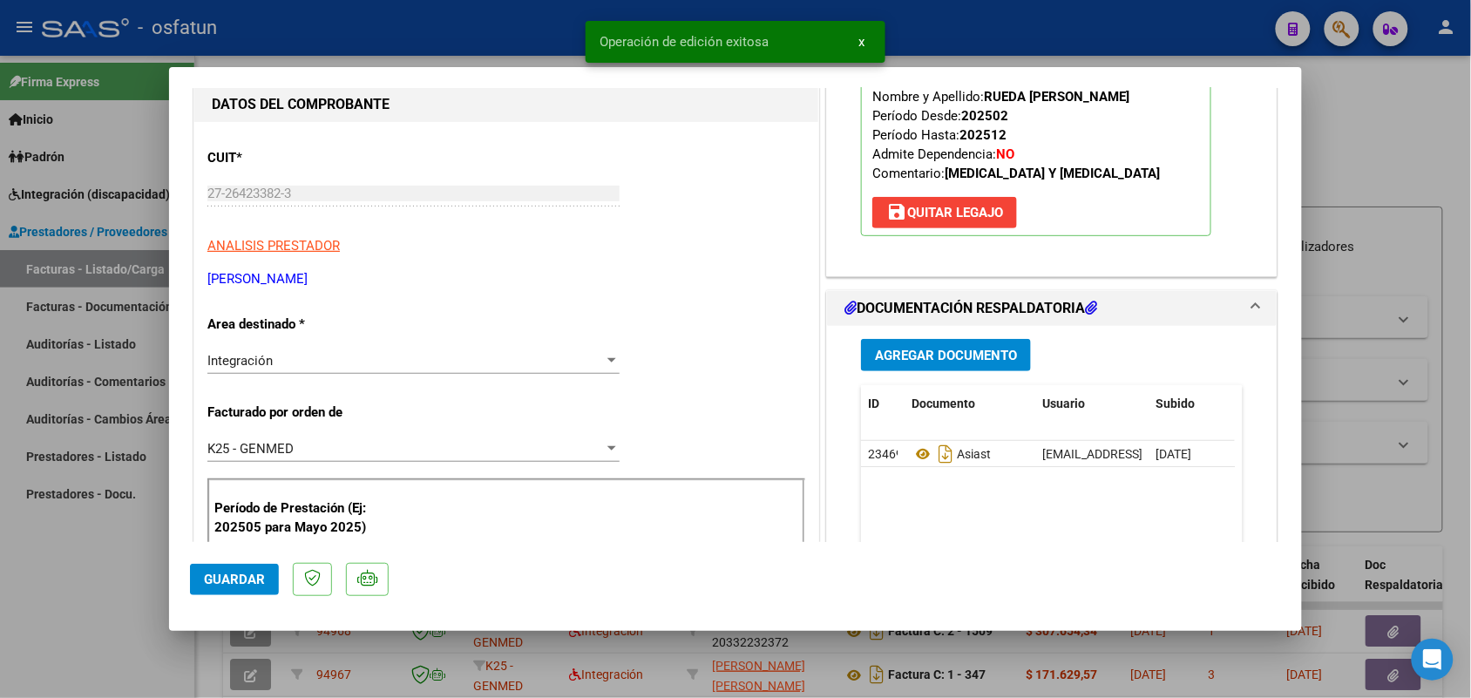
click at [76, 543] on div at bounding box center [735, 349] width 1471 height 698
type input "$ 0,00"
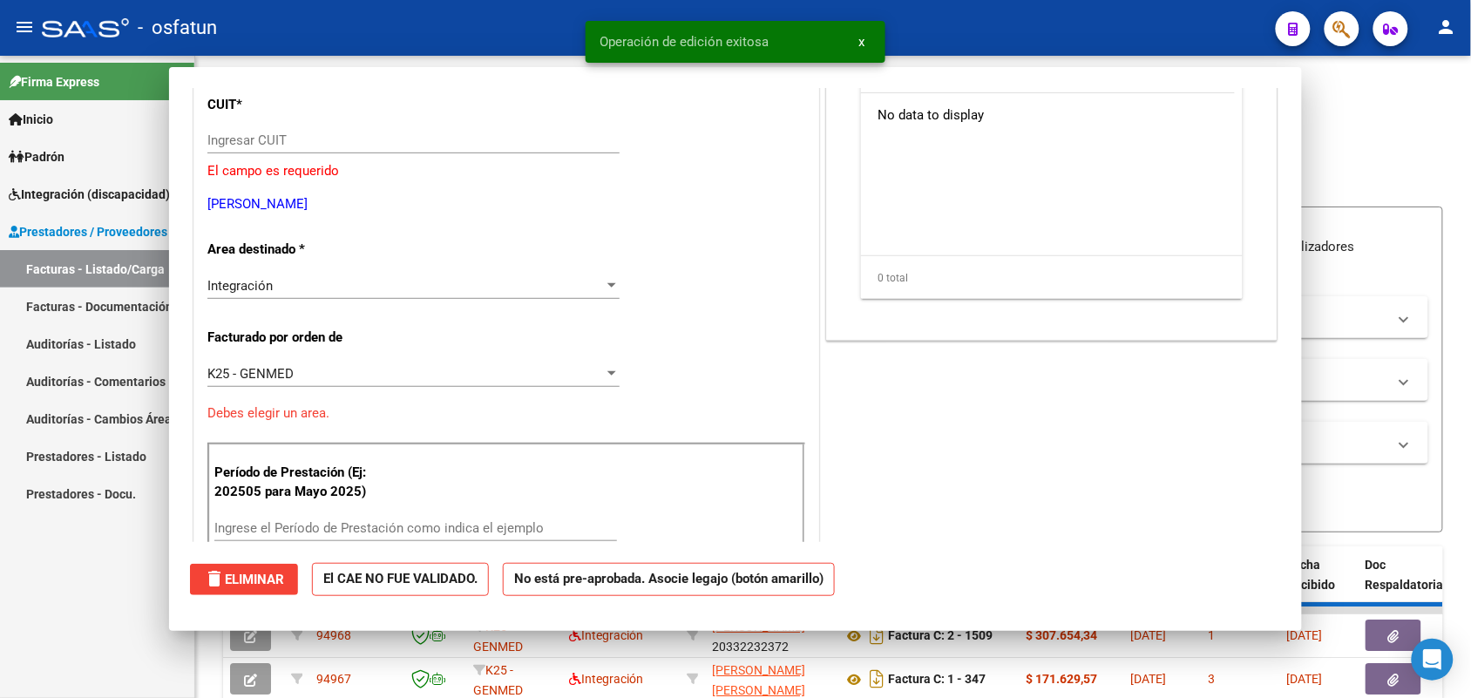
scroll to position [0, 0]
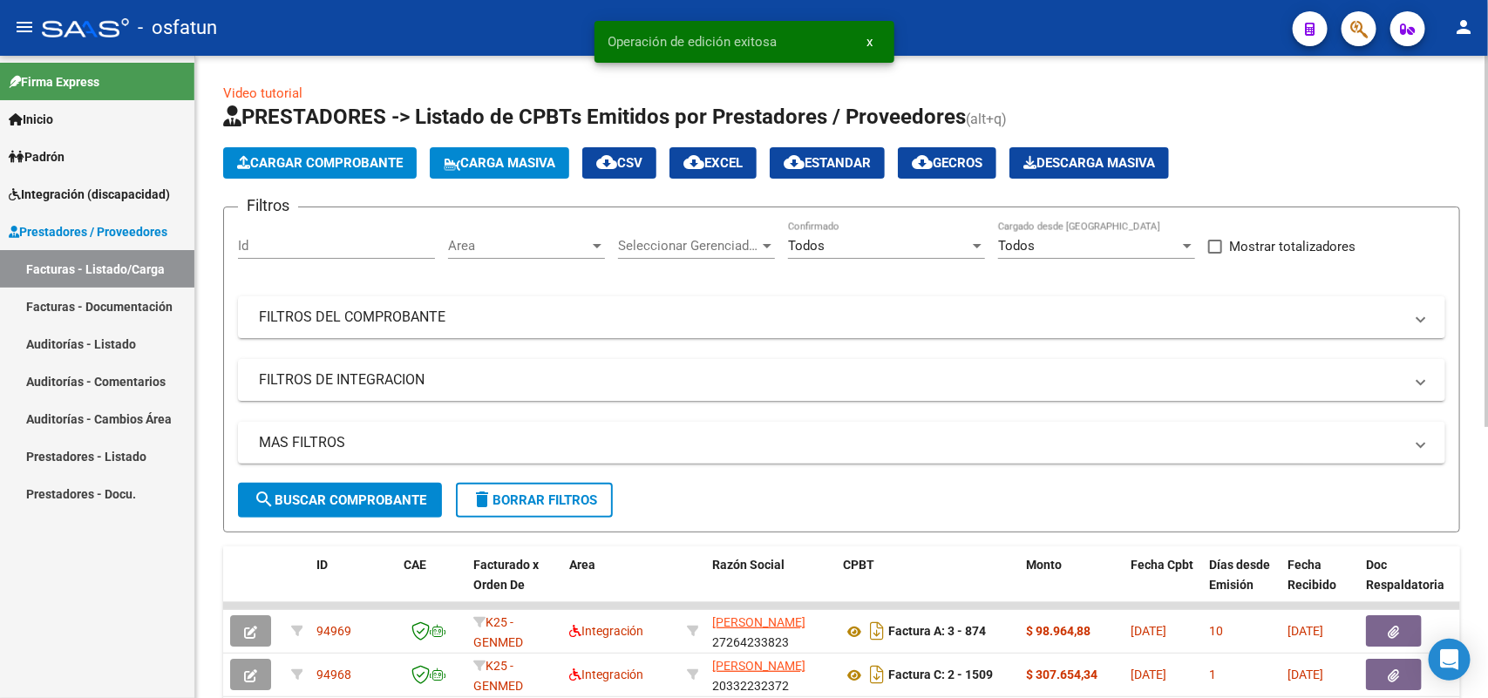
click at [336, 161] on span "Cargar Comprobante" at bounding box center [320, 163] width 166 height 16
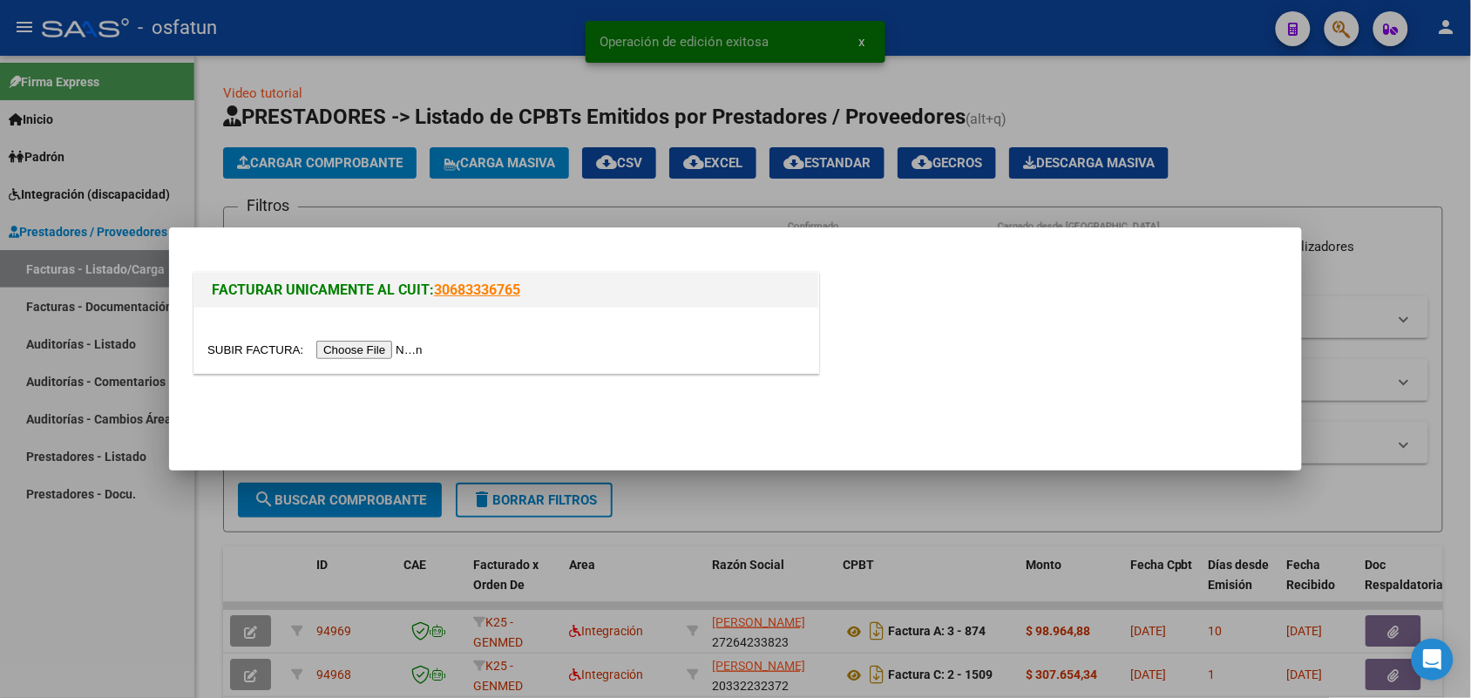
click at [384, 350] on input "file" at bounding box center [317, 350] width 221 height 18
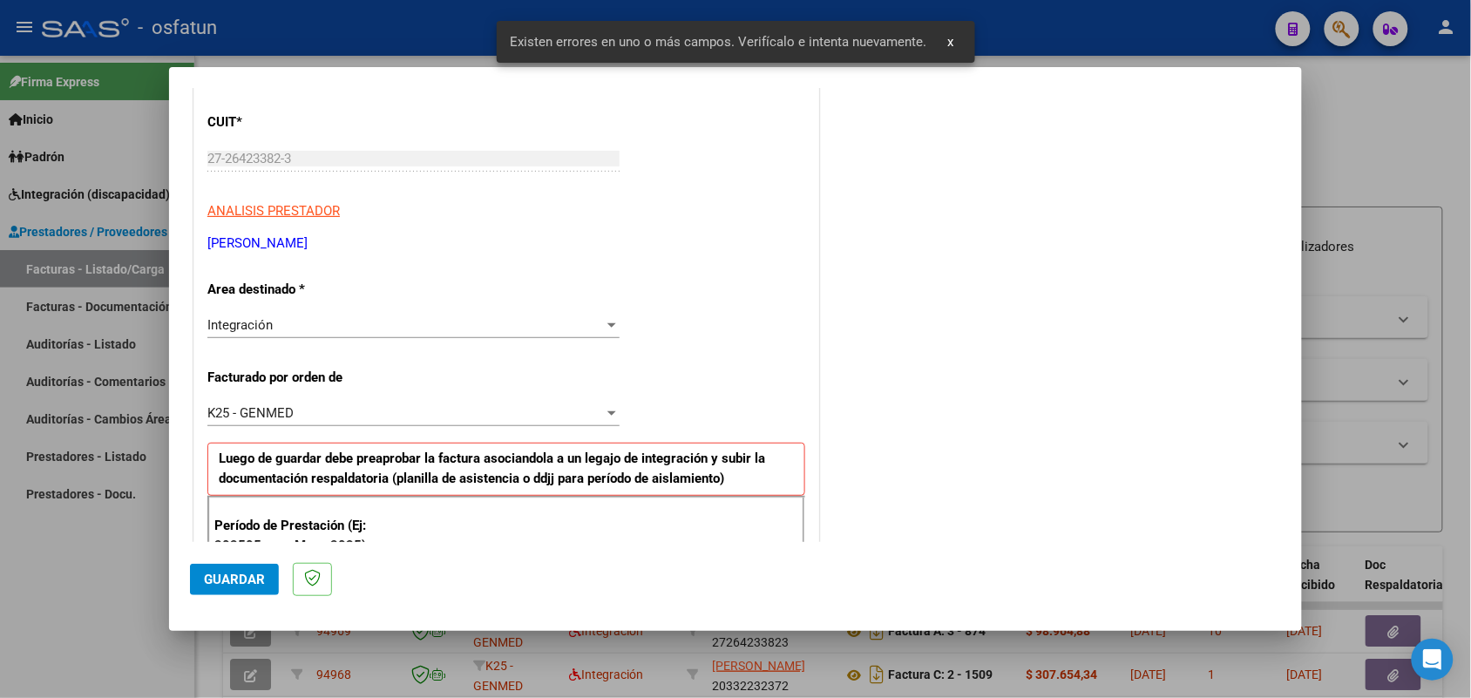
scroll to position [655, 0]
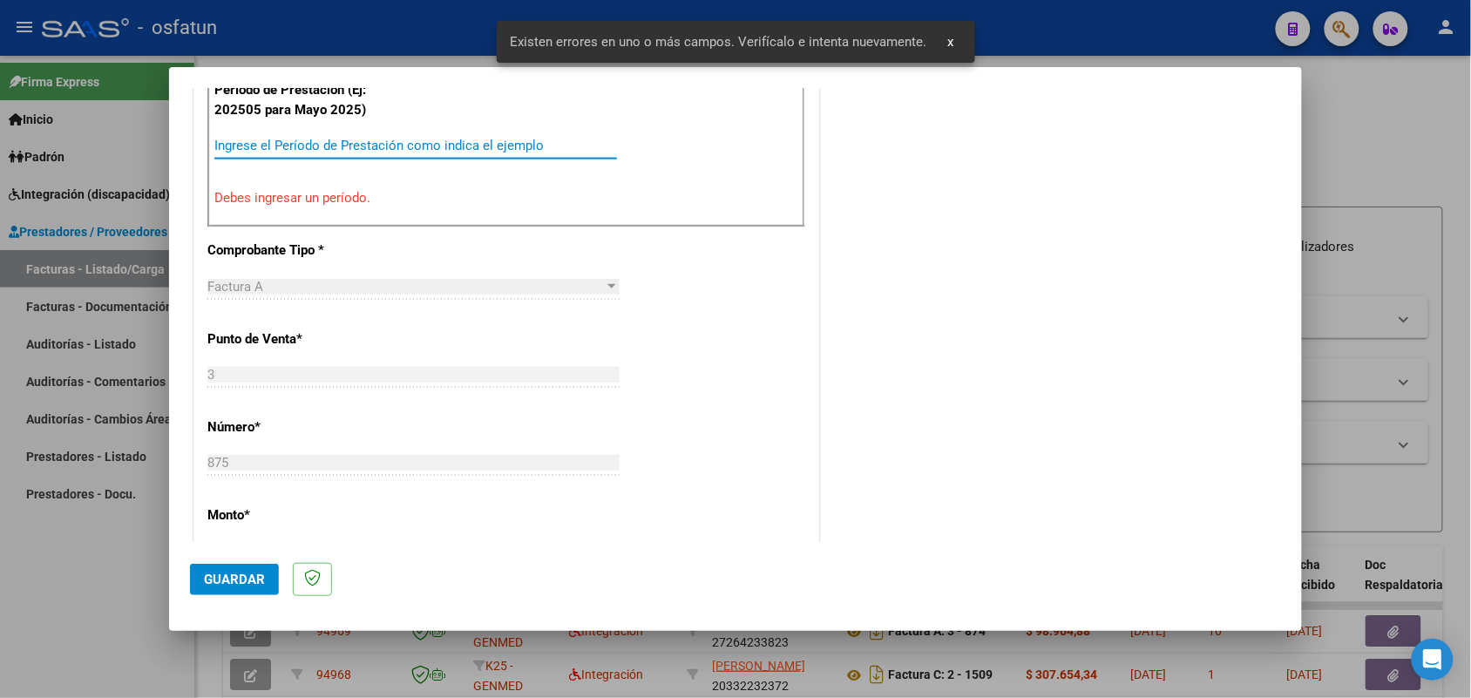
click at [366, 138] on input "Ingrese el Período de Prestación como indica el ejemplo" at bounding box center [415, 146] width 403 height 16
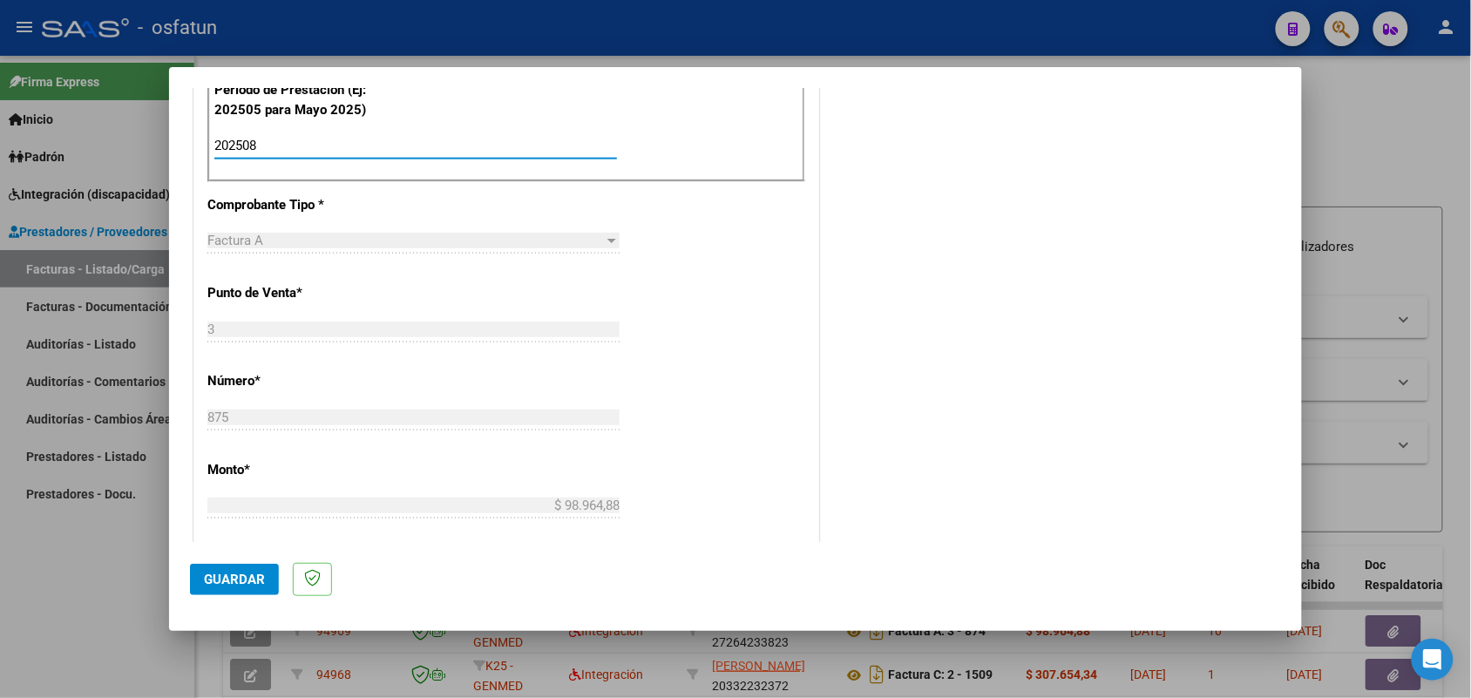
type input "202508"
click at [254, 567] on button "Guardar" at bounding box center [234, 579] width 89 height 31
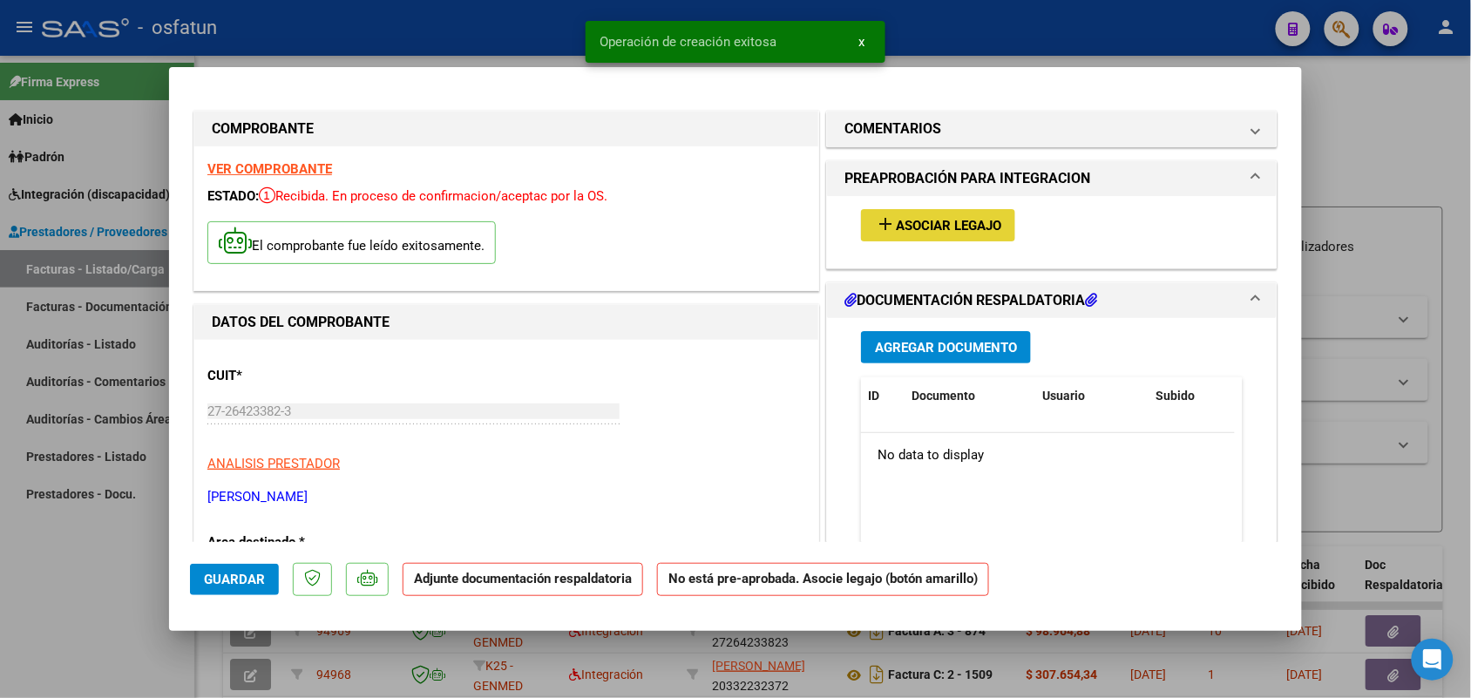
click at [898, 218] on span "Asociar Legajo" at bounding box center [948, 226] width 105 height 16
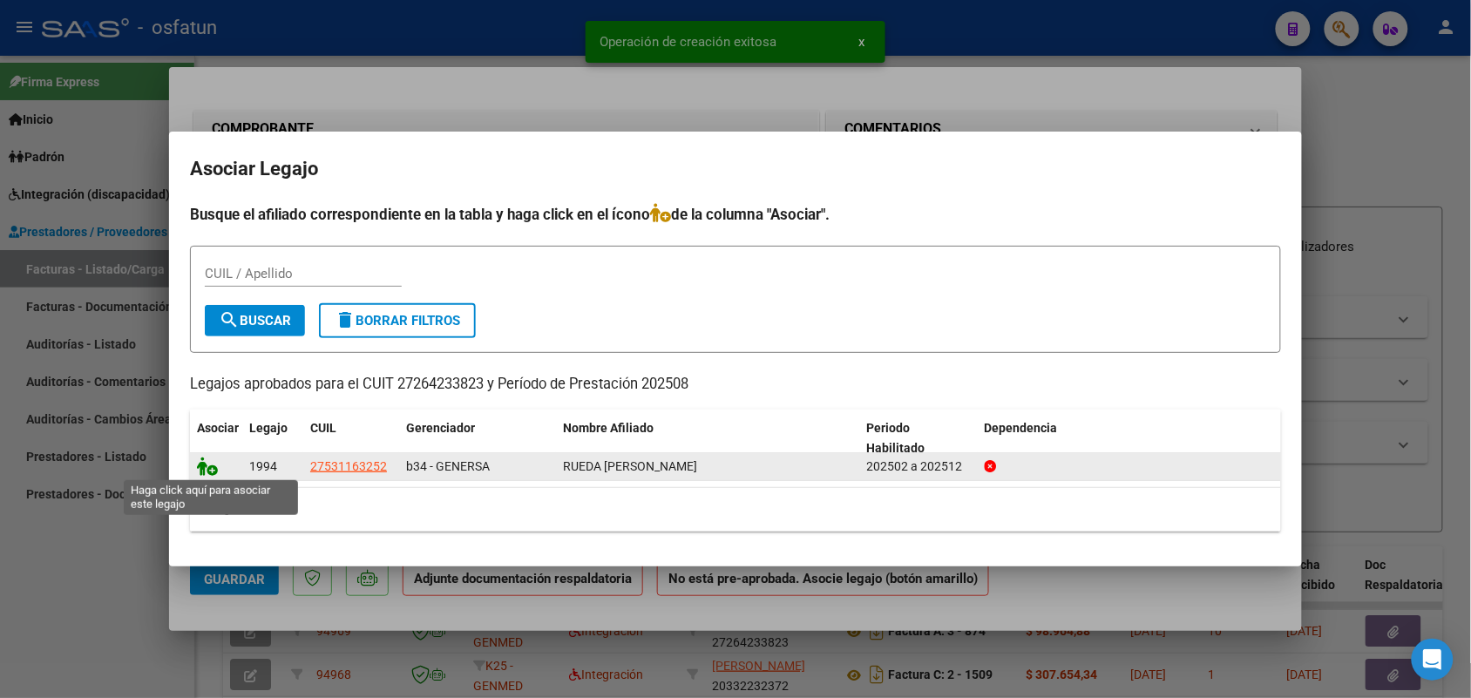
click at [207, 459] on icon at bounding box center [207, 466] width 21 height 19
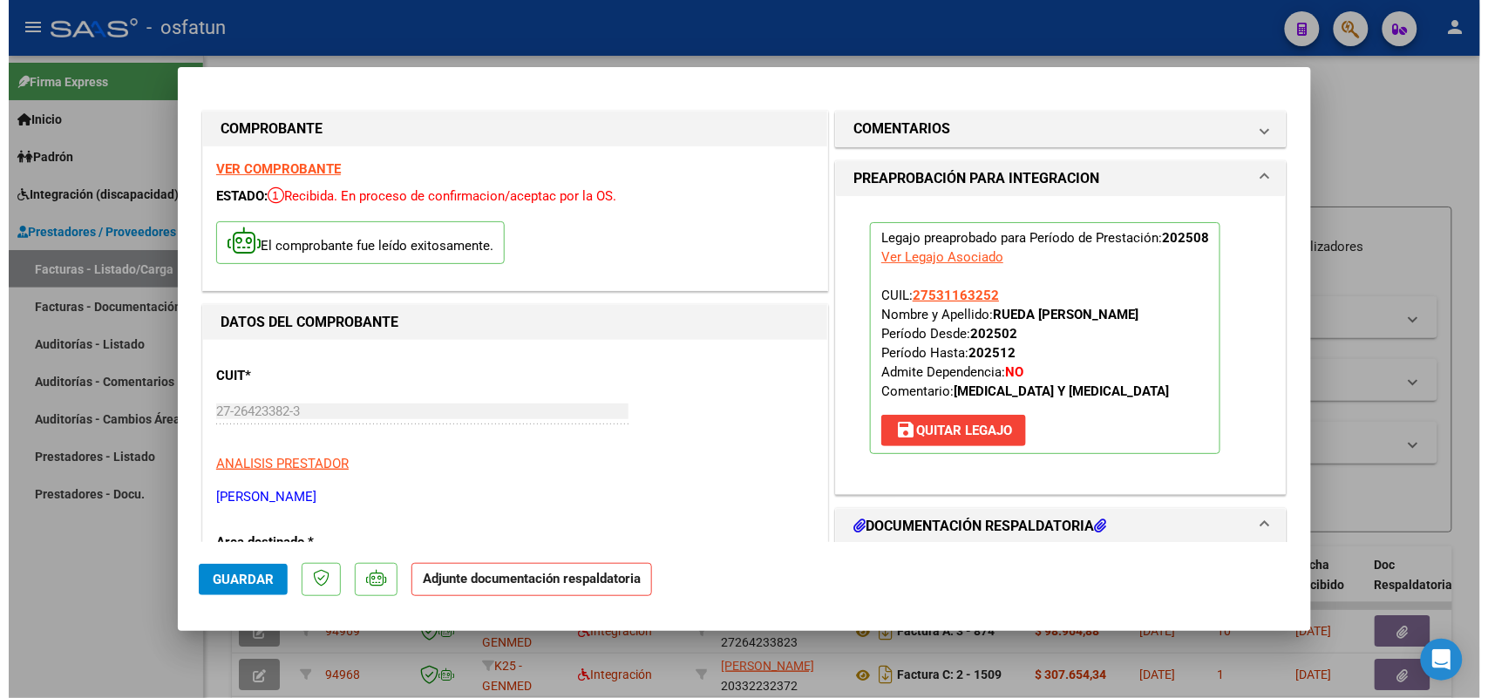
scroll to position [109, 0]
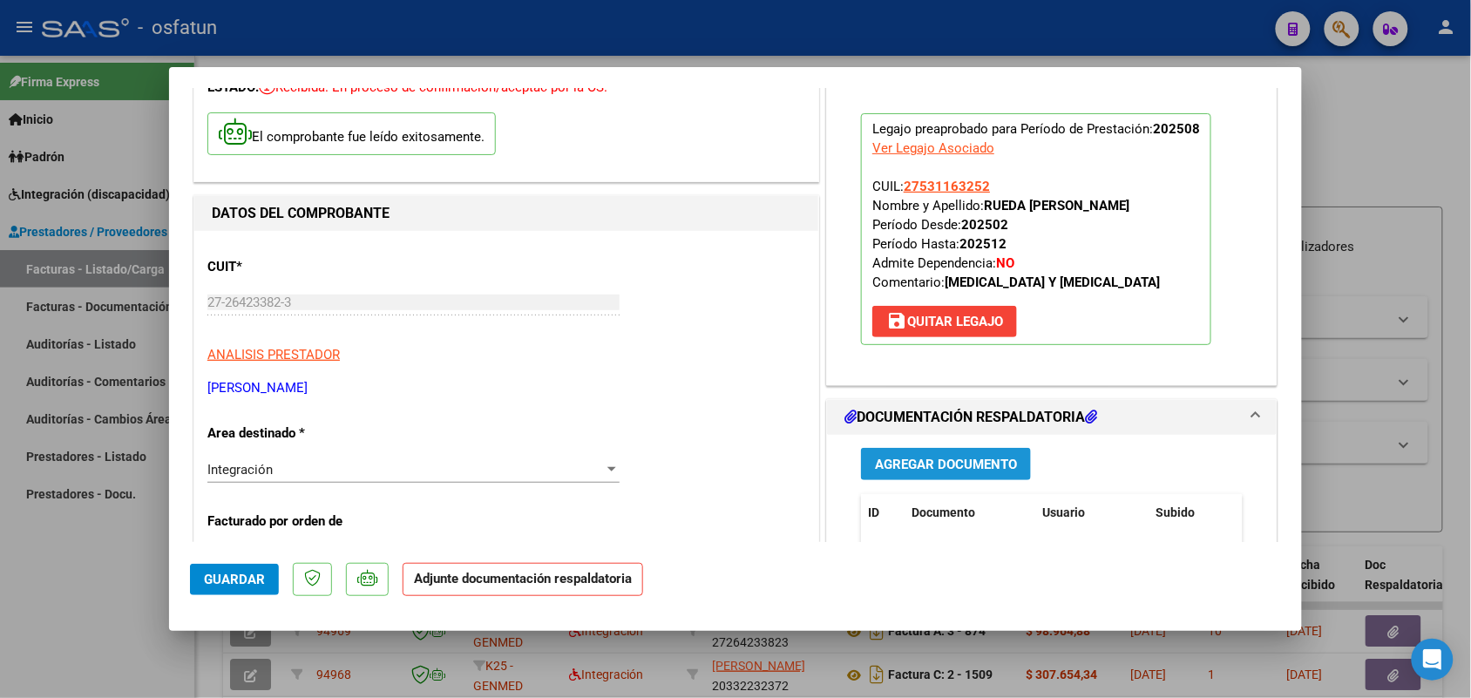
click at [873, 455] on button "Agregar Documento" at bounding box center [946, 464] width 170 height 32
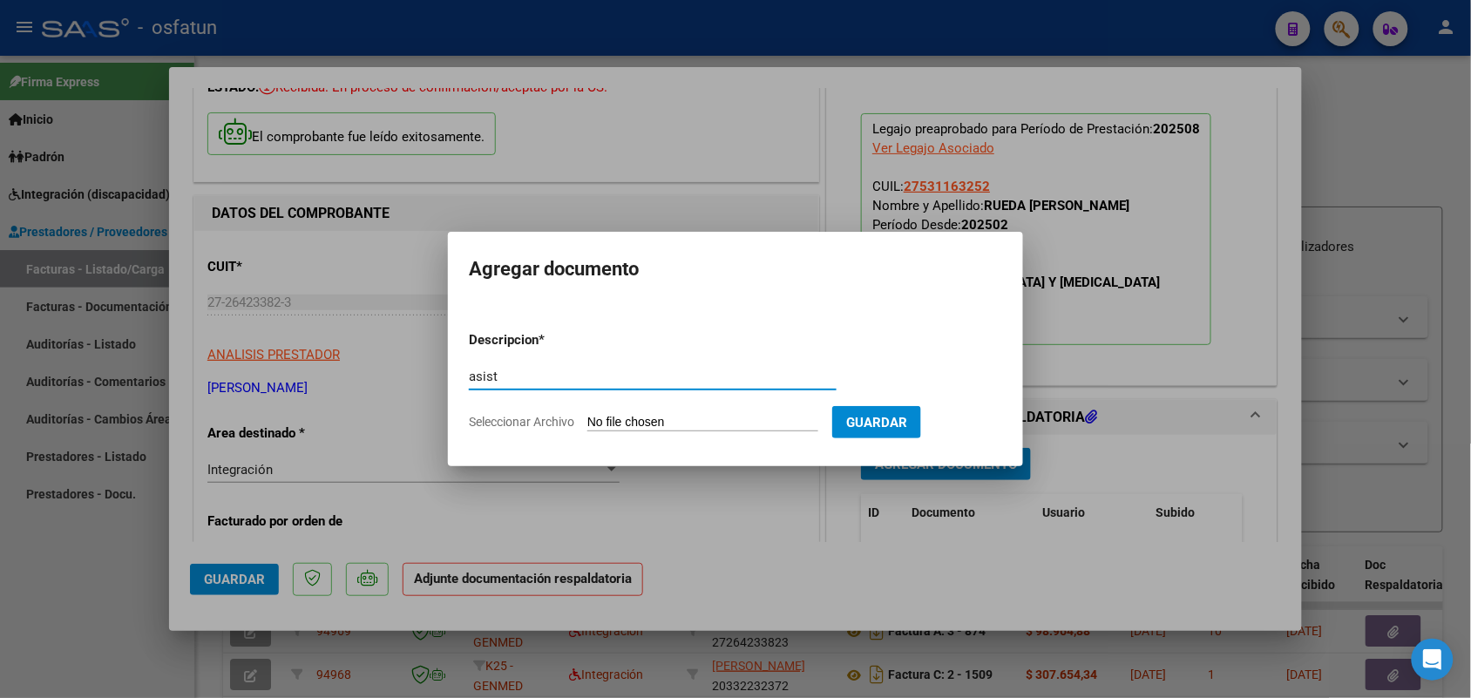
type input "asist"
click at [651, 415] on input "Seleccionar Archivo" at bounding box center [702, 423] width 231 height 17
type input "C:\fakepath\planilla [MEDICAL_DATA].jpeg"
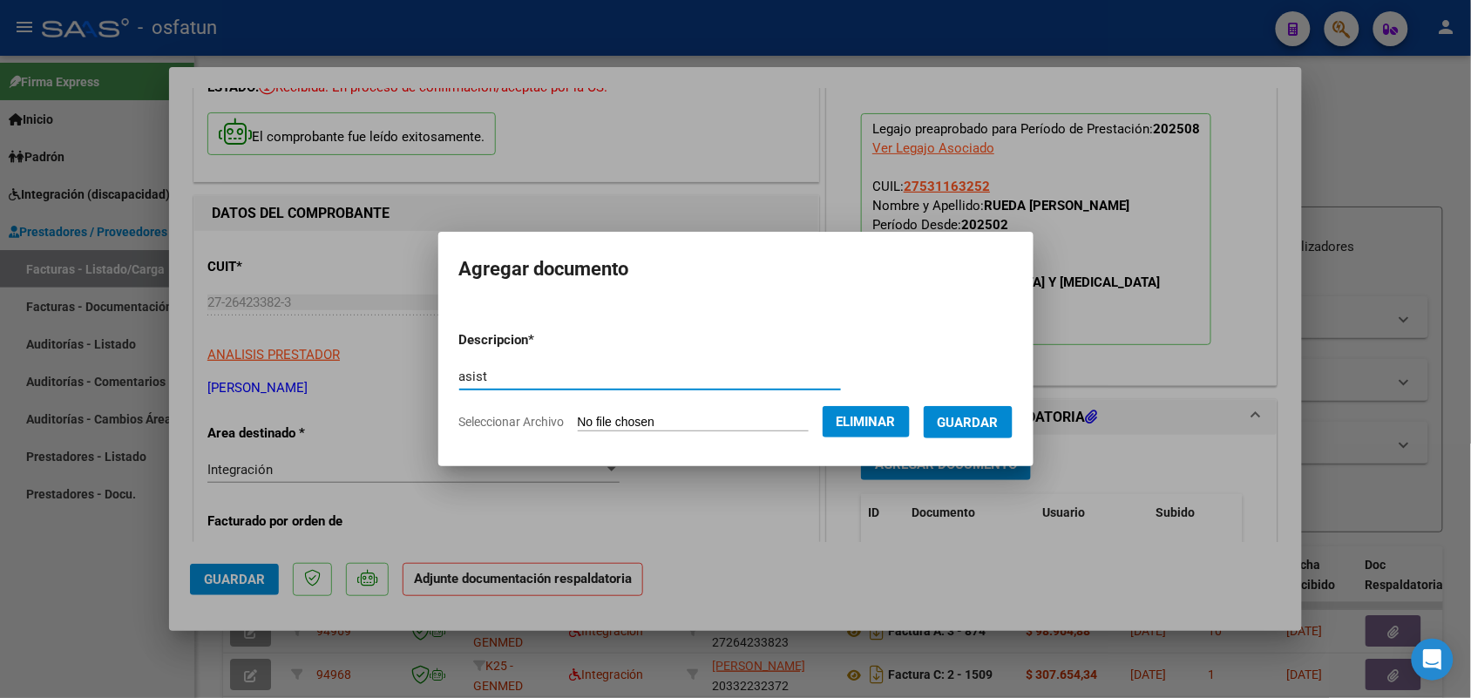
click at [511, 377] on input "asist" at bounding box center [650, 377] width 382 height 16
type input "asist psm"
click at [985, 425] on span "Guardar" at bounding box center [968, 423] width 61 height 16
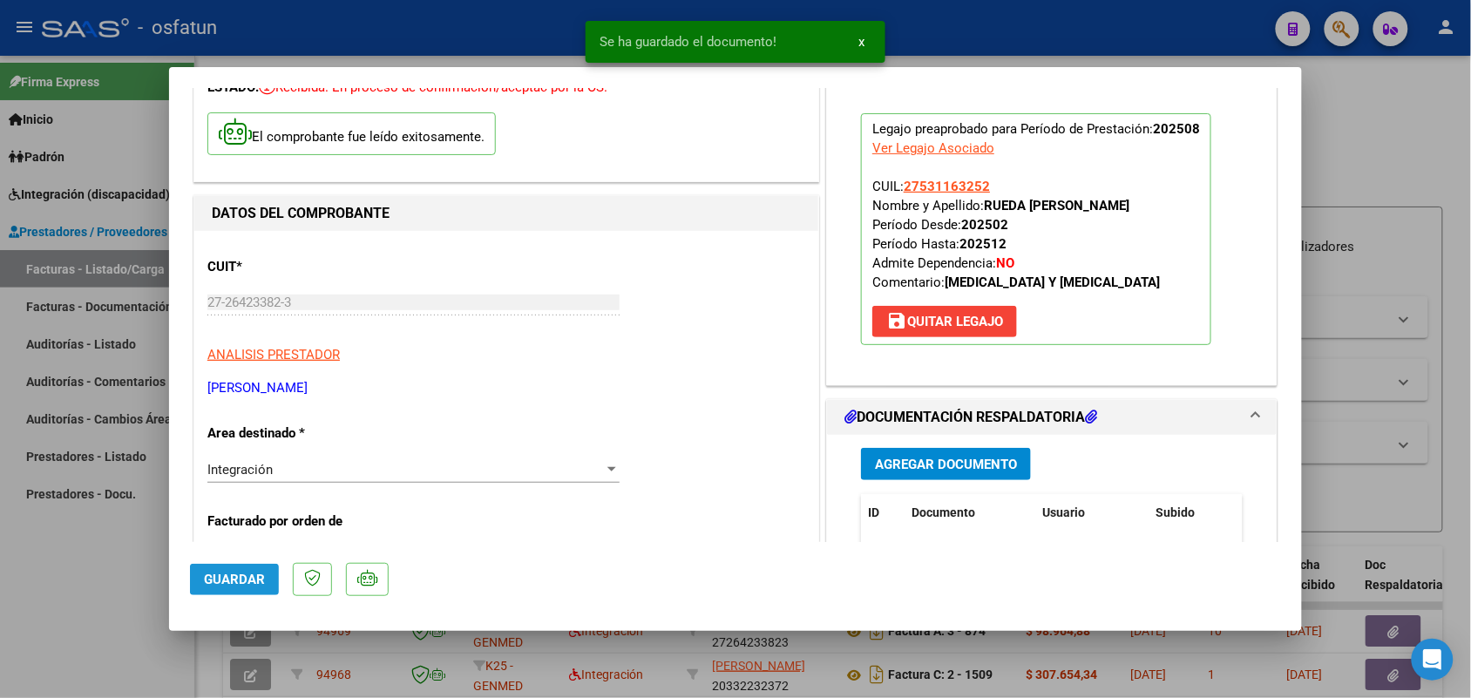
drag, startPoint x: 244, startPoint y: 568, endPoint x: 197, endPoint y: 567, distance: 47.1
click at [242, 568] on button "Guardar" at bounding box center [234, 579] width 89 height 31
click at [88, 594] on div at bounding box center [735, 349] width 1471 height 698
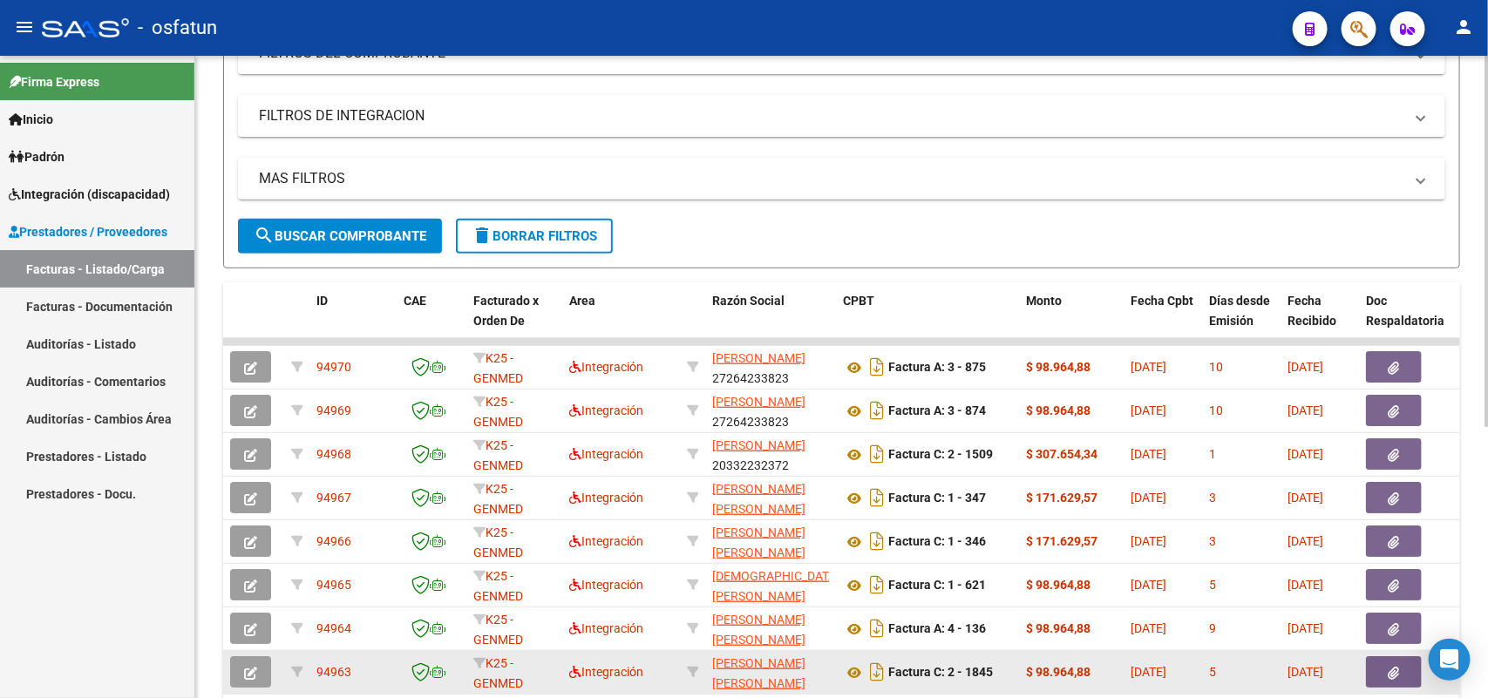
scroll to position [250, 0]
